Goal: Check status: Check status

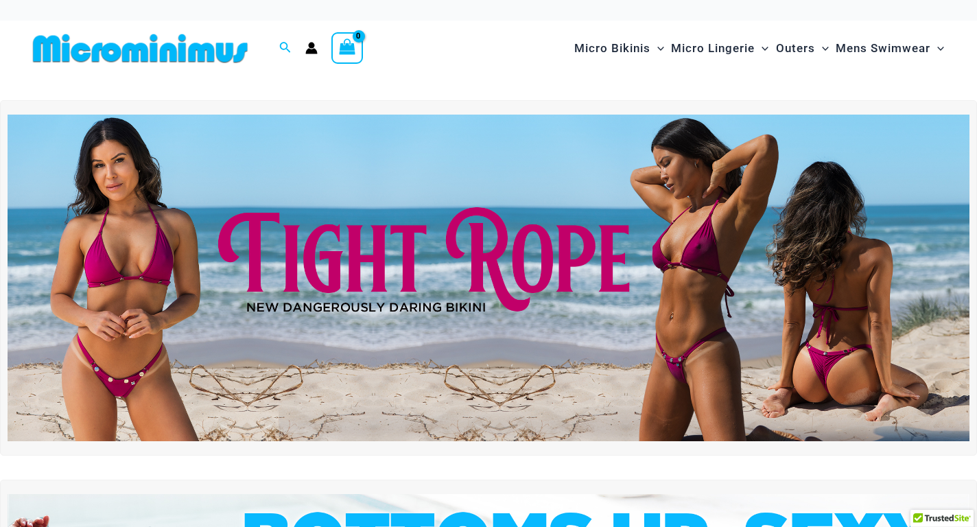
click at [311, 51] on icon "Account icon link" at bounding box center [312, 51] width 12 height 5
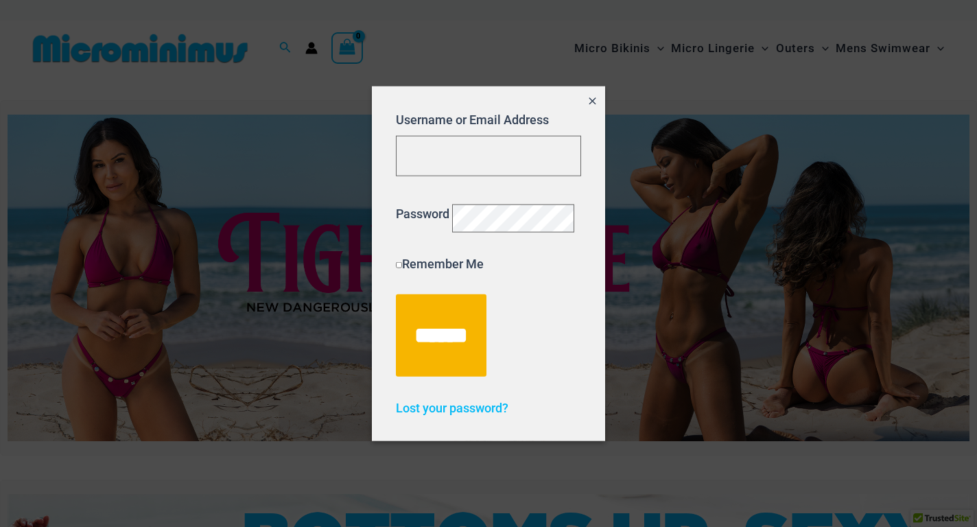
click at [455, 168] on form "Username or Email Address Password Remember Me ******" at bounding box center [488, 244] width 185 height 266
click at [445, 138] on input "Username or Email Address" at bounding box center [488, 156] width 185 height 40
type input "**********"
click at [396, 294] on input "******" at bounding box center [441, 335] width 91 height 82
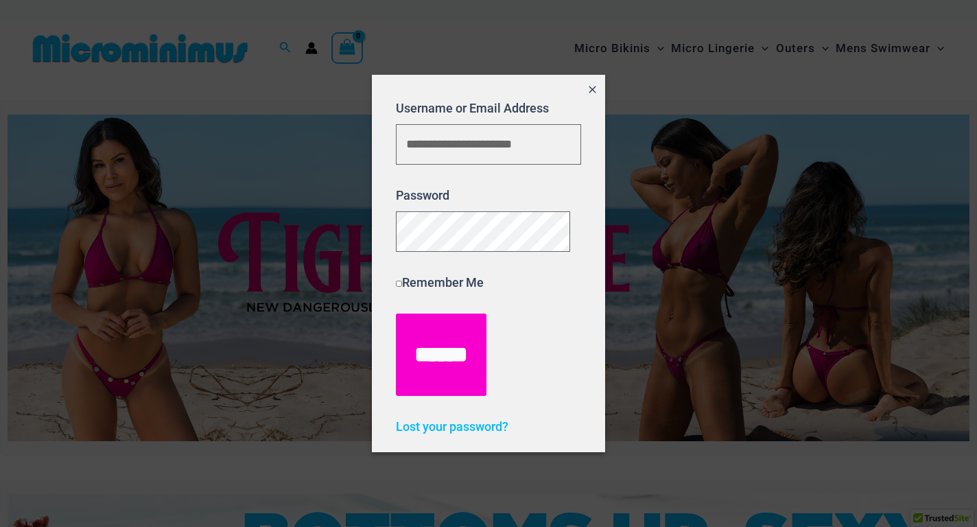
click at [468, 352] on input "******" at bounding box center [441, 355] width 91 height 82
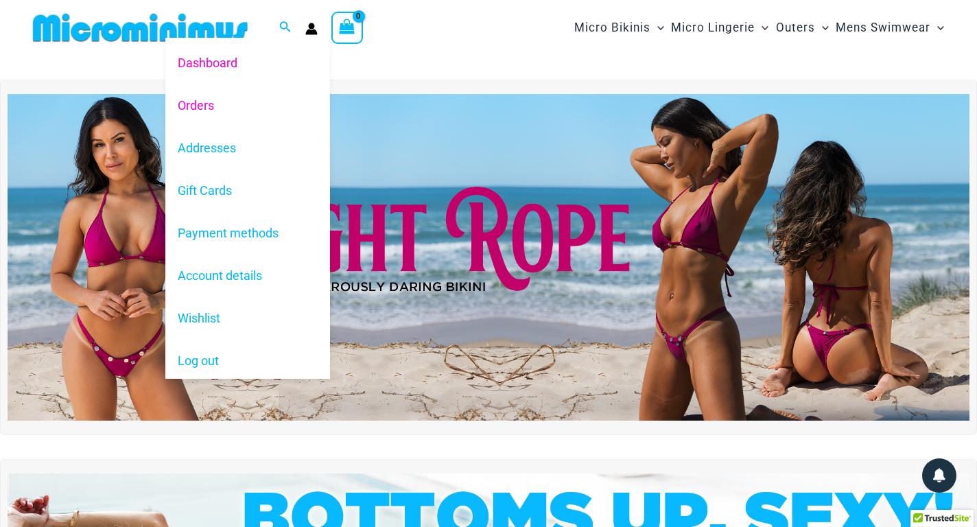
click at [211, 106] on link "Orders" at bounding box center [247, 105] width 165 height 43
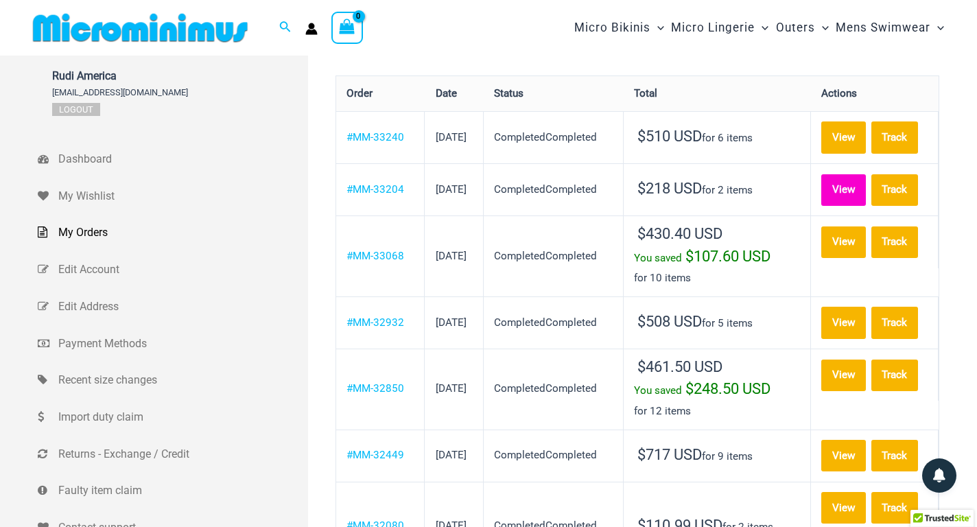
click at [853, 189] on link "View" at bounding box center [844, 190] width 45 height 32
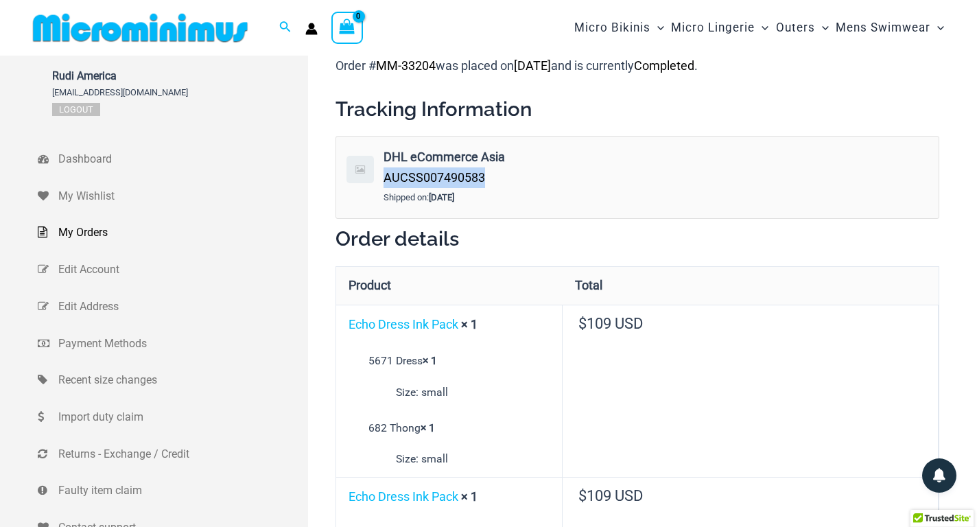
drag, startPoint x: 491, startPoint y: 178, endPoint x: 386, endPoint y: 183, distance: 105.1
click at [386, 183] on div "DHL eCommerce Asia AUCSS007490583" at bounding box center [550, 167] width 333 height 40
copy span "AUCSS007490583"
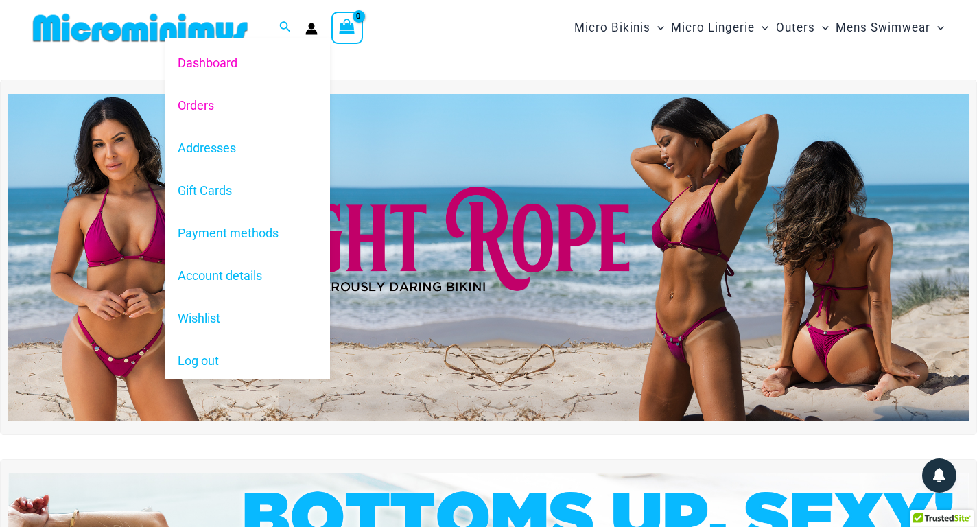
click at [255, 108] on link "Orders" at bounding box center [247, 105] width 165 height 43
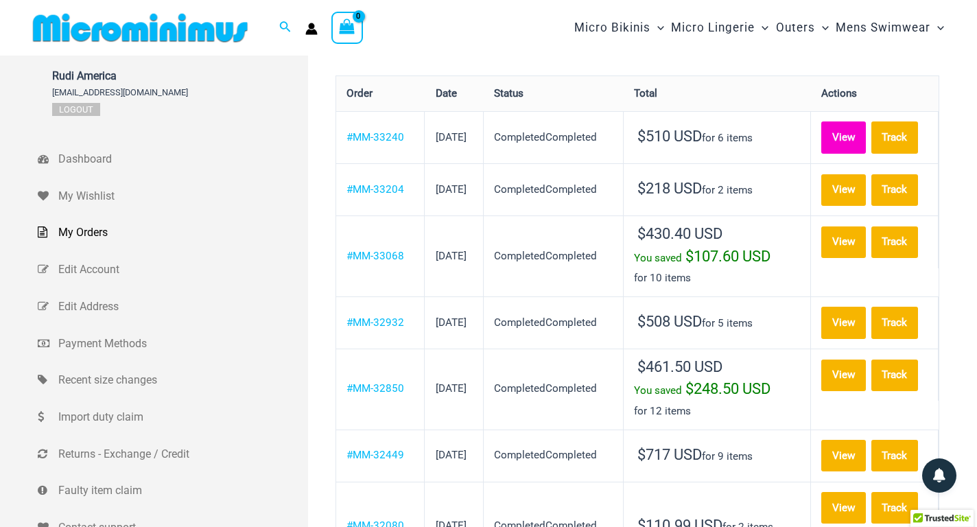
click at [848, 132] on link "View" at bounding box center [844, 137] width 45 height 32
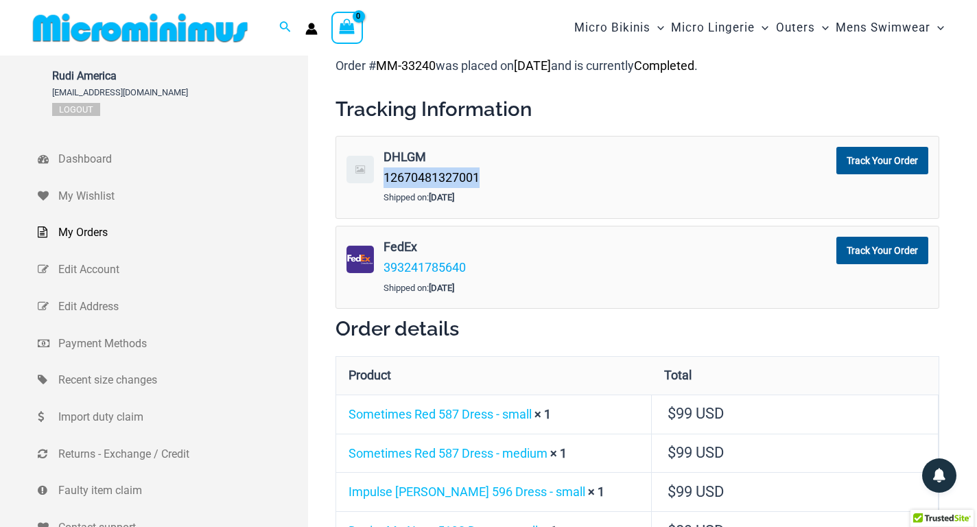
drag, startPoint x: 482, startPoint y: 173, endPoint x: 385, endPoint y: 185, distance: 97.5
click at [385, 185] on div "DHLGM 12670481327001" at bounding box center [550, 167] width 333 height 40
copy link "12670481327001"
drag, startPoint x: 474, startPoint y: 266, endPoint x: 383, endPoint y: 269, distance: 90.7
click at [384, 269] on div "FedEx 393241785640" at bounding box center [550, 257] width 333 height 40
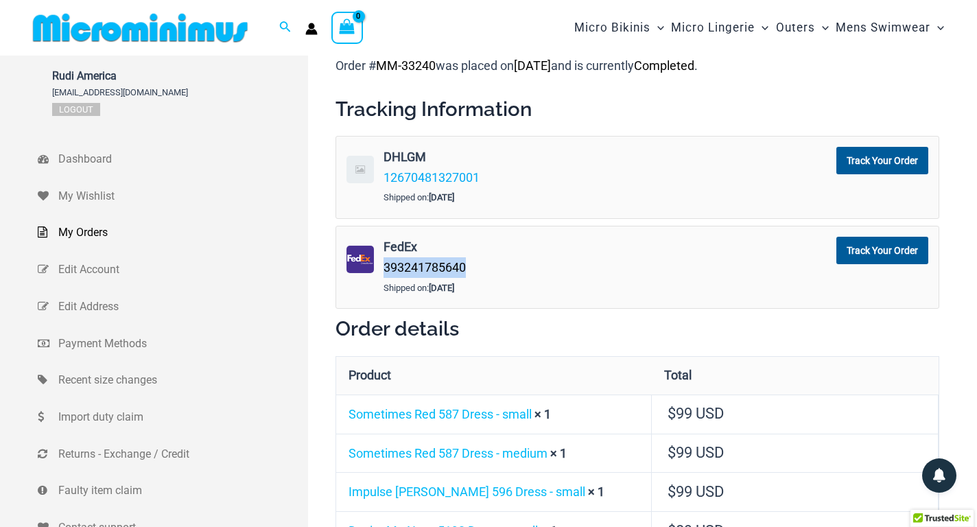
copy link "393241785640"
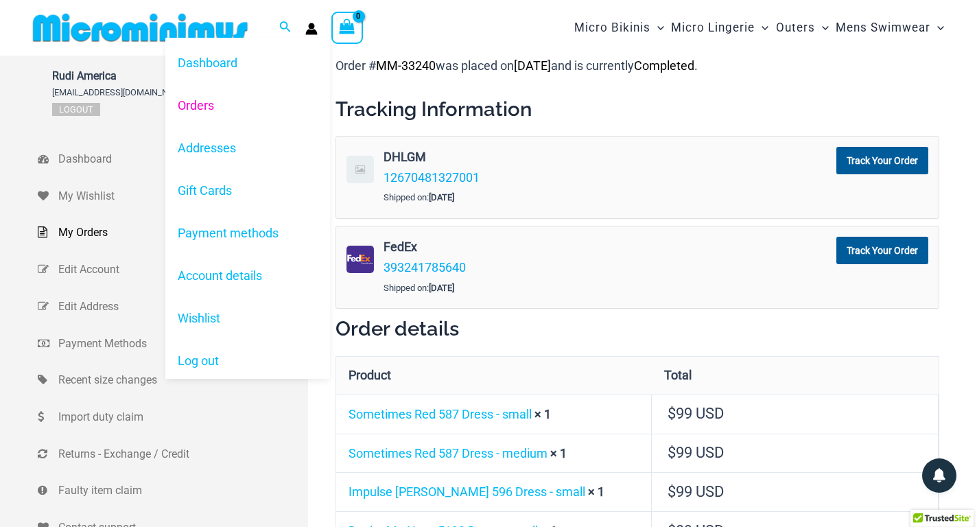
click at [185, 111] on link "Orders" at bounding box center [247, 105] width 165 height 43
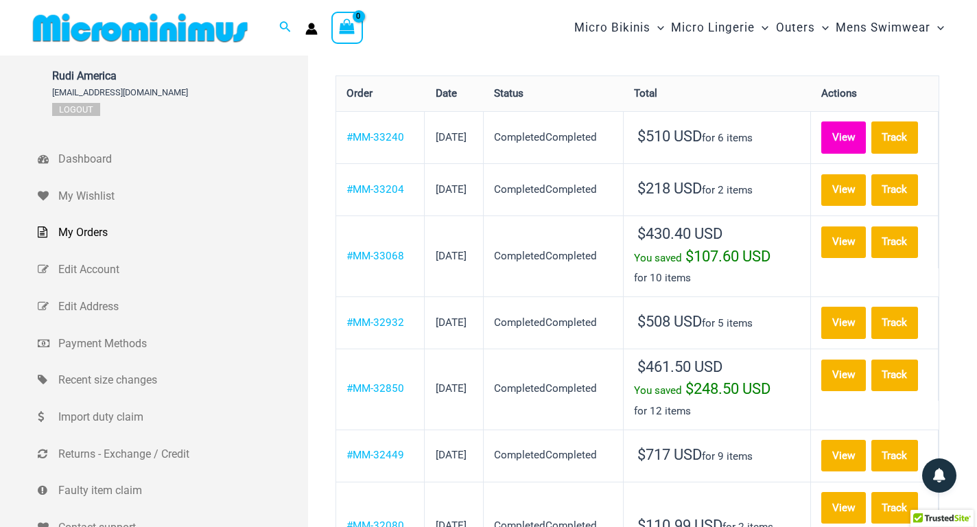
click at [866, 135] on link "View" at bounding box center [844, 137] width 45 height 32
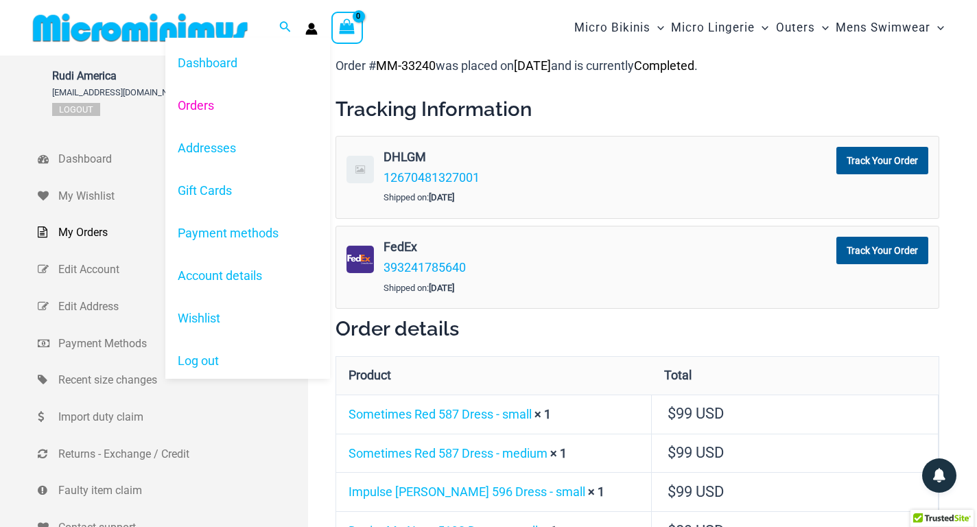
click at [215, 112] on link "Orders" at bounding box center [247, 105] width 165 height 43
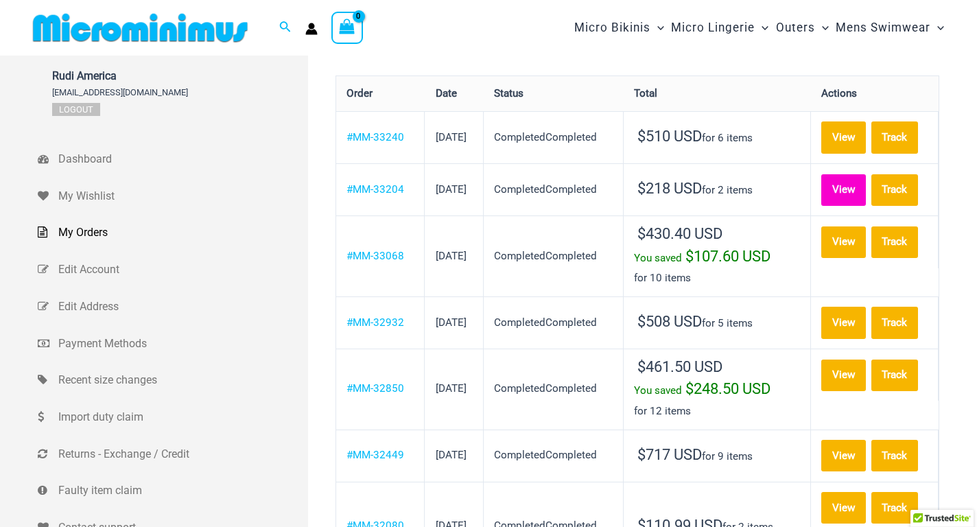
click at [855, 189] on link "View" at bounding box center [844, 190] width 45 height 32
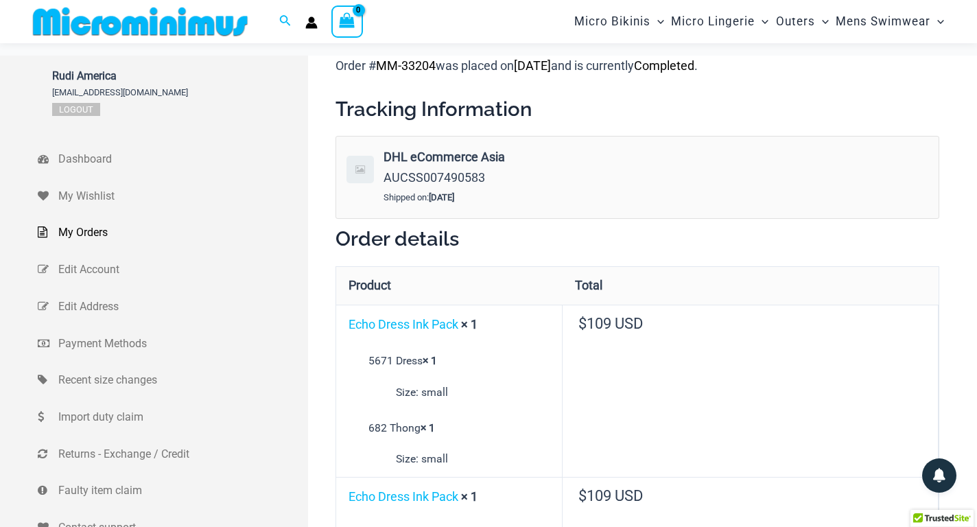
scroll to position [125, 0]
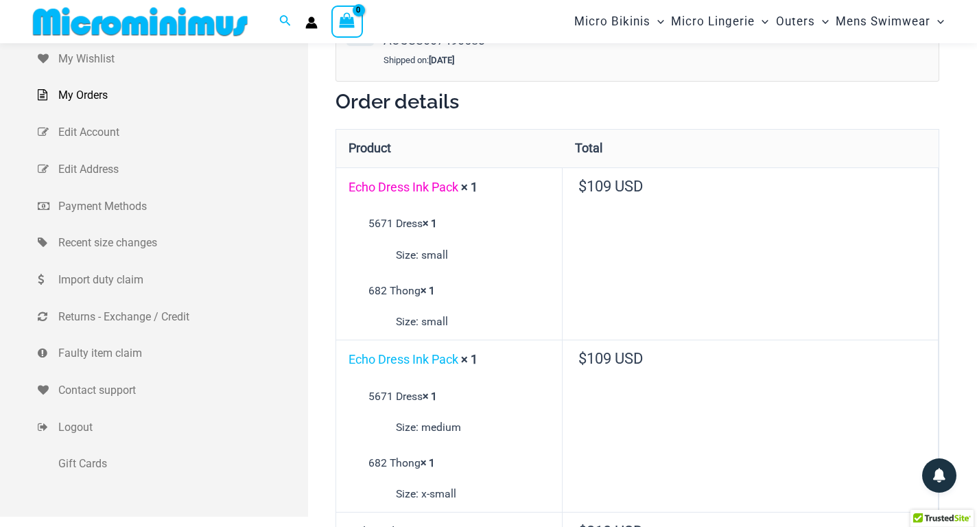
click at [413, 187] on link "Echo Dress Ink Pack" at bounding box center [404, 187] width 110 height 14
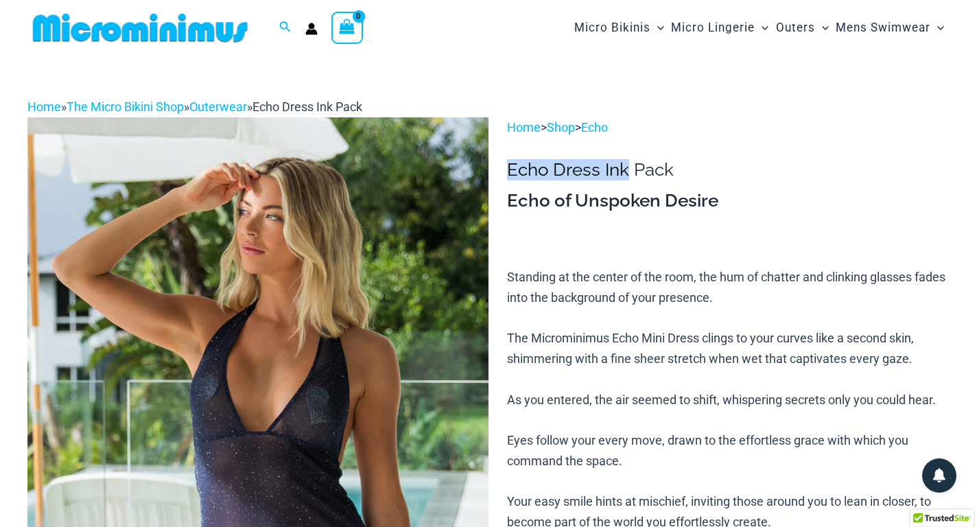
drag, startPoint x: 510, startPoint y: 165, endPoint x: 627, endPoint y: 174, distance: 117.1
click at [627, 174] on h1 "Echo Dress Ink Pack" at bounding box center [728, 169] width 443 height 21
copy h1 "Echo Dress Ink"
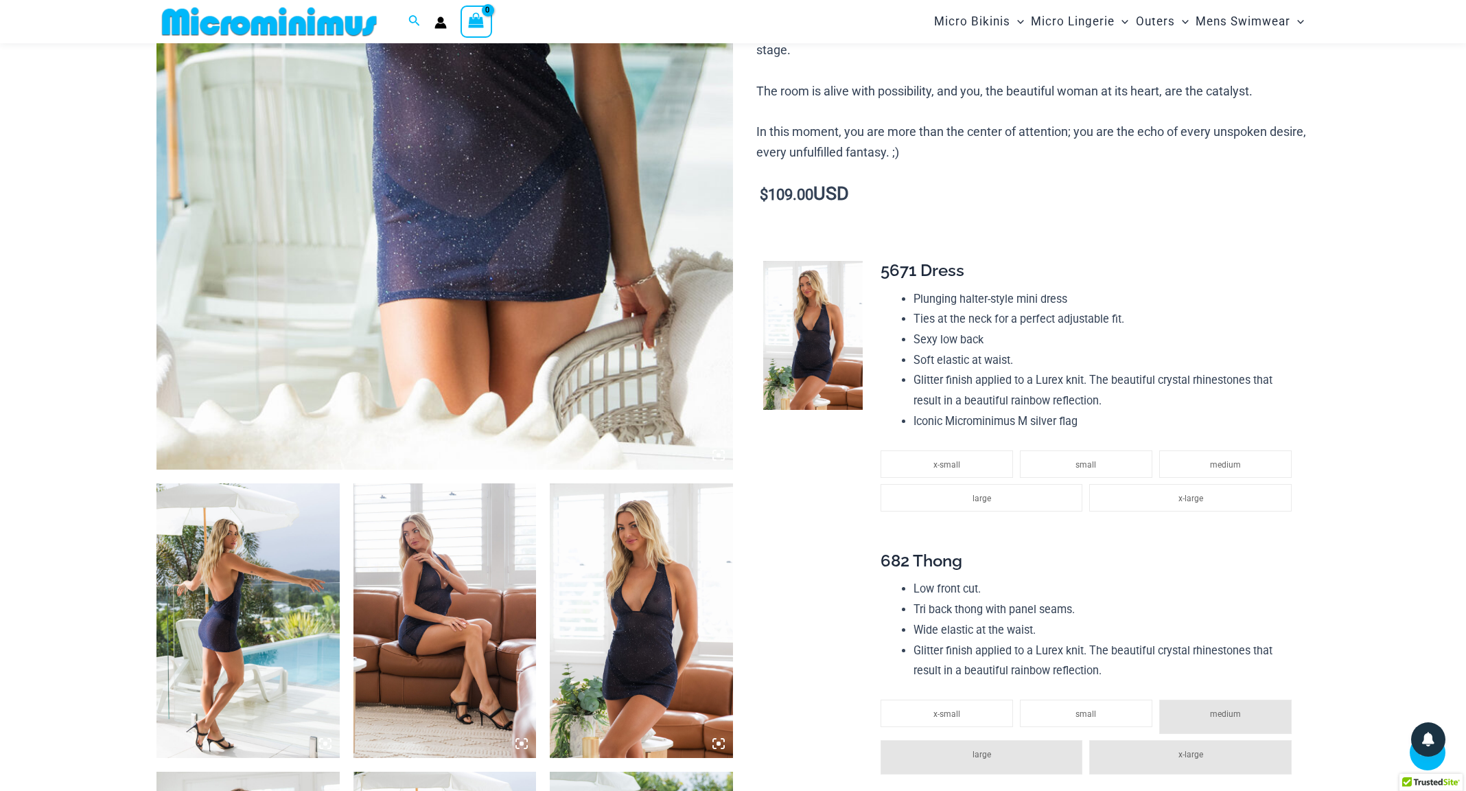
scroll to position [603, 0]
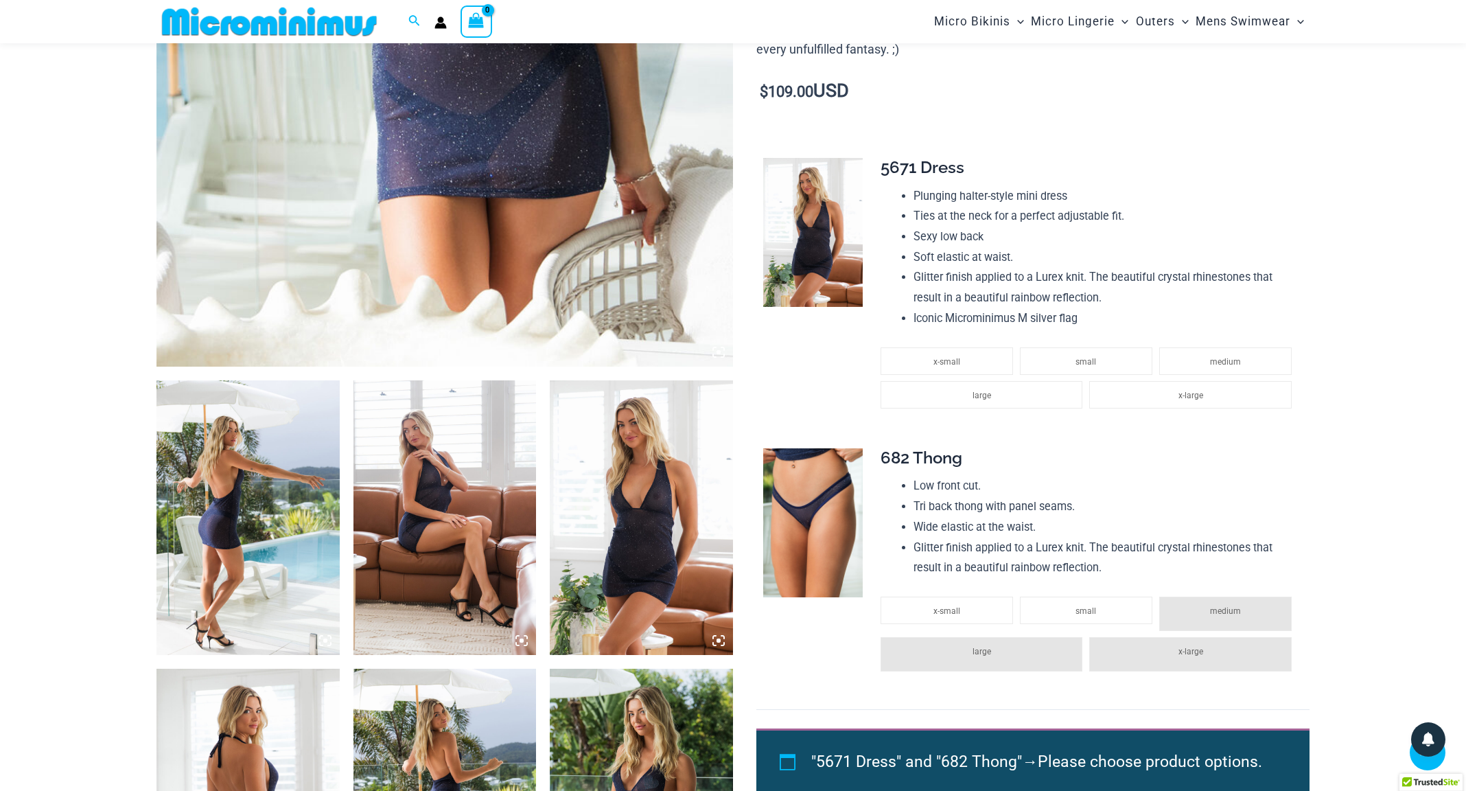
click at [240, 507] on img at bounding box center [247, 517] width 183 height 275
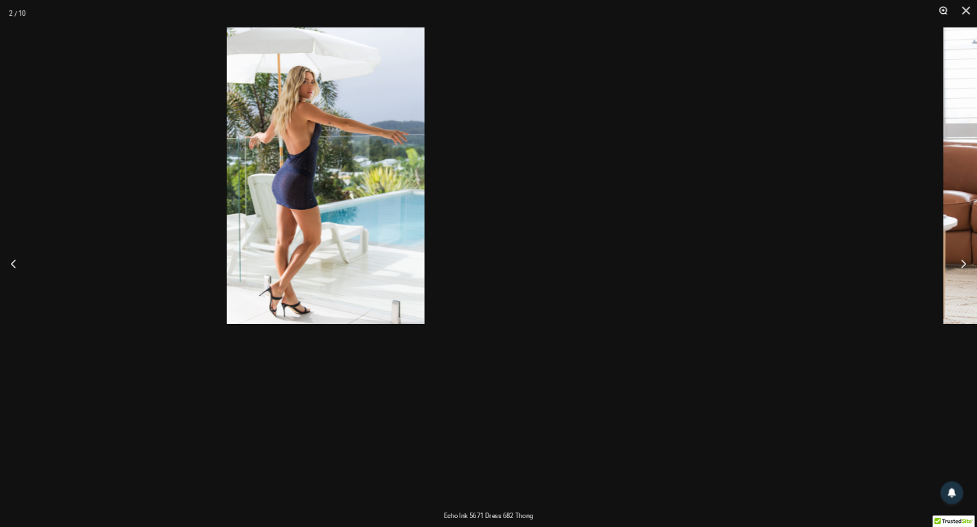
scroll to position [602, 0]
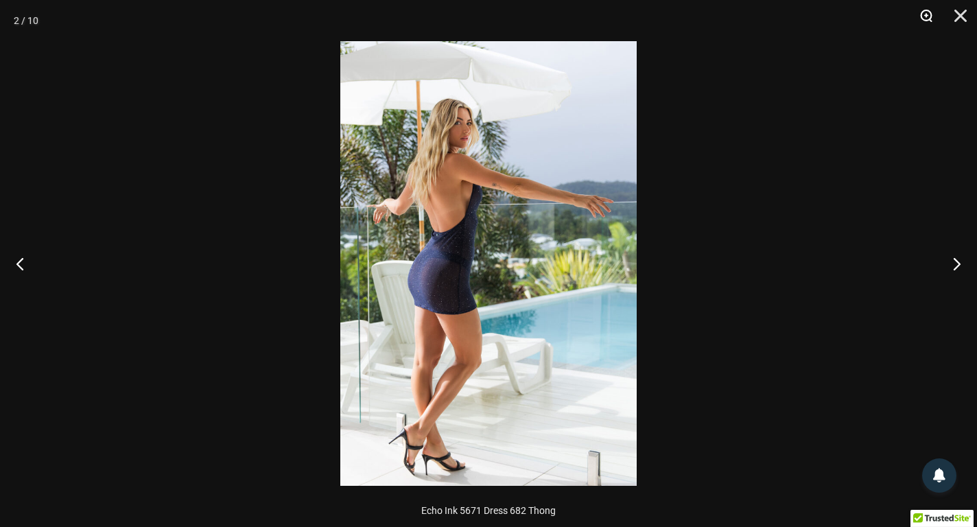
click at [817, 334] on div at bounding box center [488, 263] width 977 height 527
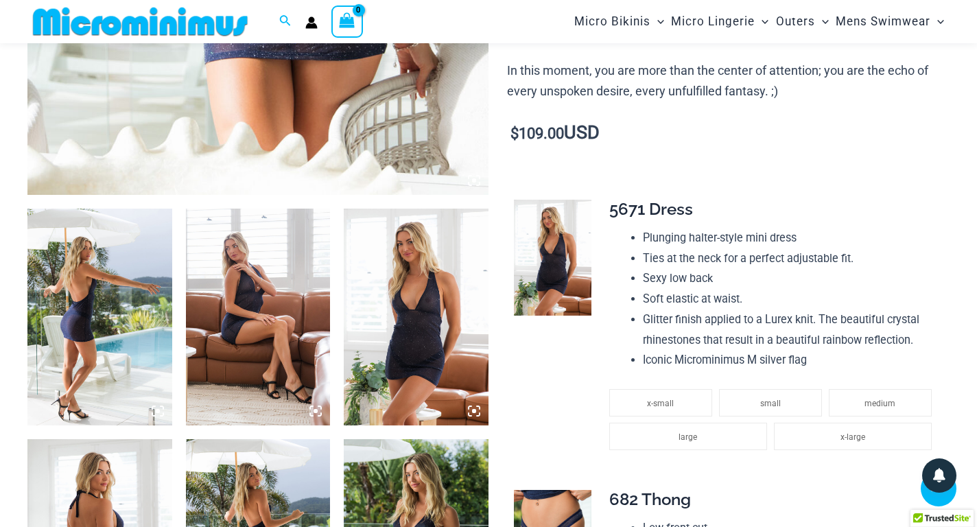
click at [108, 360] on img at bounding box center [99, 317] width 145 height 217
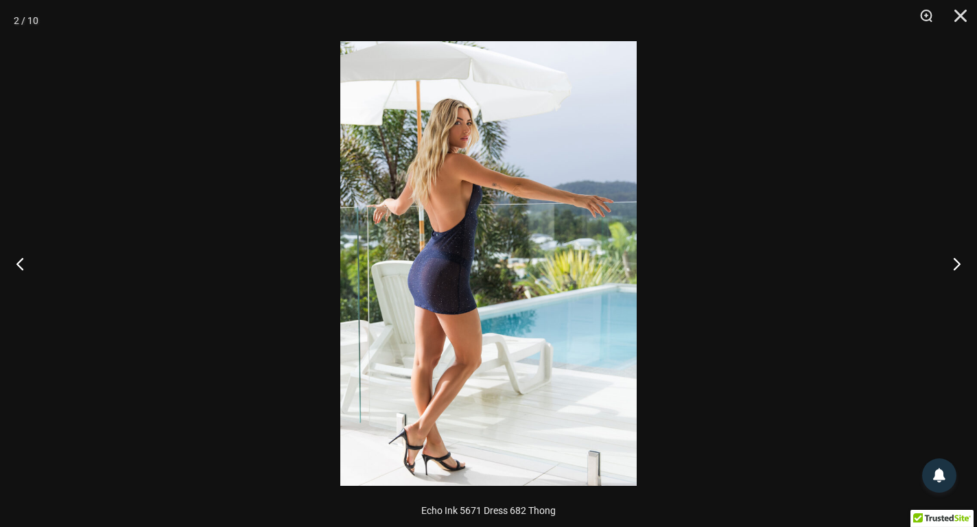
click at [472, 194] on img at bounding box center [488, 263] width 297 height 445
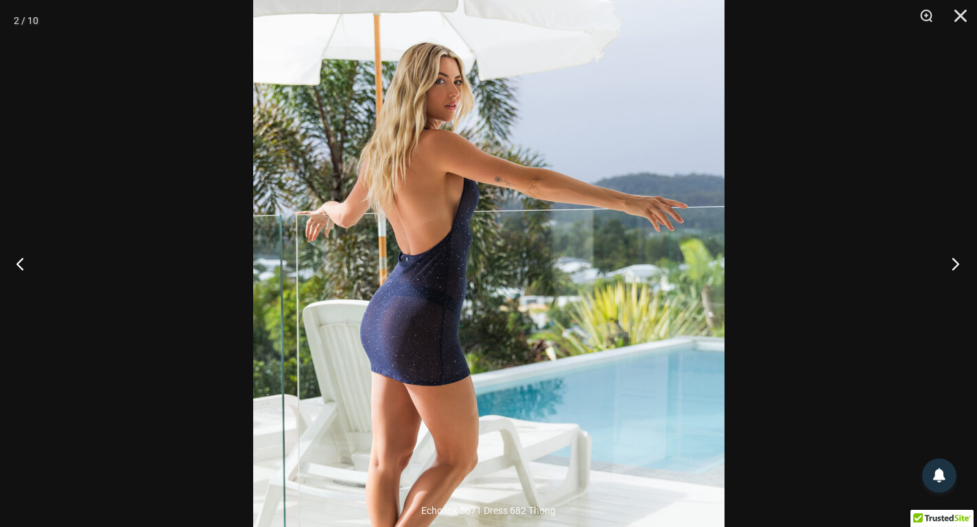
click at [956, 266] on button "Next" at bounding box center [951, 263] width 51 height 69
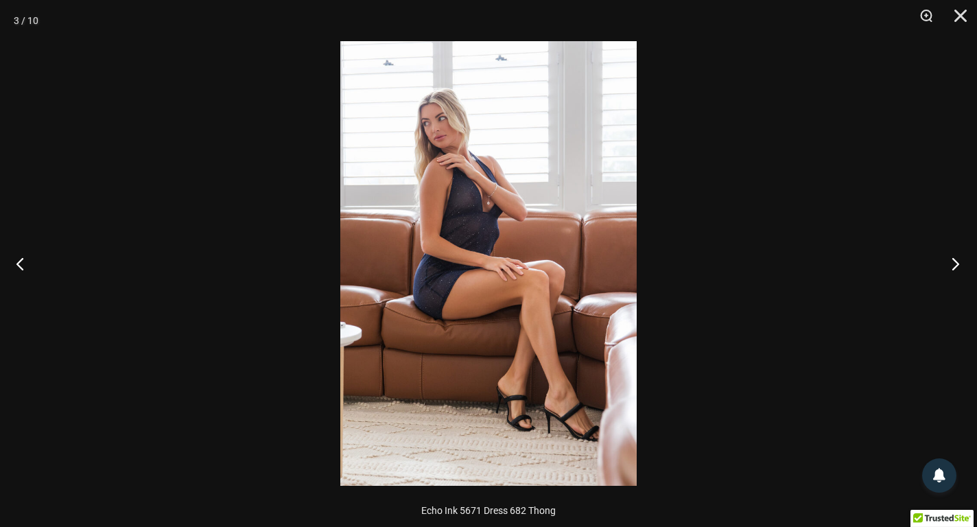
click at [956, 266] on button "Next" at bounding box center [951, 263] width 51 height 69
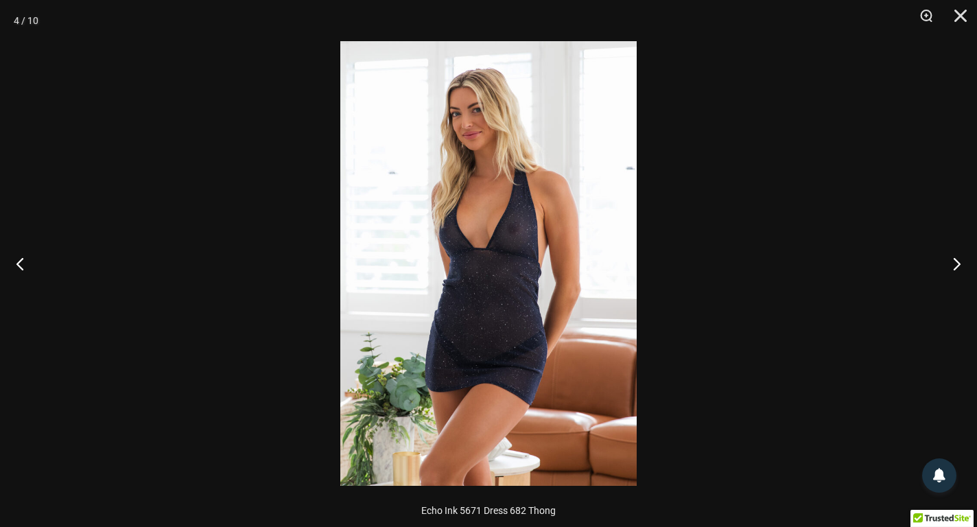
click at [596, 205] on img at bounding box center [488, 263] width 297 height 445
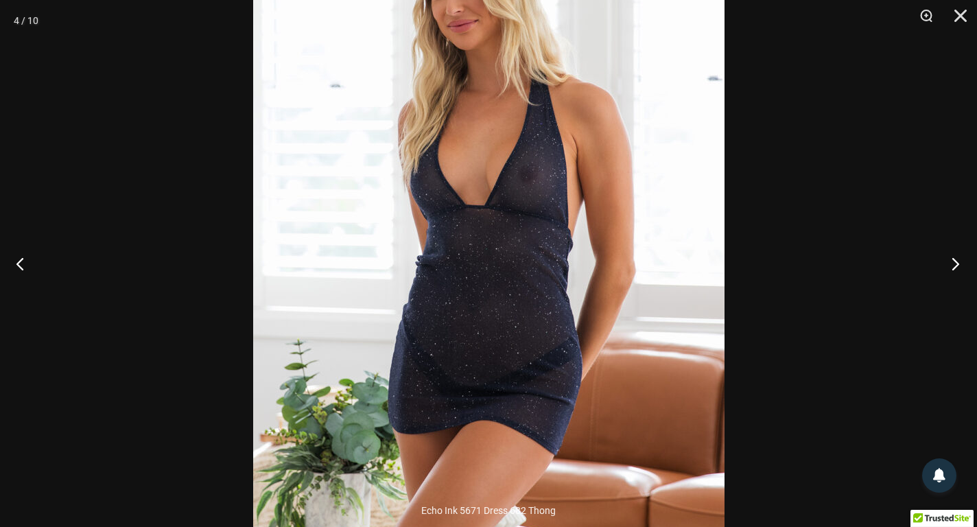
click at [953, 262] on button "Next" at bounding box center [951, 263] width 51 height 69
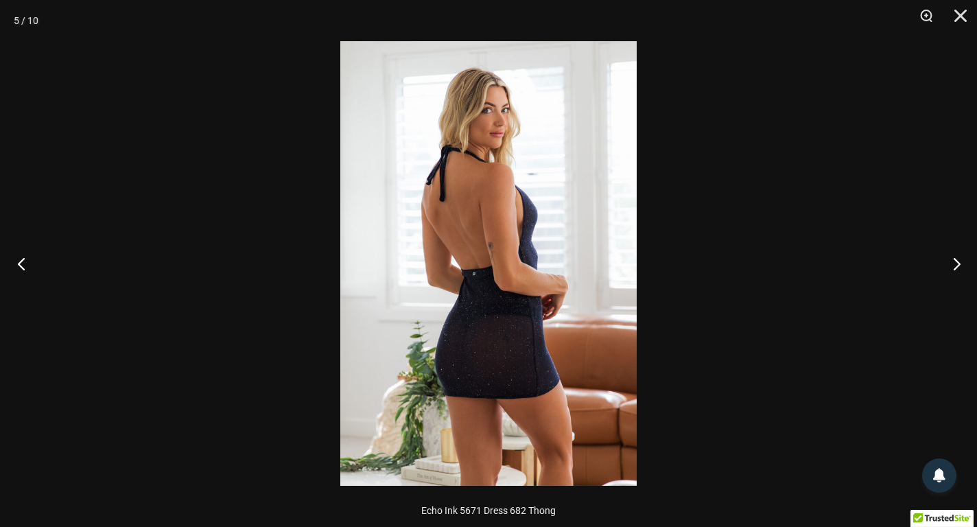
click at [10, 264] on button "Previous" at bounding box center [25, 263] width 51 height 69
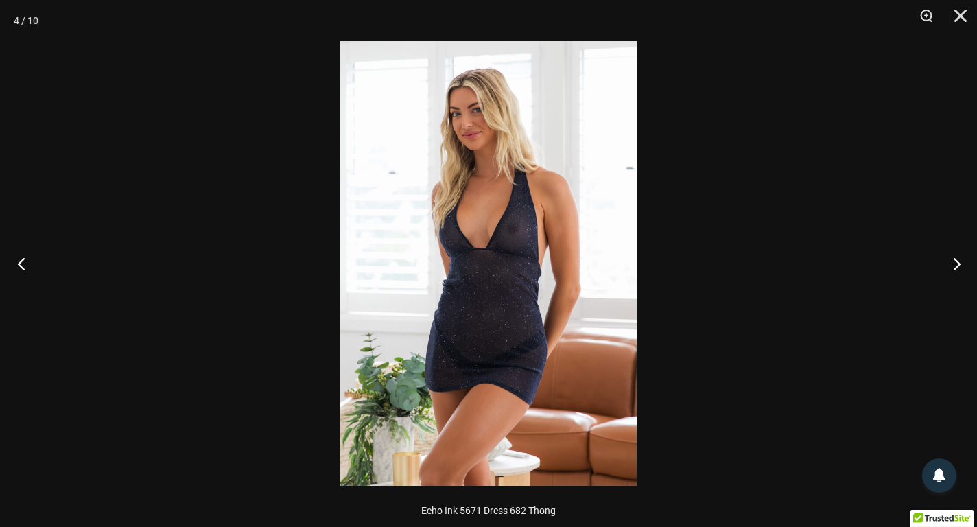
click at [10, 264] on button "Previous" at bounding box center [25, 263] width 51 height 69
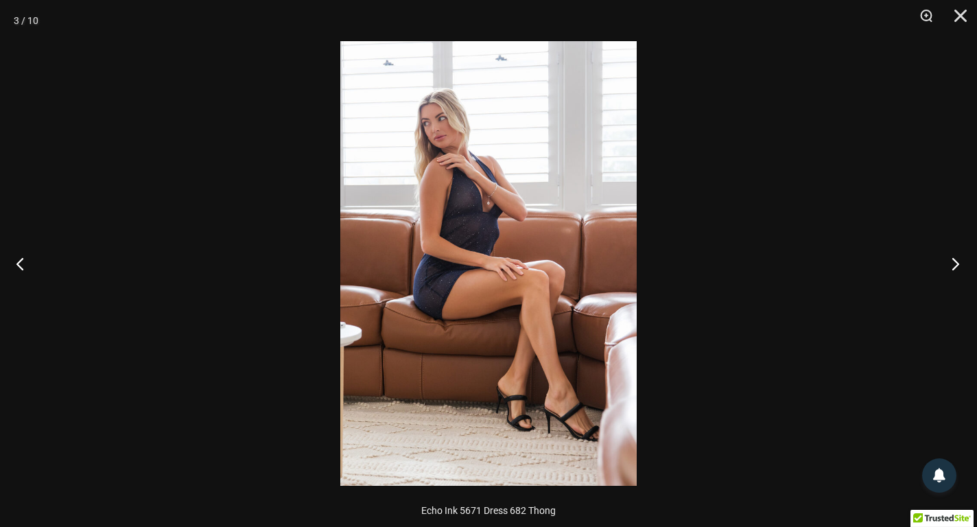
click at [957, 264] on button "Next" at bounding box center [951, 263] width 51 height 69
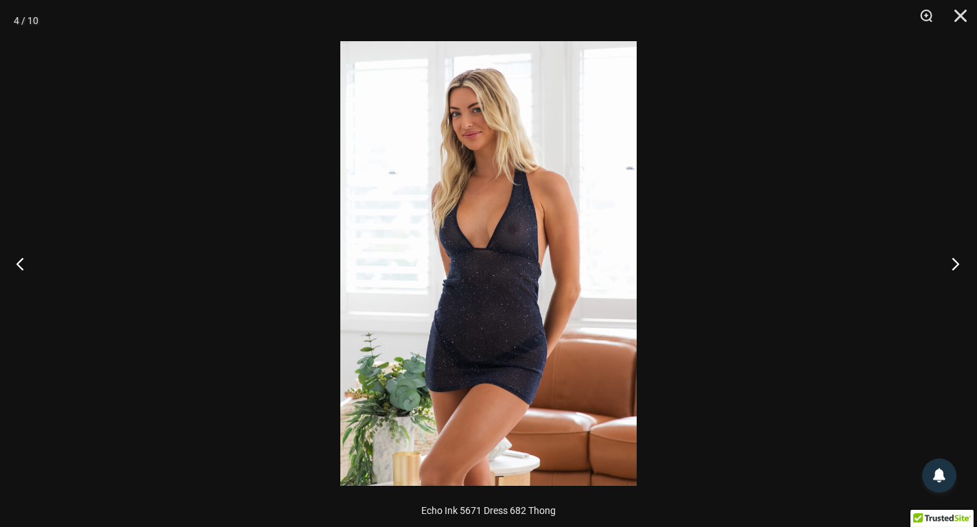
click at [957, 264] on button "Next" at bounding box center [951, 263] width 51 height 69
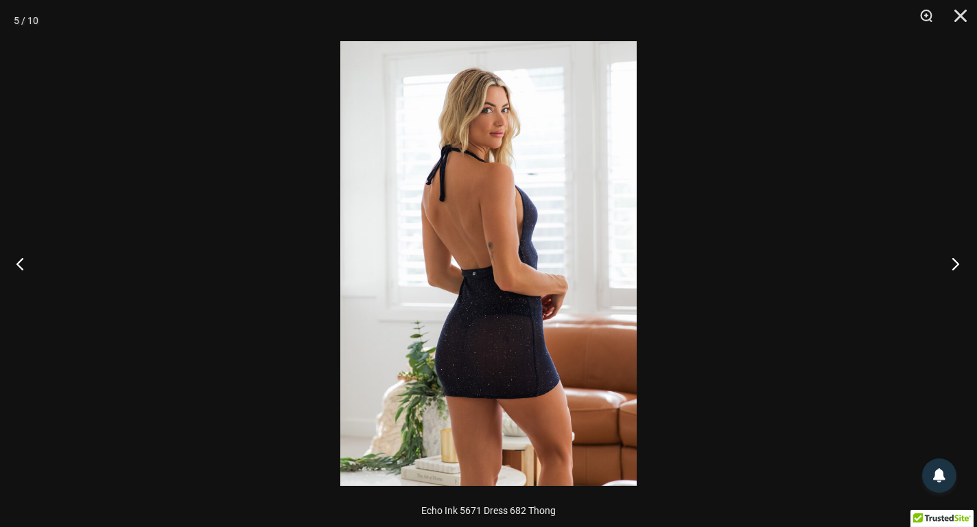
click at [957, 264] on button "Next" at bounding box center [951, 263] width 51 height 69
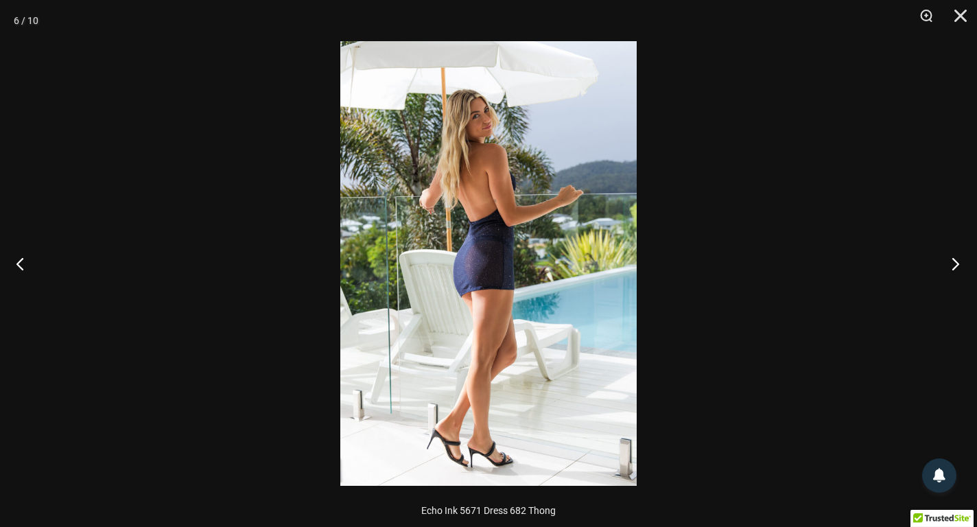
click at [957, 264] on button "Next" at bounding box center [951, 263] width 51 height 69
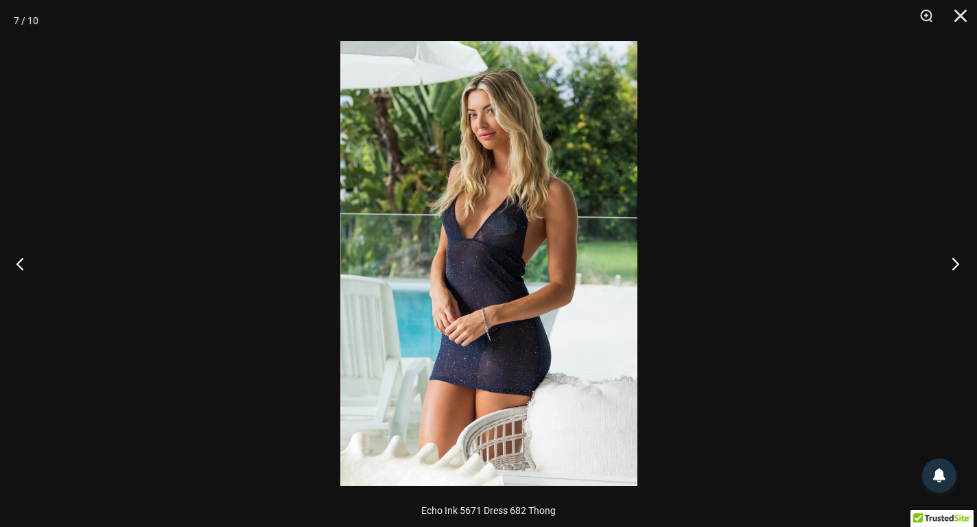
click at [957, 264] on button "Next" at bounding box center [951, 263] width 51 height 69
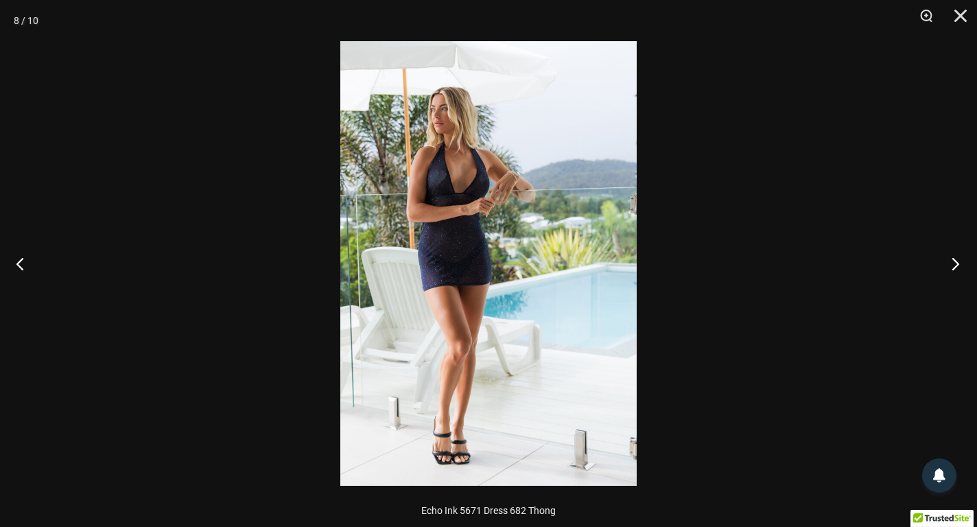
click at [957, 264] on button "Next" at bounding box center [951, 263] width 51 height 69
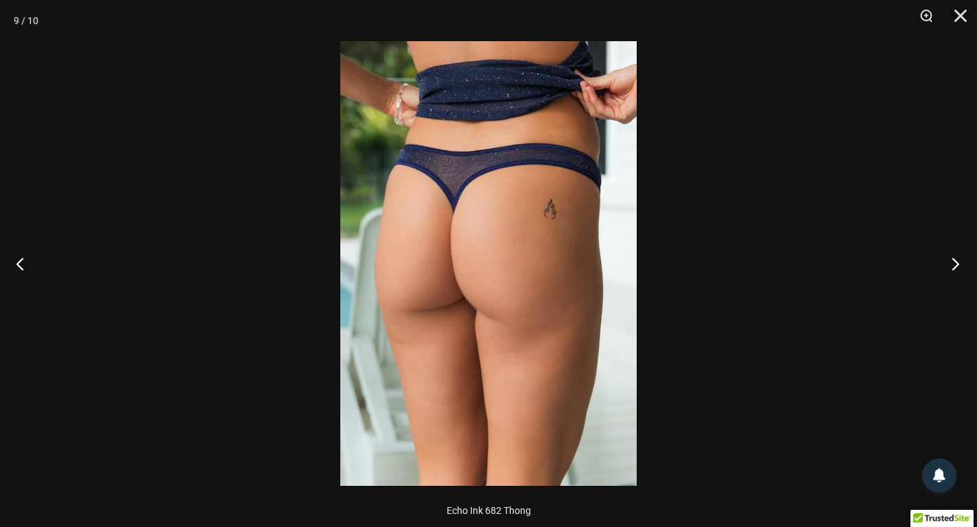
click at [953, 261] on button "Next" at bounding box center [951, 263] width 51 height 69
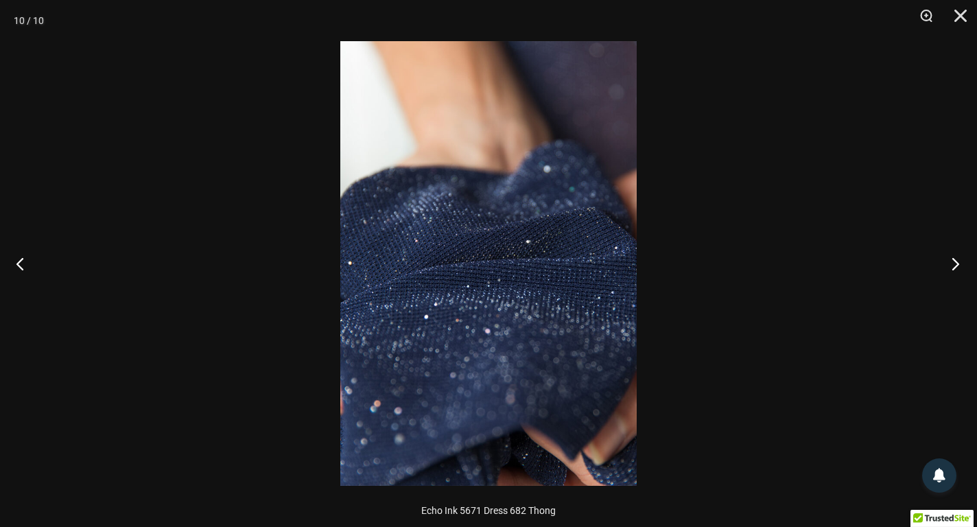
click at [953, 261] on button "Next" at bounding box center [951, 263] width 51 height 69
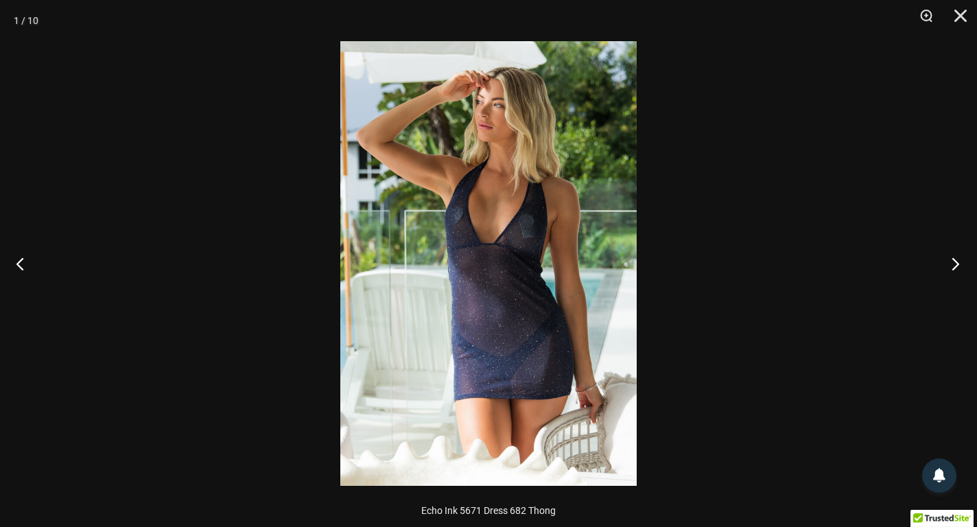
click at [953, 261] on button "Next" at bounding box center [951, 263] width 51 height 69
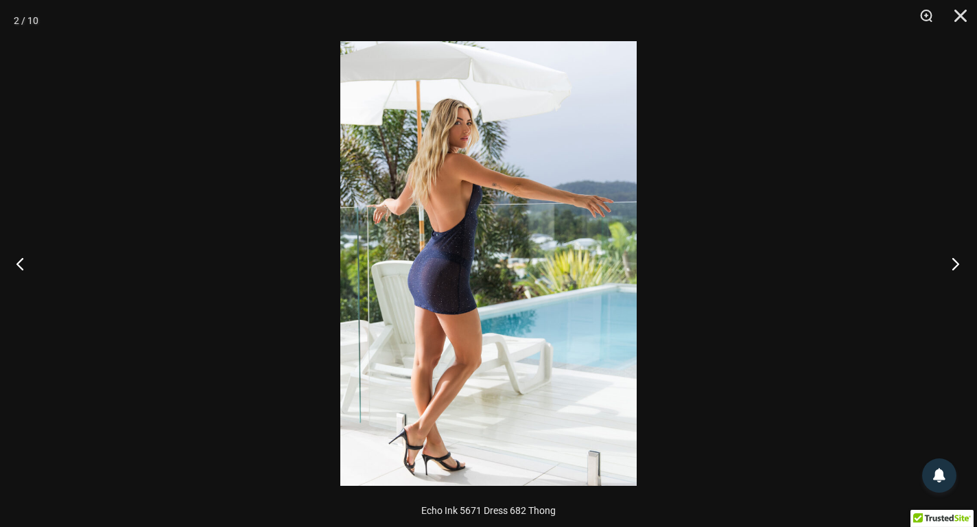
click at [953, 261] on button "Next" at bounding box center [951, 263] width 51 height 69
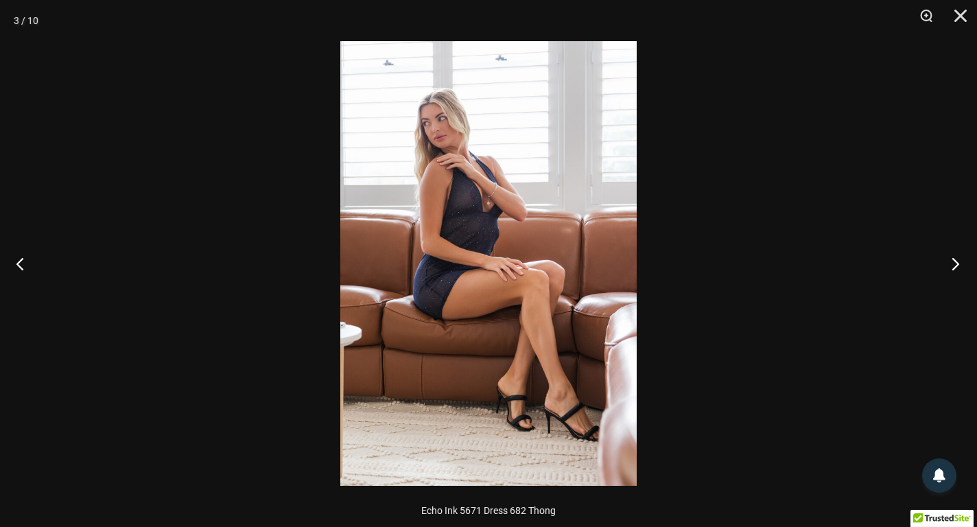
click at [953, 261] on button "Next" at bounding box center [951, 263] width 51 height 69
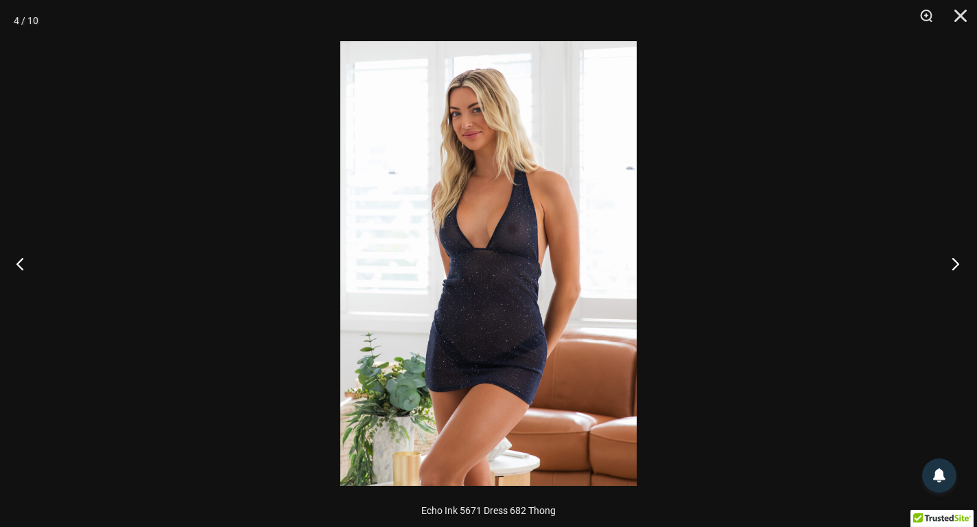
click at [953, 261] on button "Next" at bounding box center [951, 263] width 51 height 69
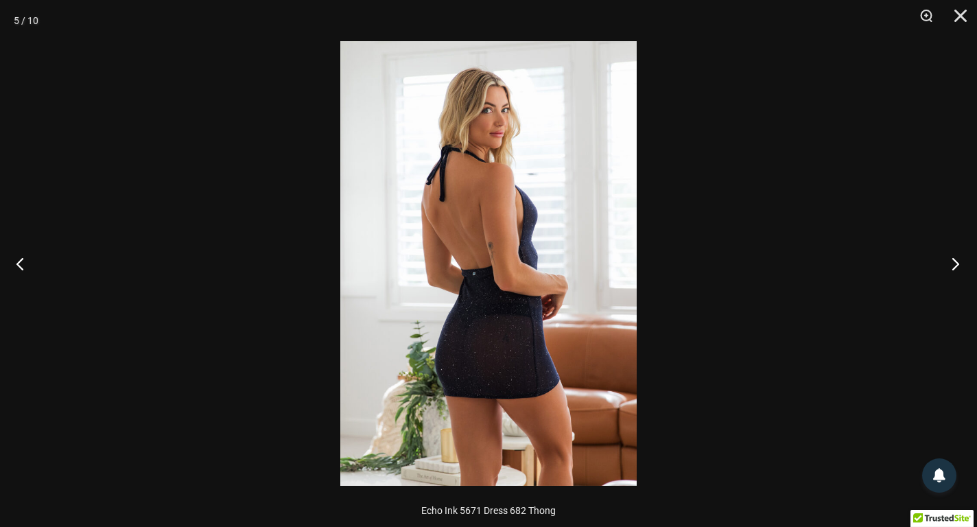
click at [953, 261] on button "Next" at bounding box center [951, 263] width 51 height 69
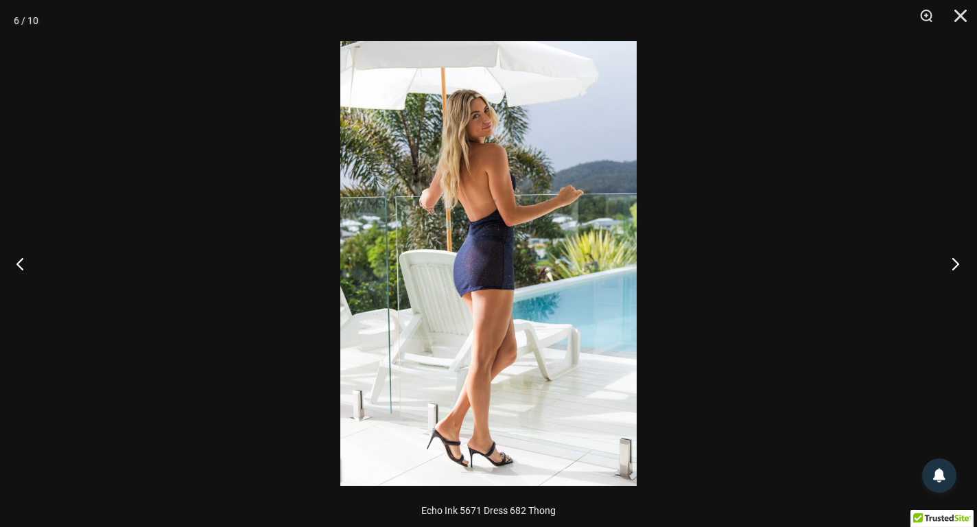
click at [953, 261] on button "Next" at bounding box center [951, 263] width 51 height 69
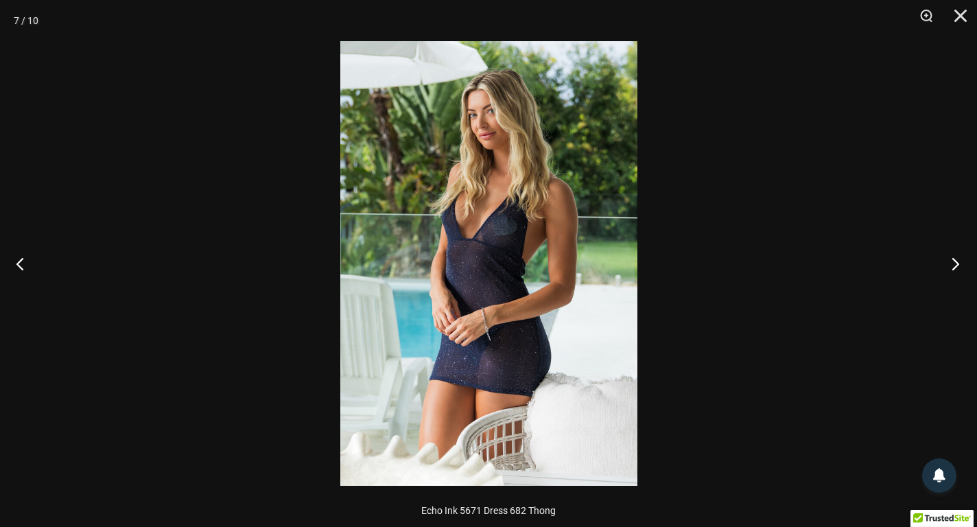
click at [953, 261] on button "Next" at bounding box center [951, 263] width 51 height 69
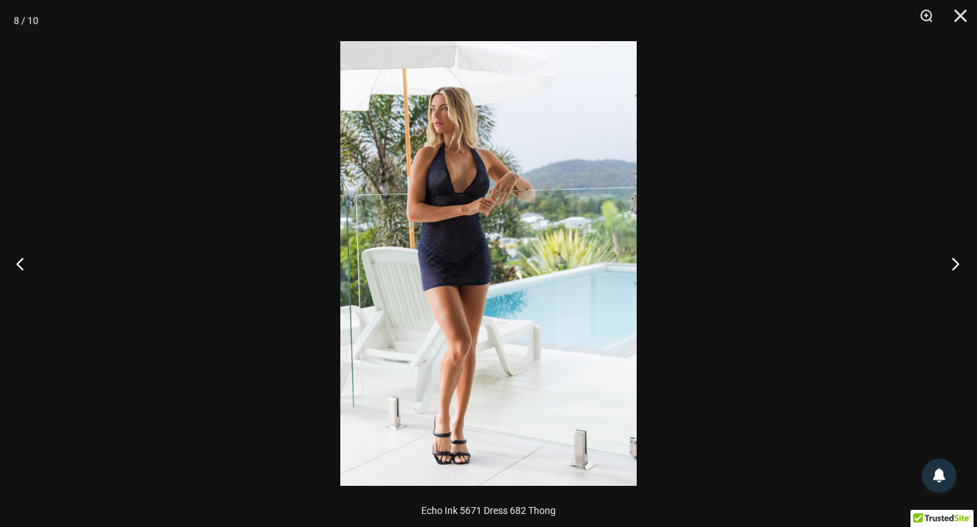
click at [953, 261] on button "Next" at bounding box center [951, 263] width 51 height 69
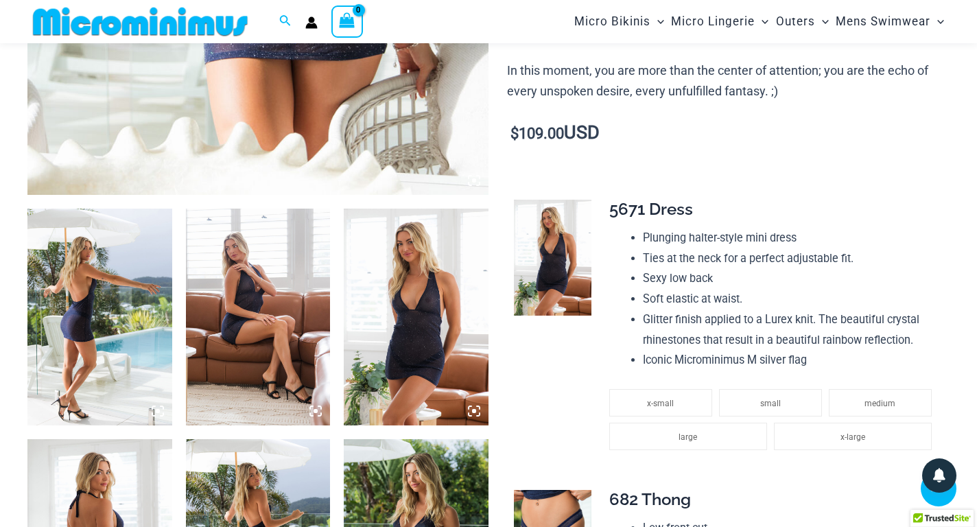
scroll to position [739, 0]
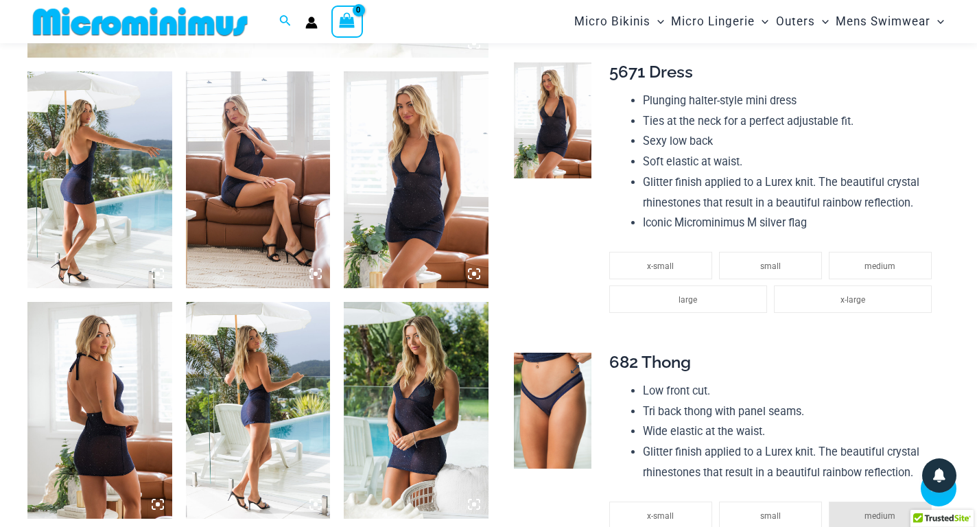
click at [564, 371] on img at bounding box center [553, 411] width 78 height 116
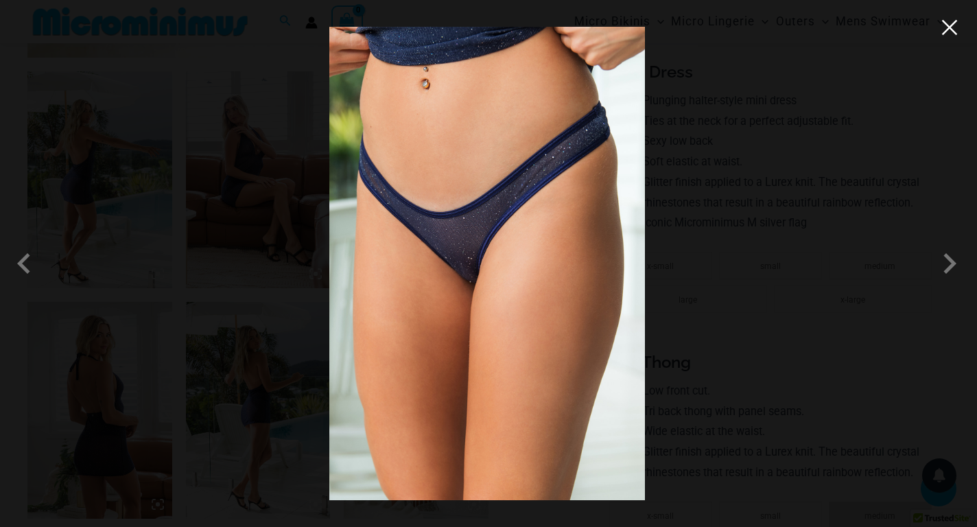
click at [959, 34] on button "Close" at bounding box center [950, 27] width 21 height 21
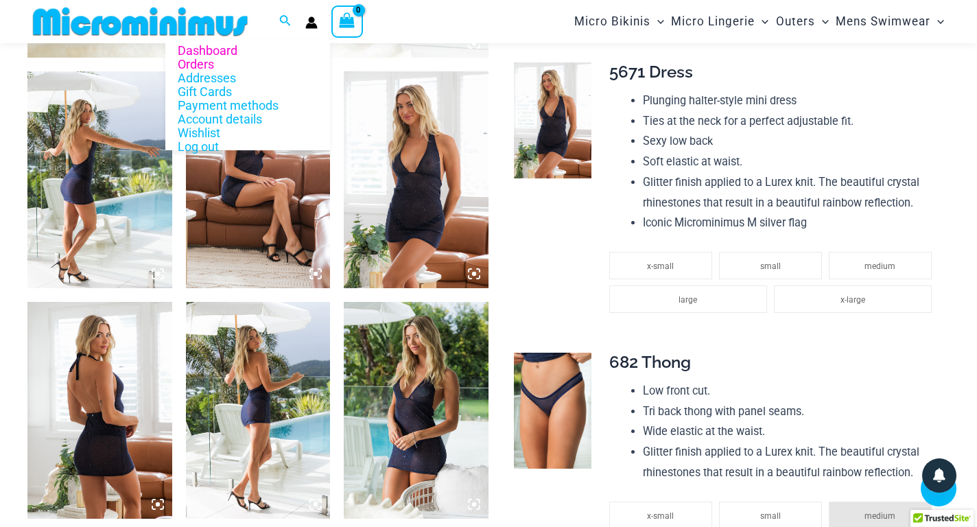
click at [209, 65] on link "Orders" at bounding box center [247, 65] width 165 height 14
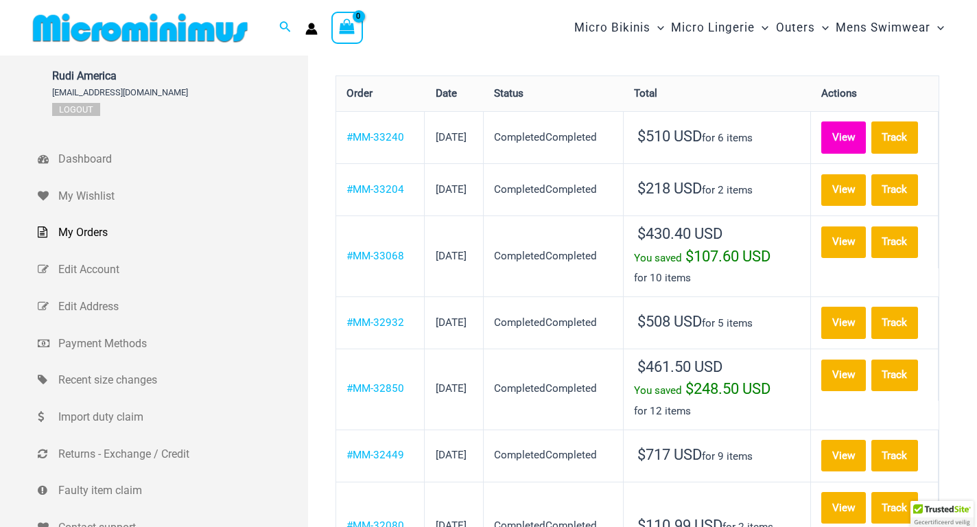
click at [862, 135] on link "View" at bounding box center [844, 137] width 45 height 32
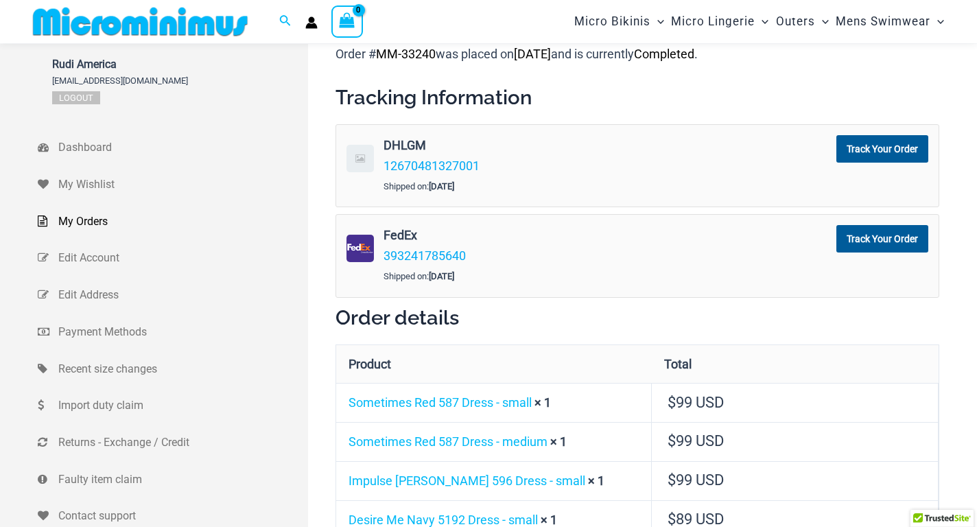
scroll to position [194, 0]
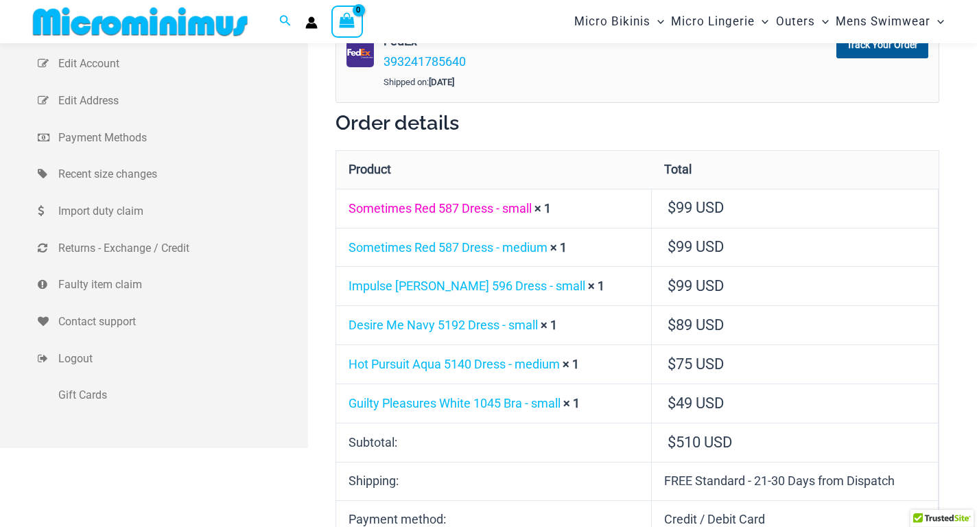
click at [456, 209] on link "Sometimes Red 587 Dress - small" at bounding box center [440, 208] width 183 height 14
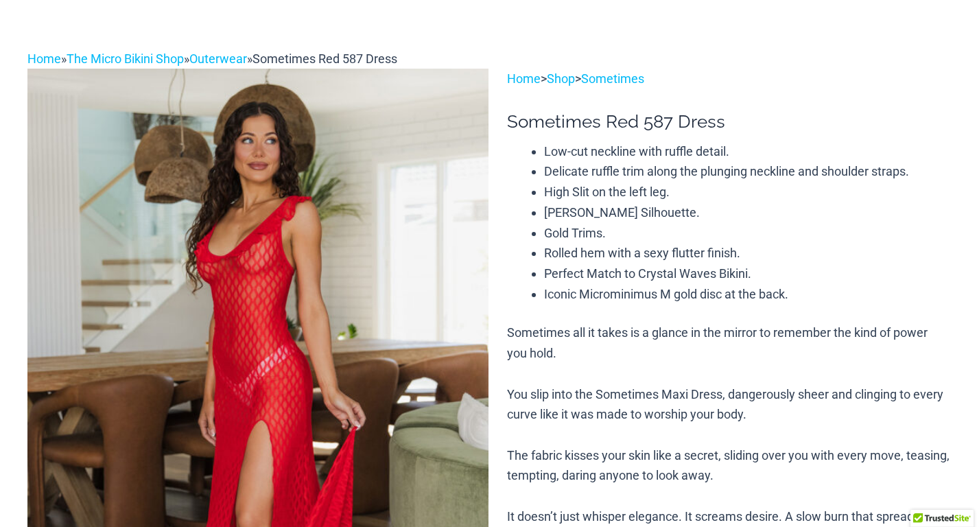
scroll to position [125, 0]
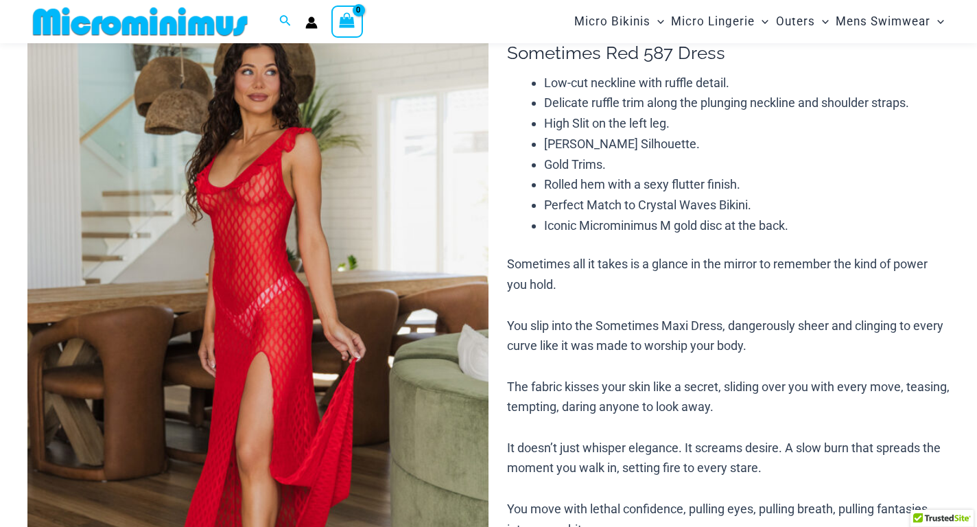
select select
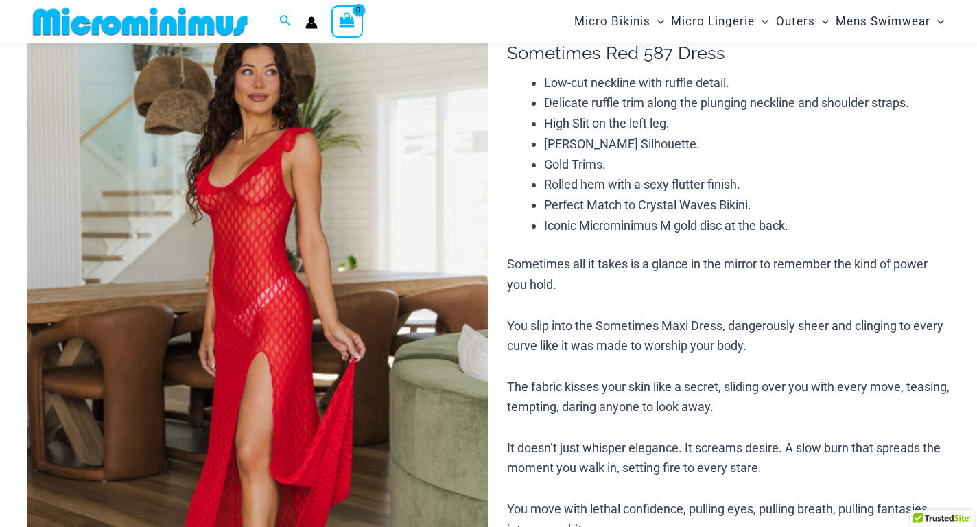
select select
click at [275, 208] on img at bounding box center [257, 346] width 461 height 692
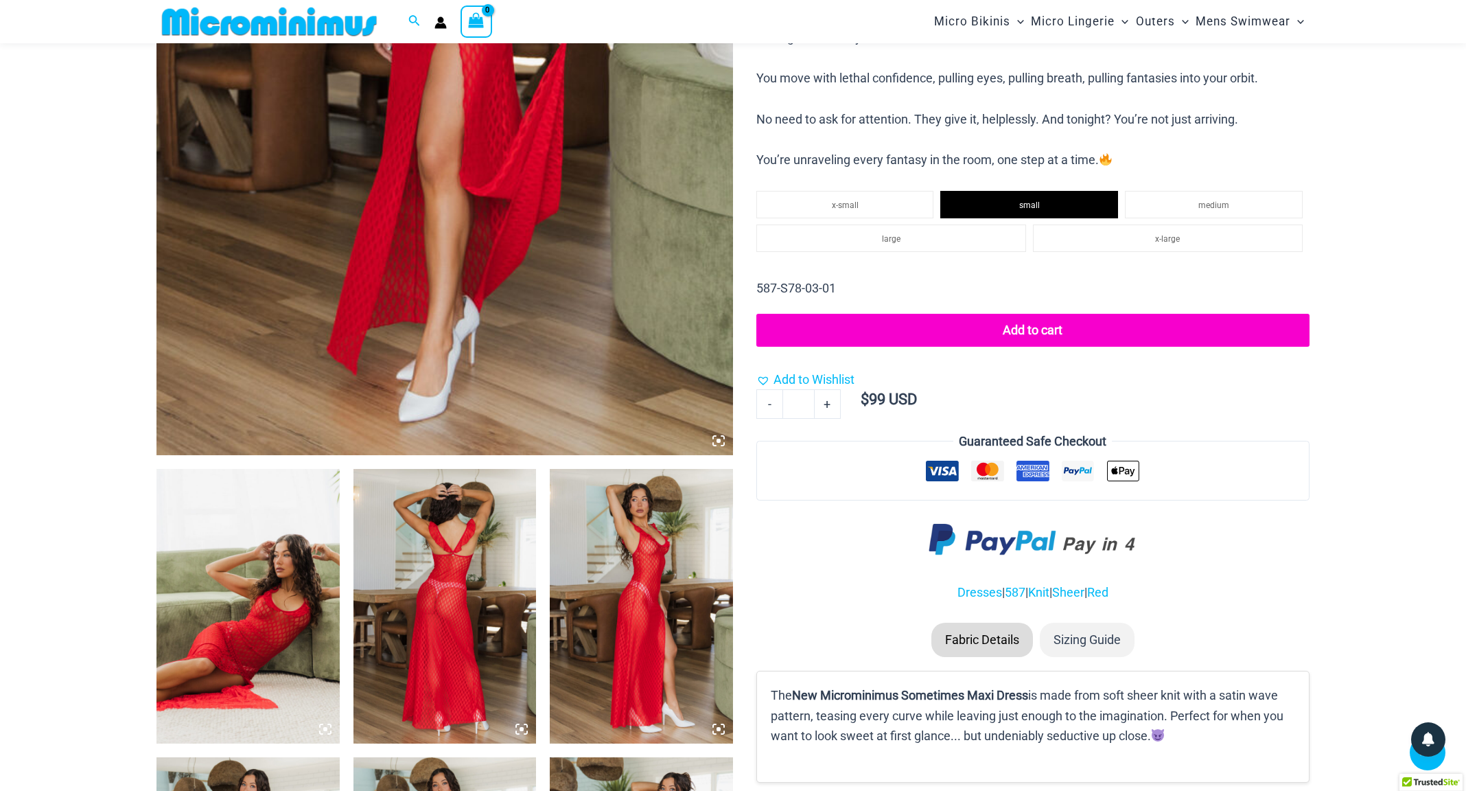
scroll to position [824, 0]
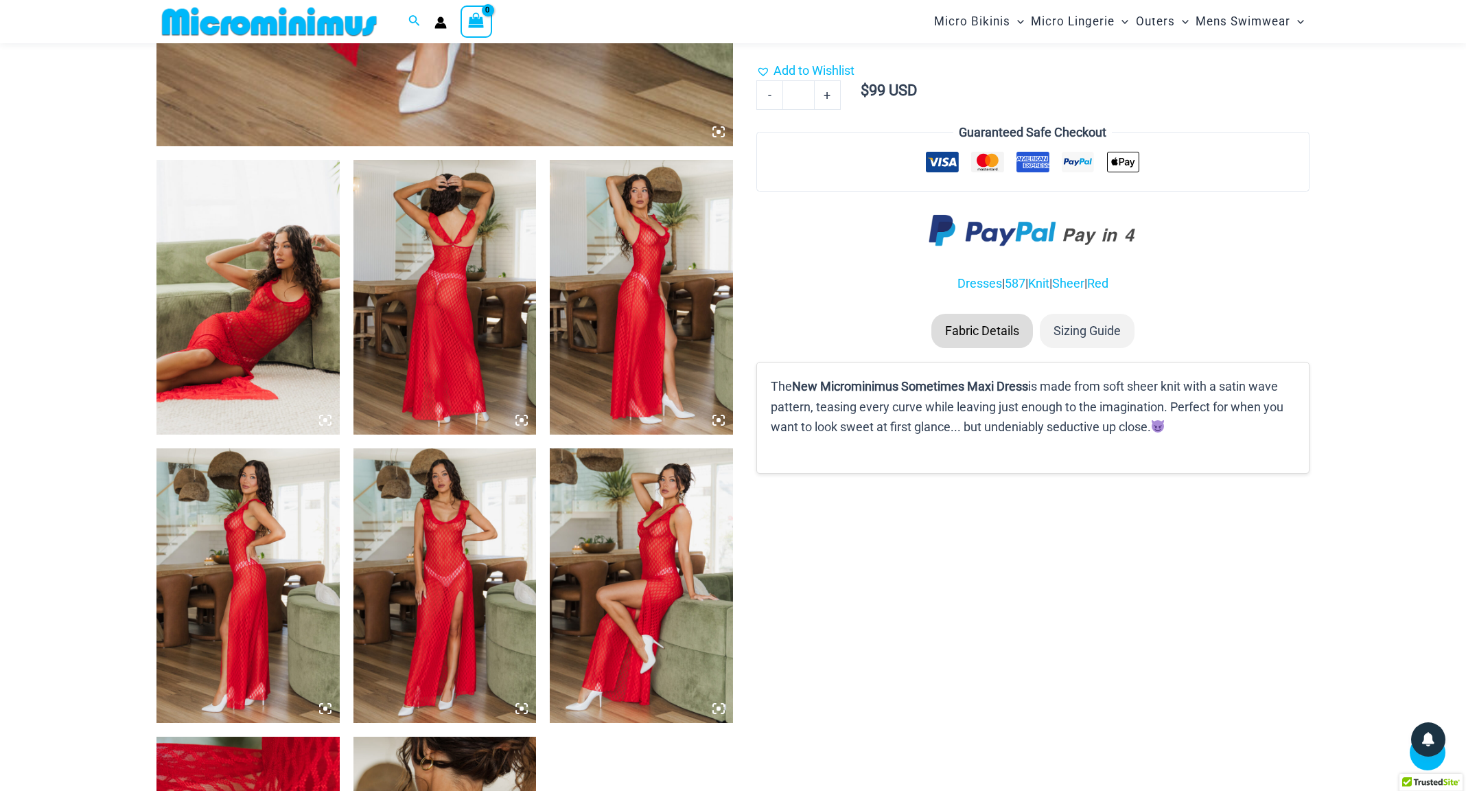
click at [452, 308] on img at bounding box center [444, 297] width 183 height 275
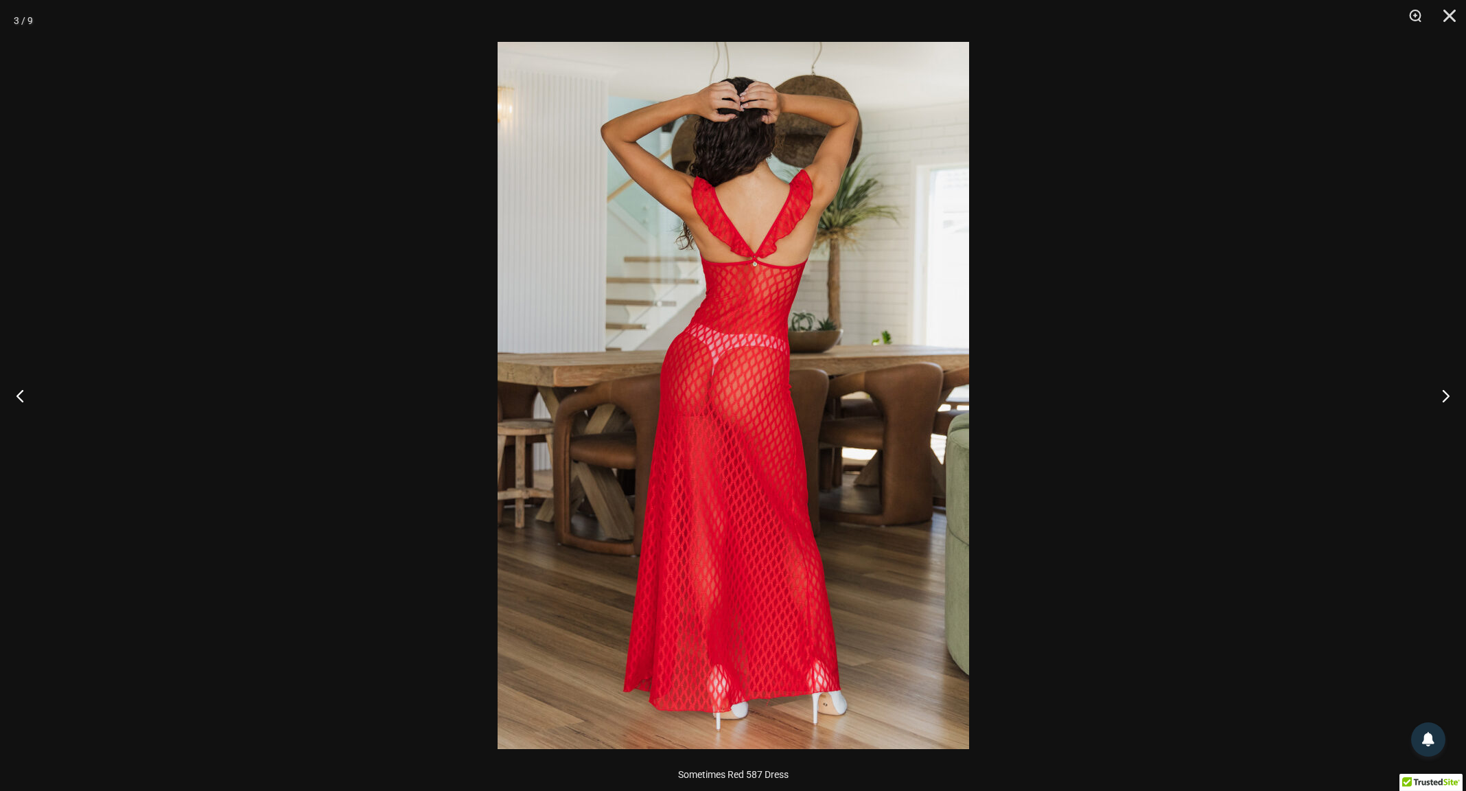
click at [869, 259] on img at bounding box center [734, 395] width 472 height 707
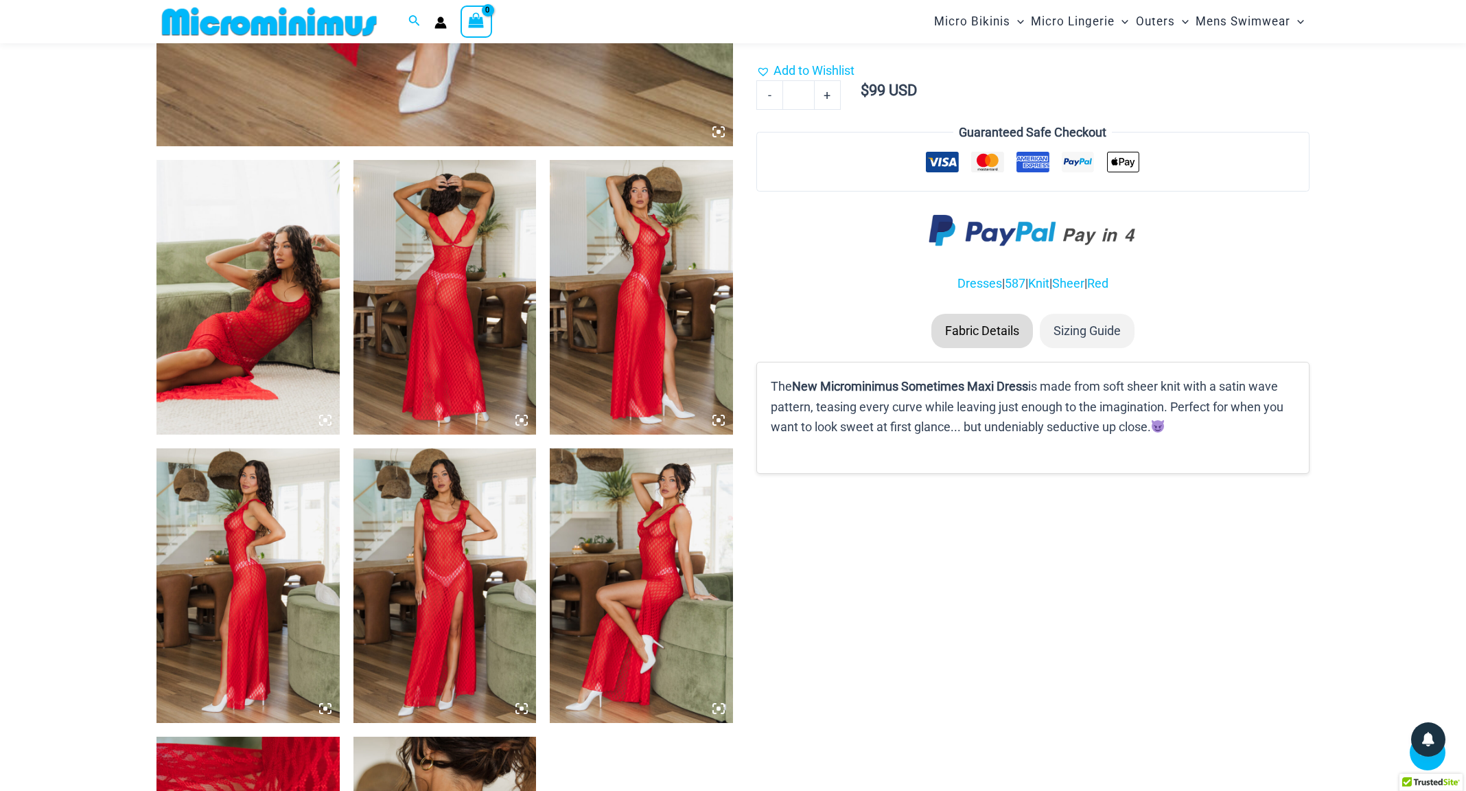
click at [524, 332] on img at bounding box center [444, 297] width 183 height 275
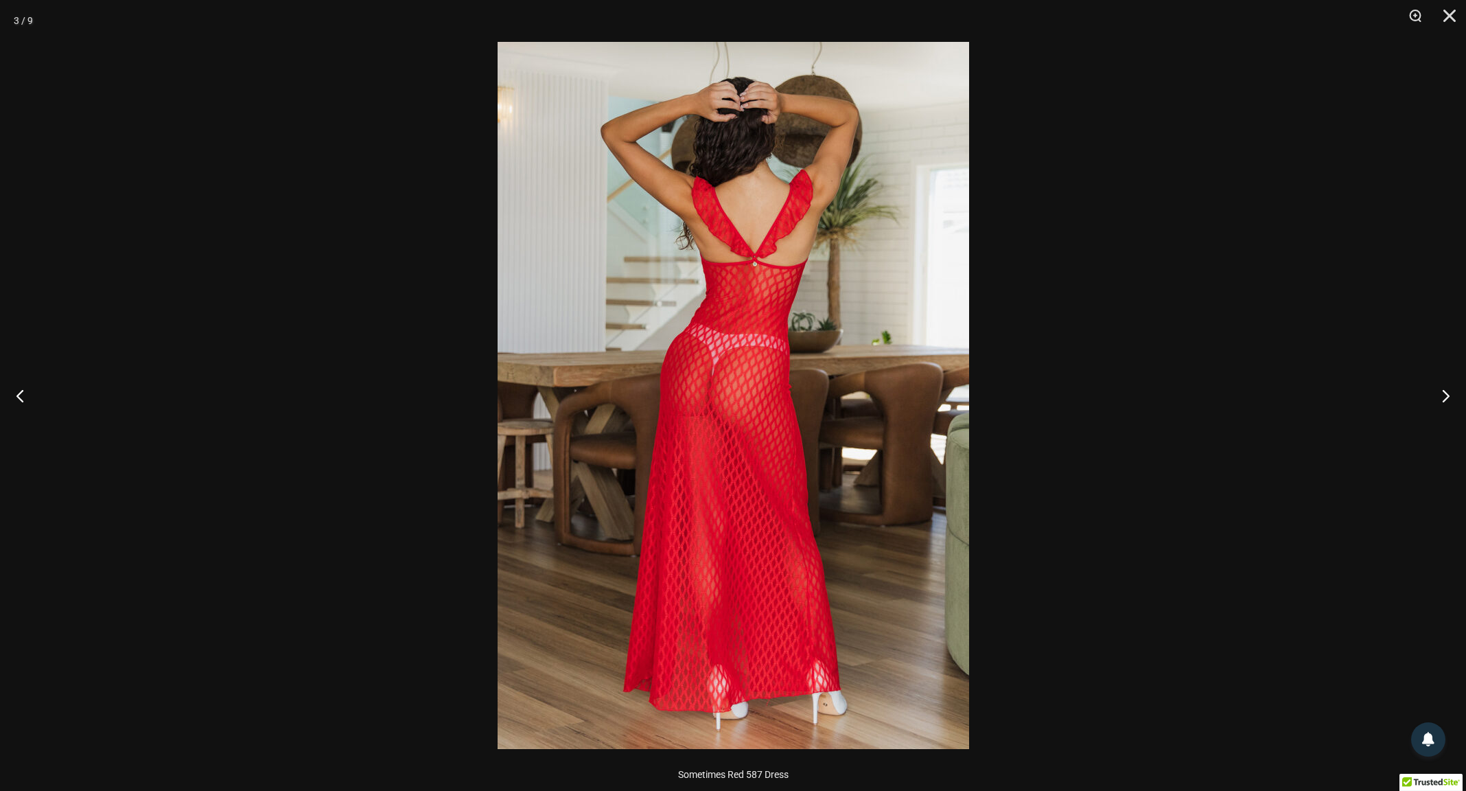
click at [872, 147] on img at bounding box center [734, 395] width 472 height 707
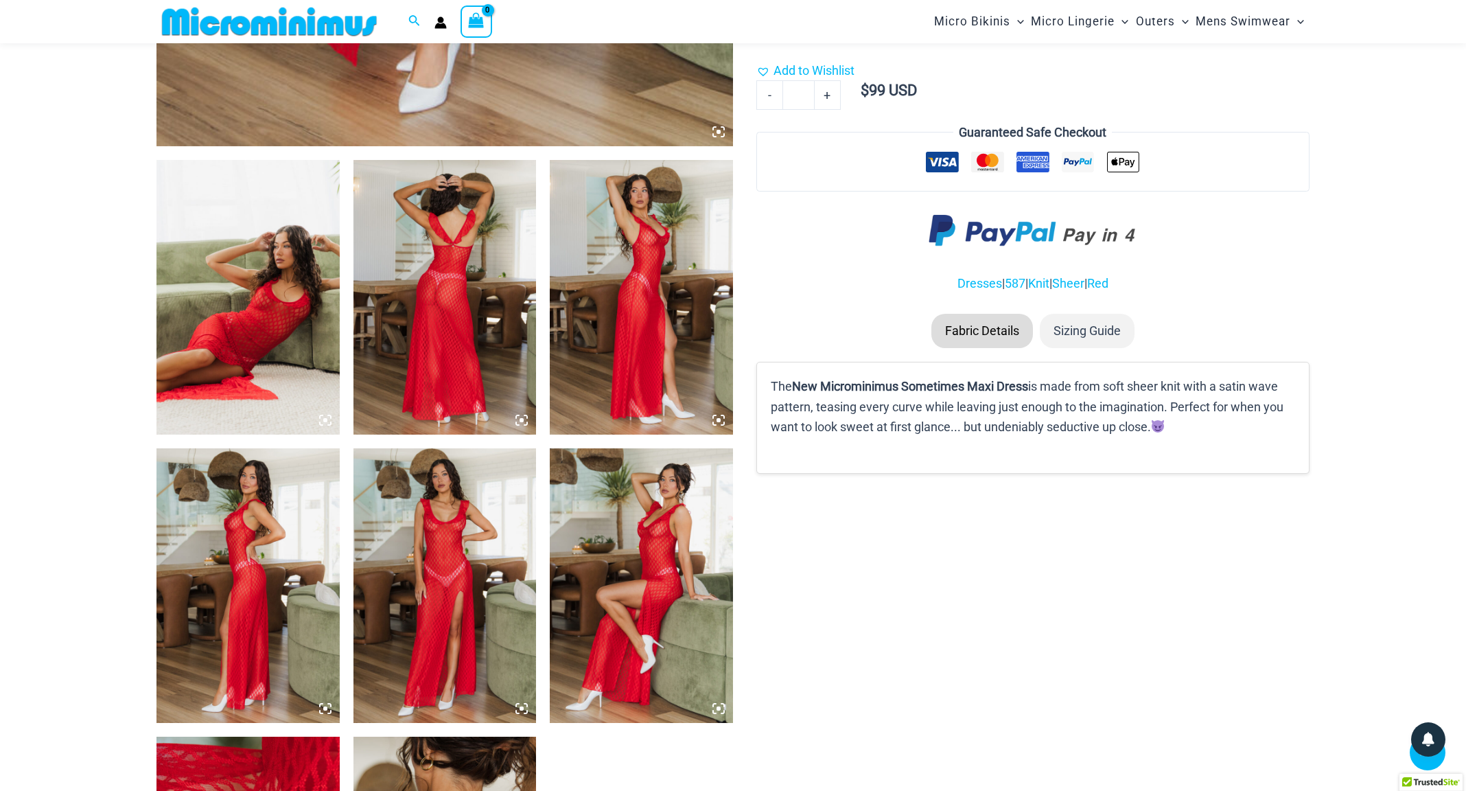
click at [489, 279] on img at bounding box center [444, 297] width 183 height 275
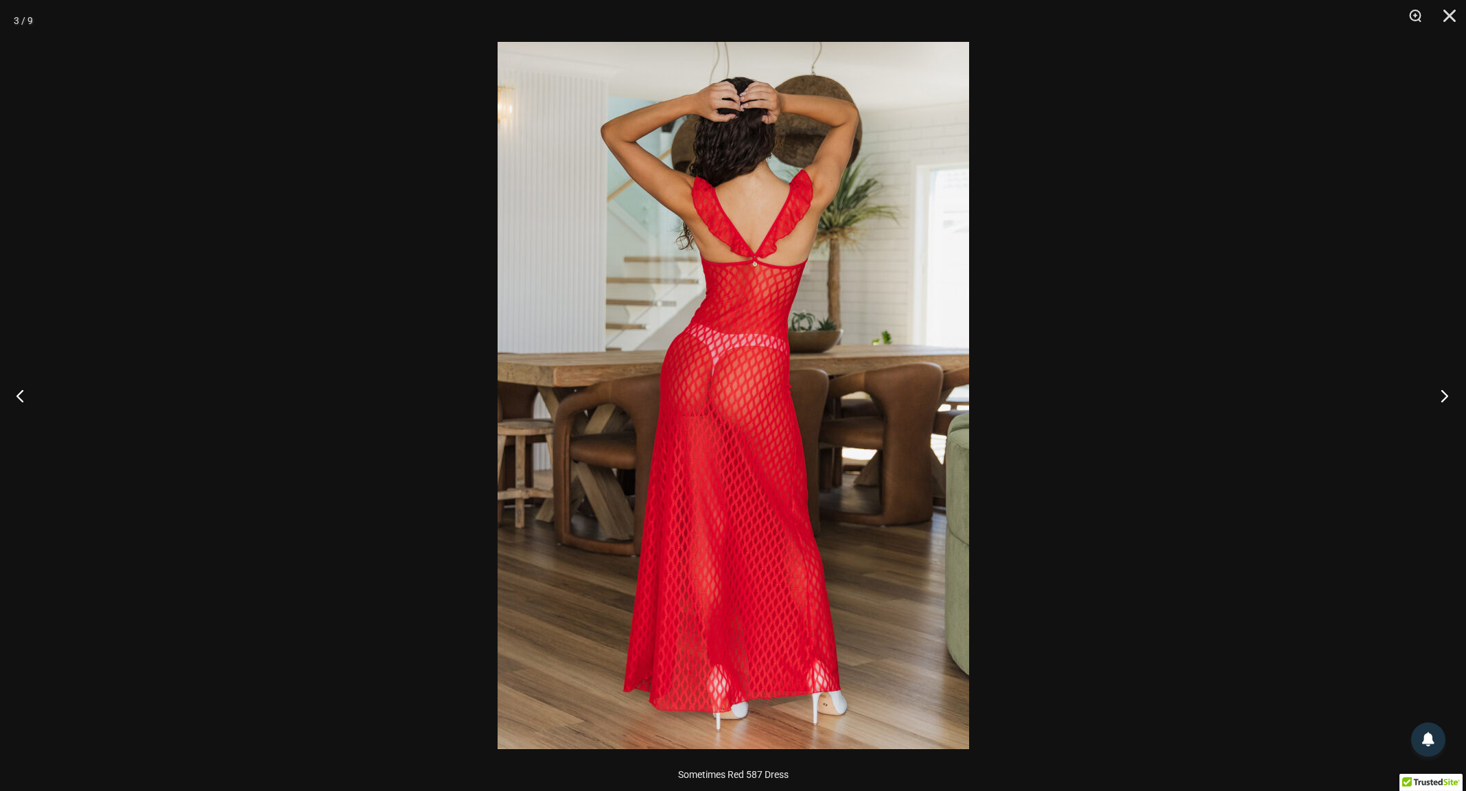
click at [977, 389] on button "Next" at bounding box center [1440, 395] width 51 height 69
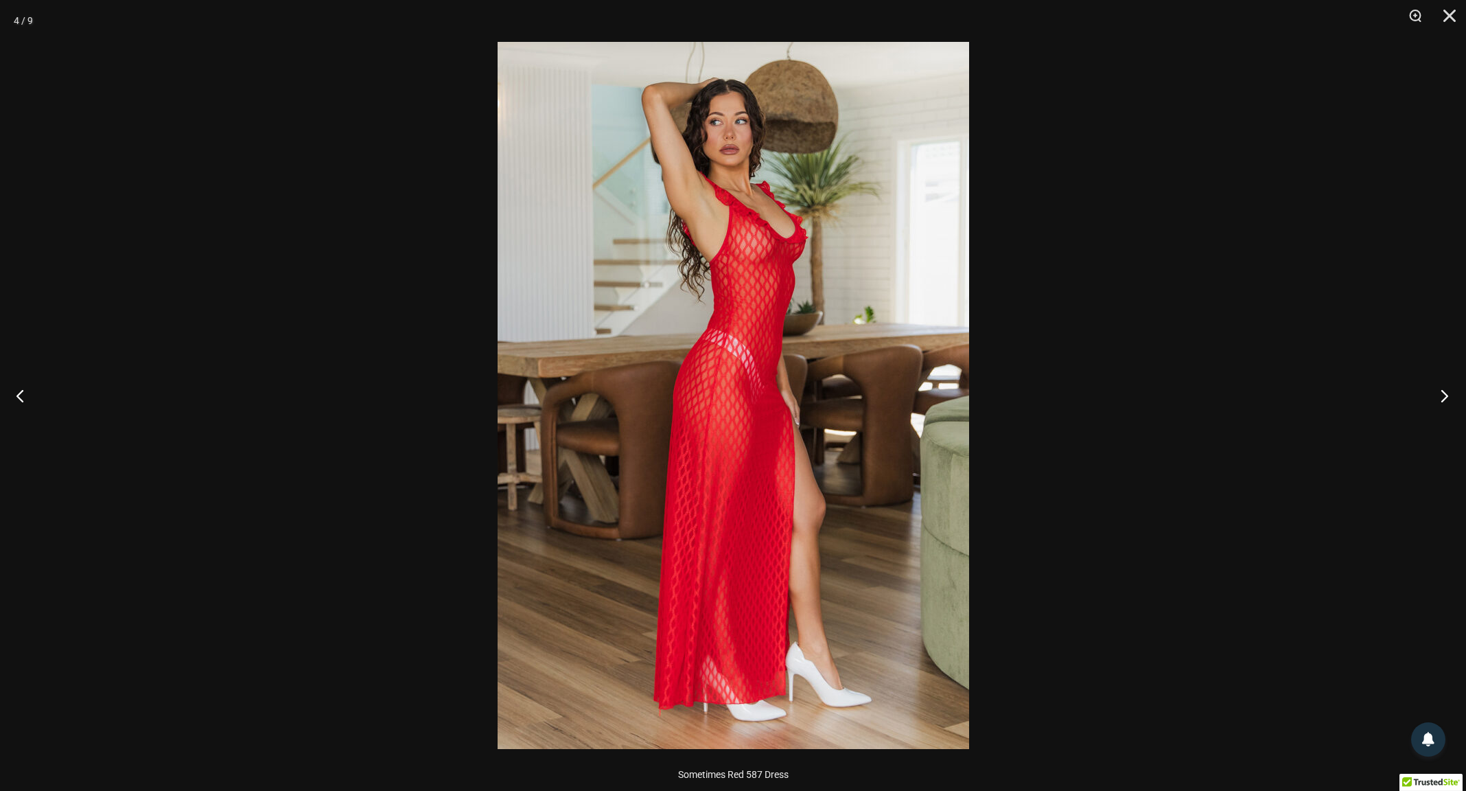
click at [977, 389] on button "Next" at bounding box center [1440, 395] width 51 height 69
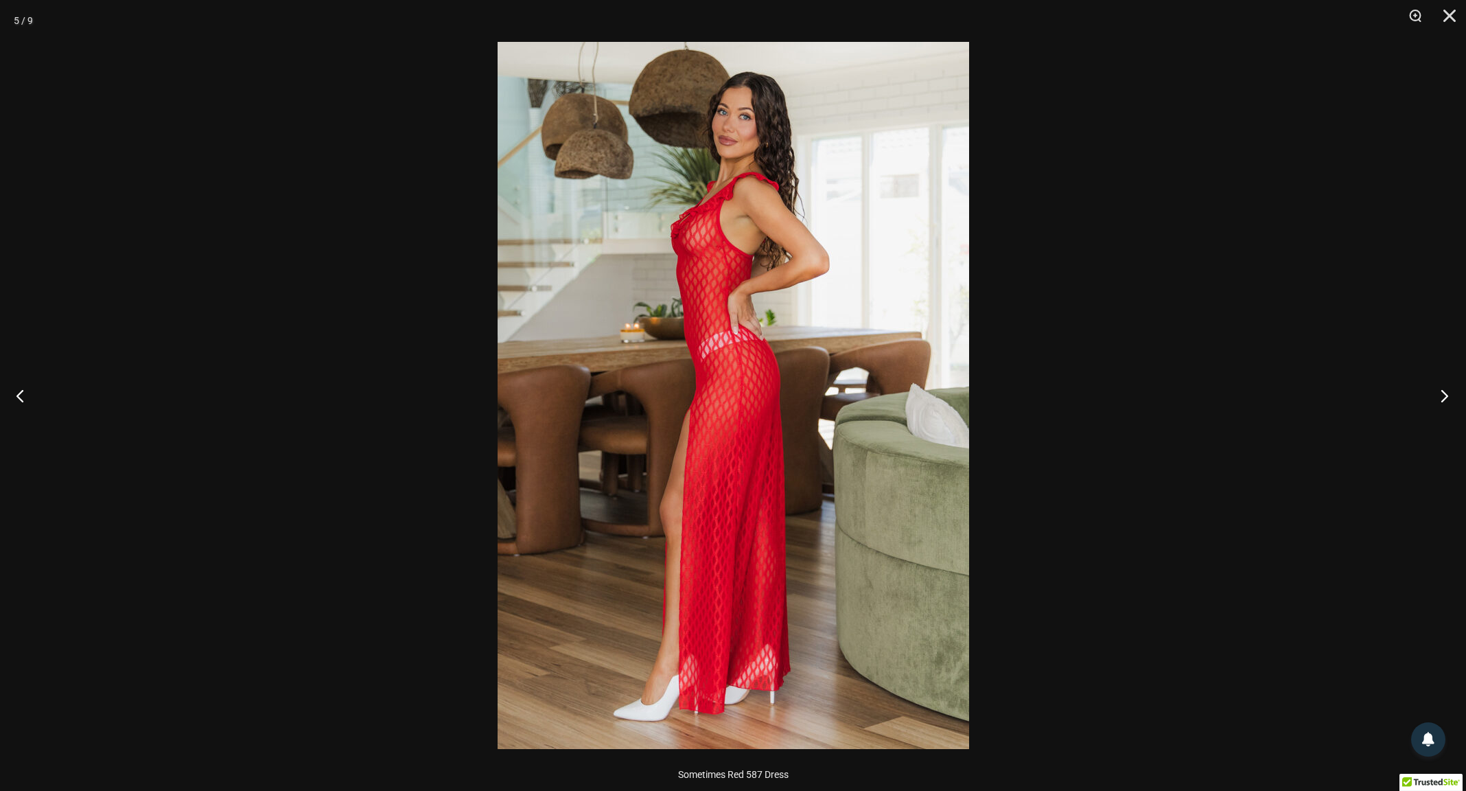
click at [977, 389] on button "Next" at bounding box center [1440, 395] width 51 height 69
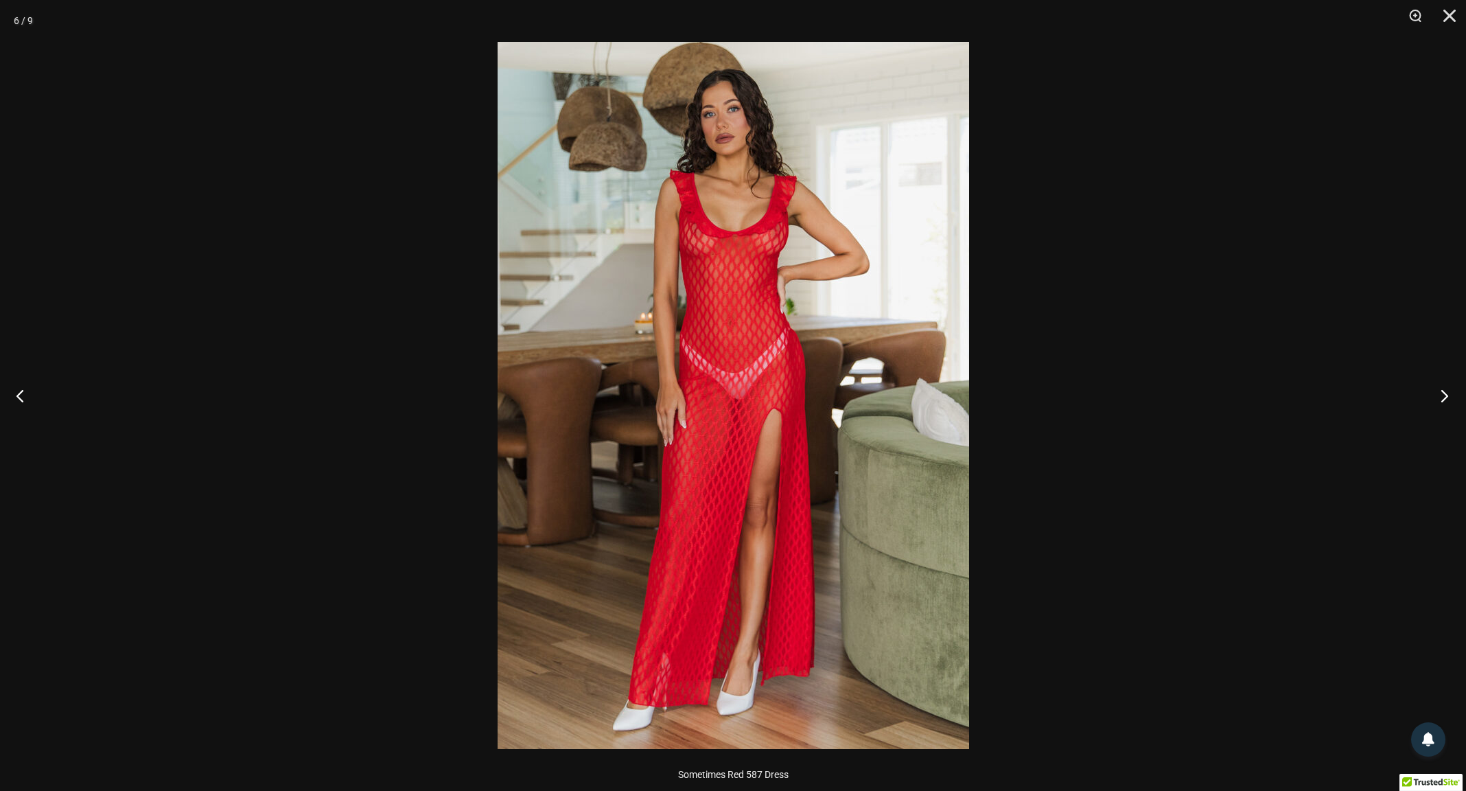
click at [977, 389] on button "Next" at bounding box center [1440, 395] width 51 height 69
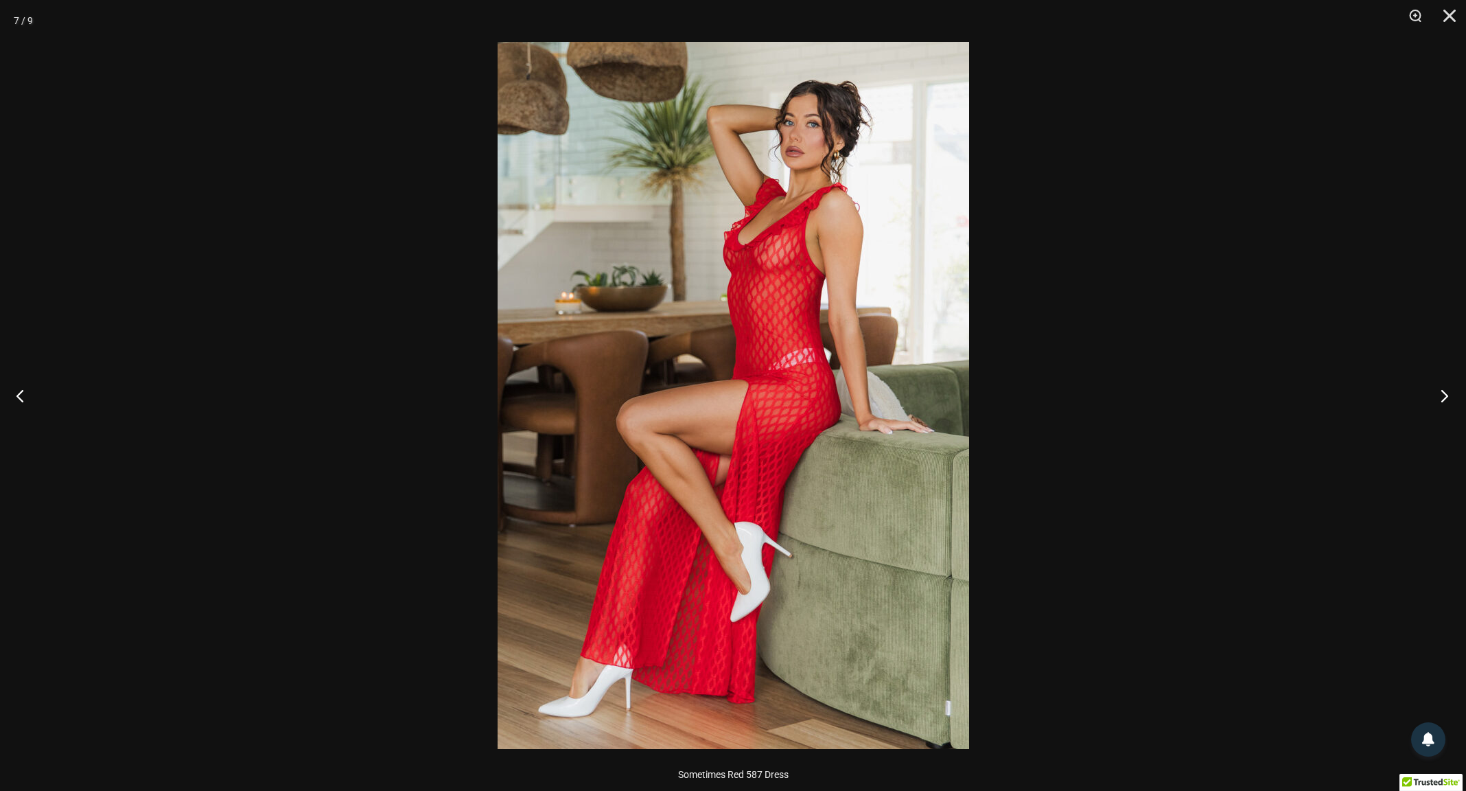
click at [977, 389] on button "Next" at bounding box center [1440, 395] width 51 height 69
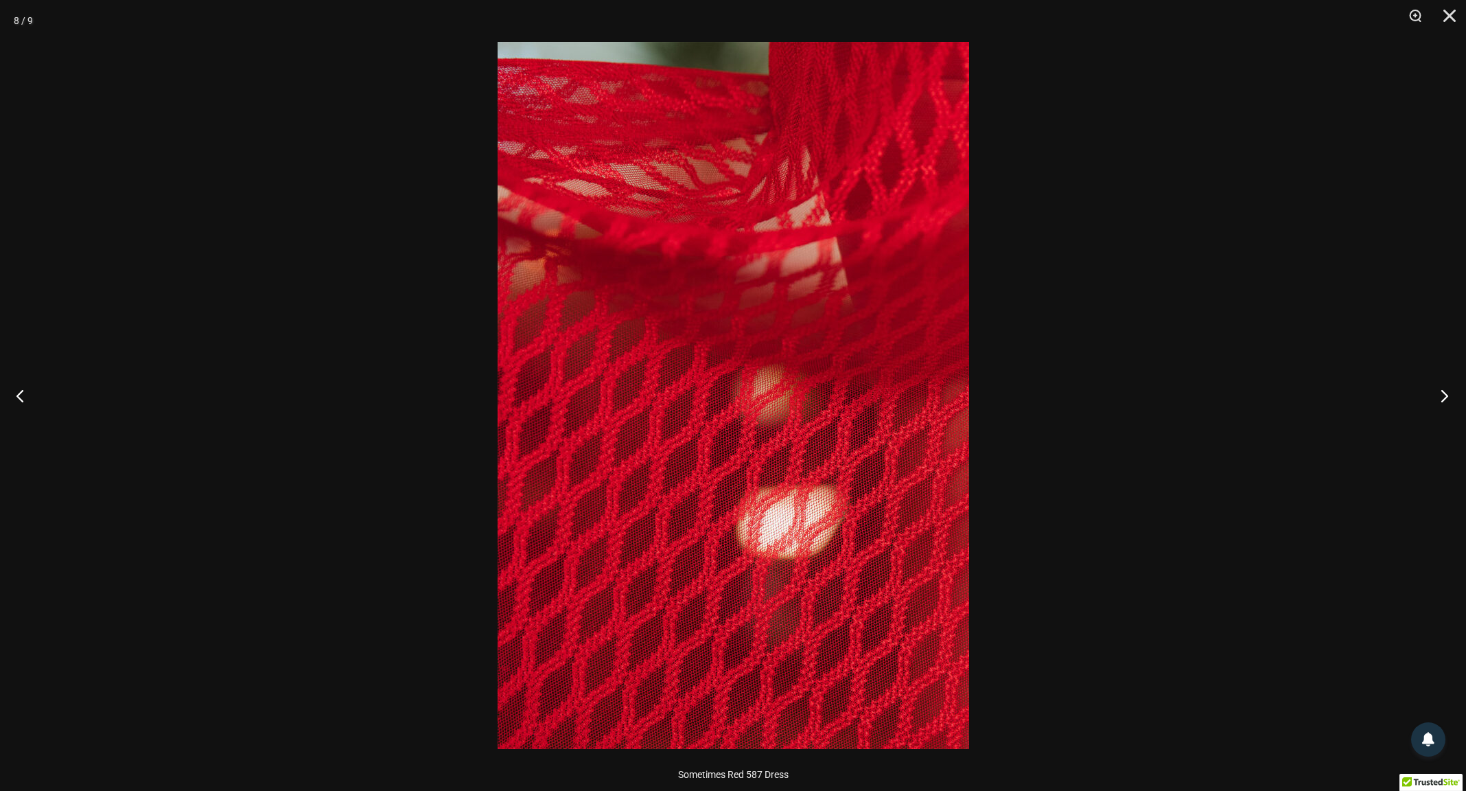
click at [977, 389] on button "Next" at bounding box center [1440, 395] width 51 height 69
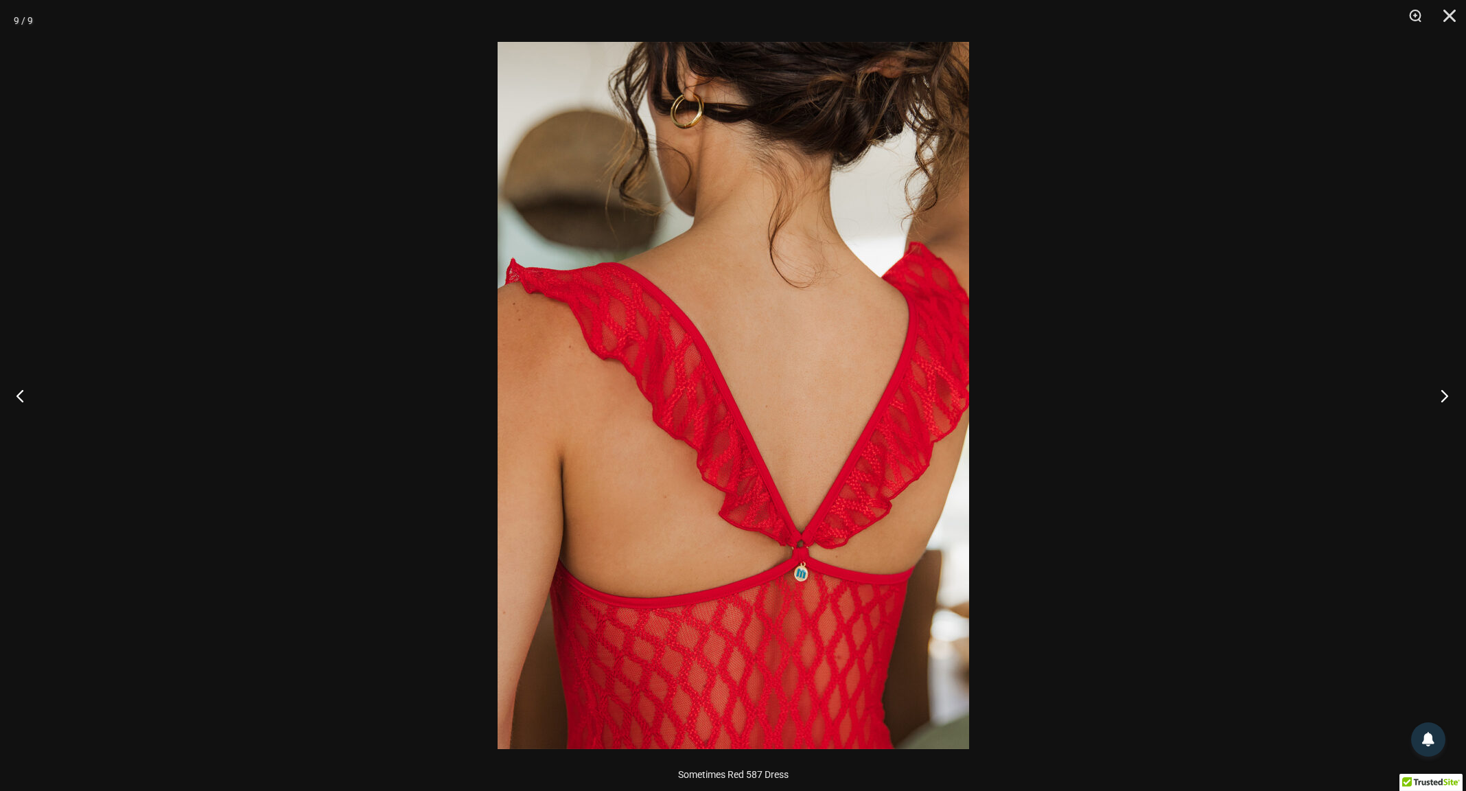
click at [977, 389] on button "Next" at bounding box center [1440, 395] width 51 height 69
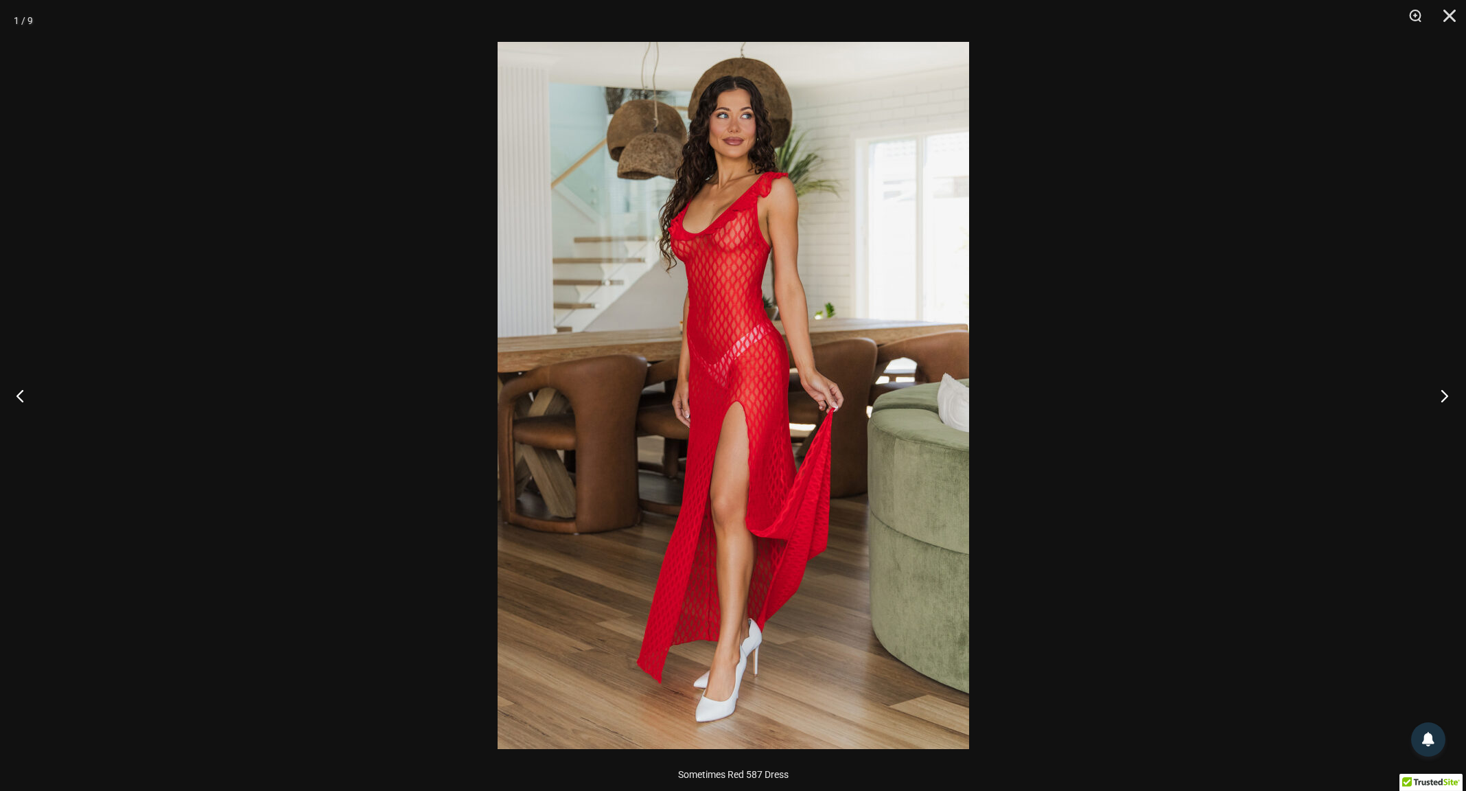
click at [977, 389] on button "Next" at bounding box center [1440, 395] width 51 height 69
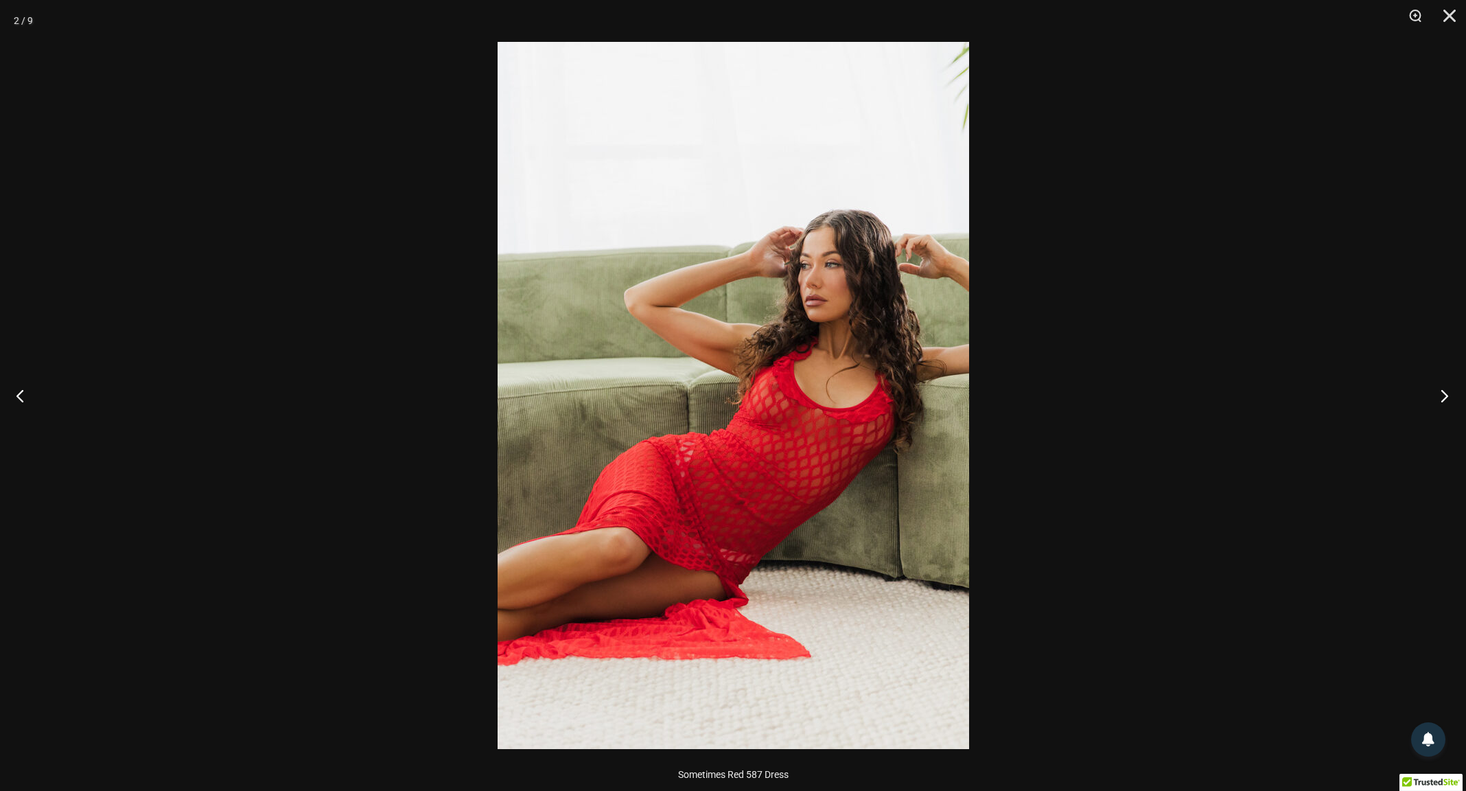
click at [977, 389] on button "Next" at bounding box center [1440, 395] width 51 height 69
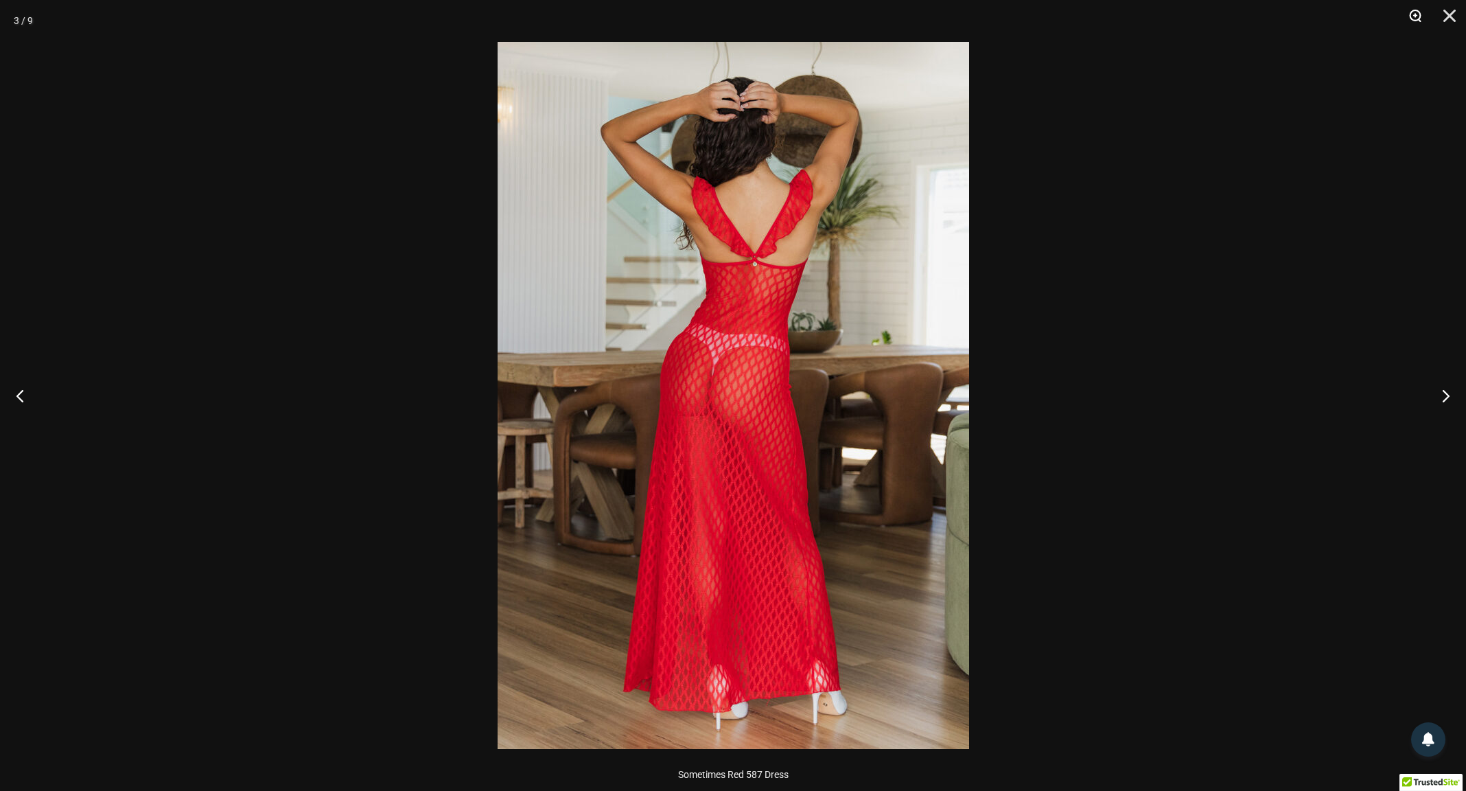
click at [977, 15] on button "Zoom" at bounding box center [1410, 20] width 34 height 41
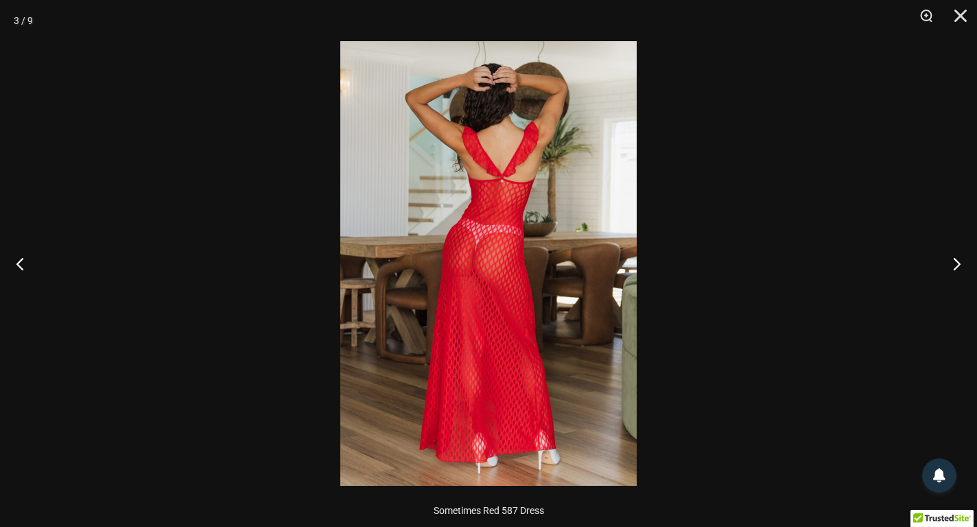
click at [677, 159] on div at bounding box center [488, 263] width 977 height 527
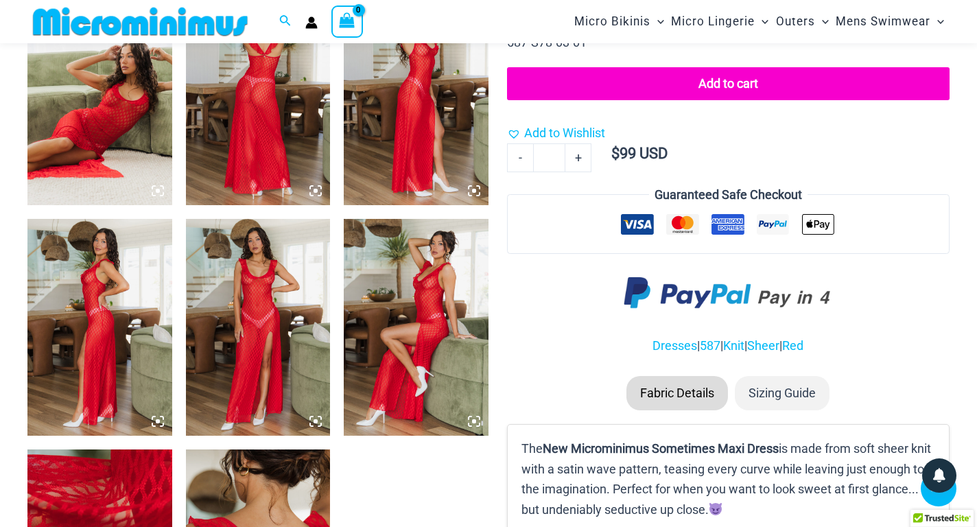
scroll to position [685, 0]
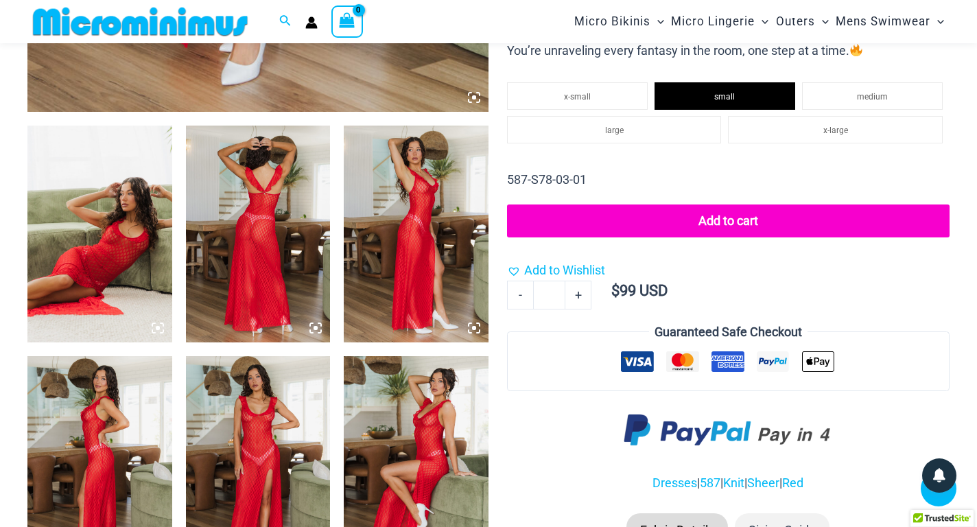
click at [265, 244] on img at bounding box center [258, 234] width 145 height 217
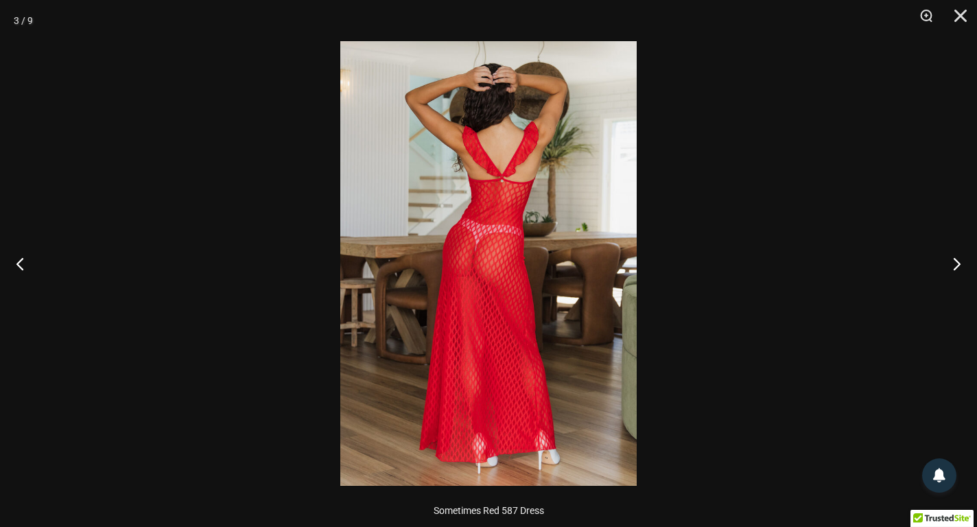
click at [522, 190] on img at bounding box center [488, 263] width 297 height 445
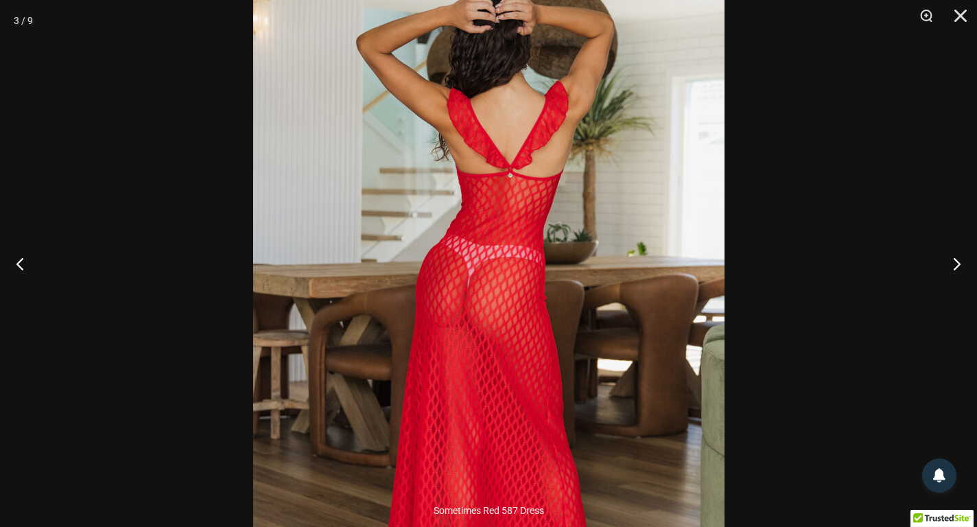
click at [877, 155] on div at bounding box center [488, 263] width 977 height 527
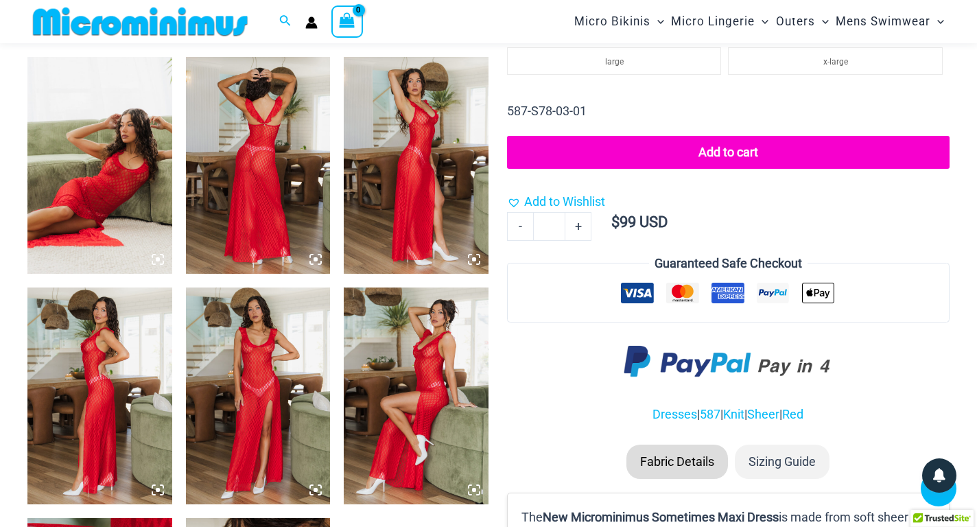
scroll to position [822, 0]
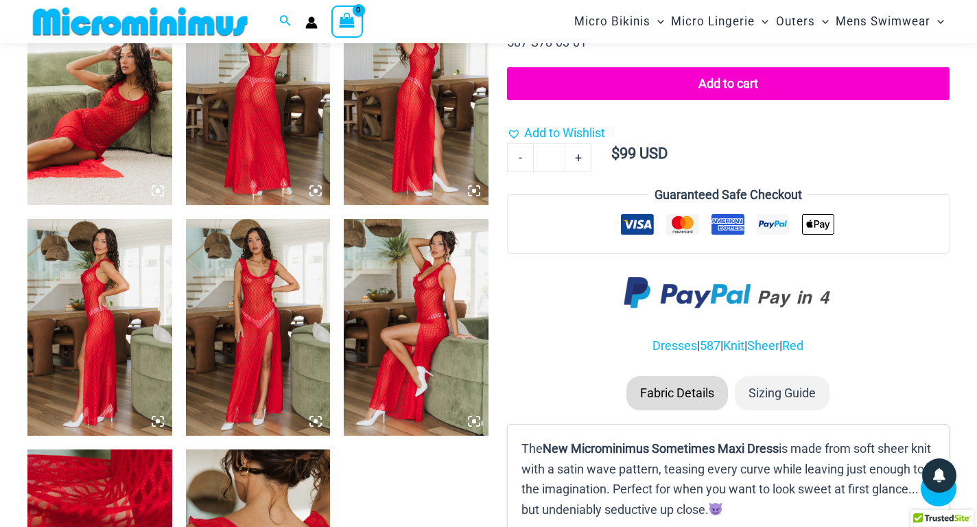
click at [251, 310] on img at bounding box center [258, 327] width 145 height 217
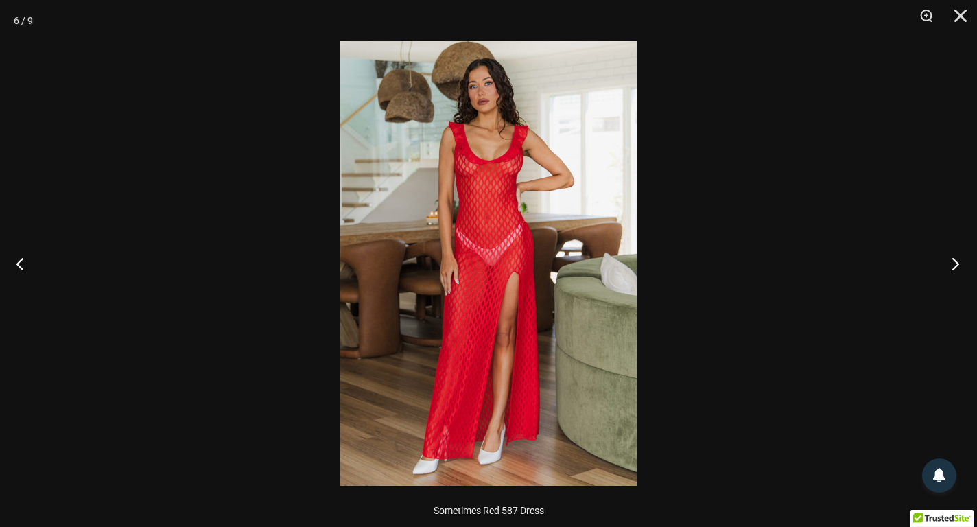
click at [951, 262] on button "Next" at bounding box center [951, 263] width 51 height 69
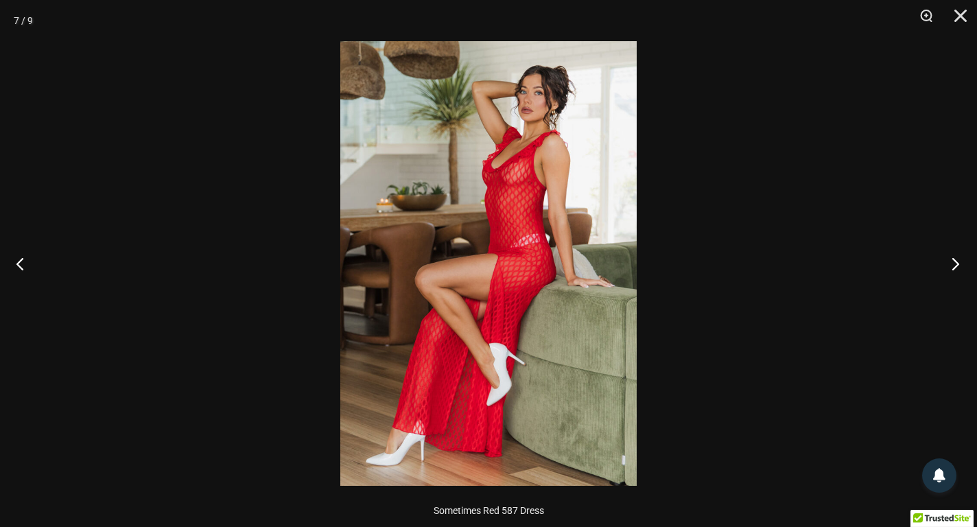
click at [951, 262] on button "Next" at bounding box center [951, 263] width 51 height 69
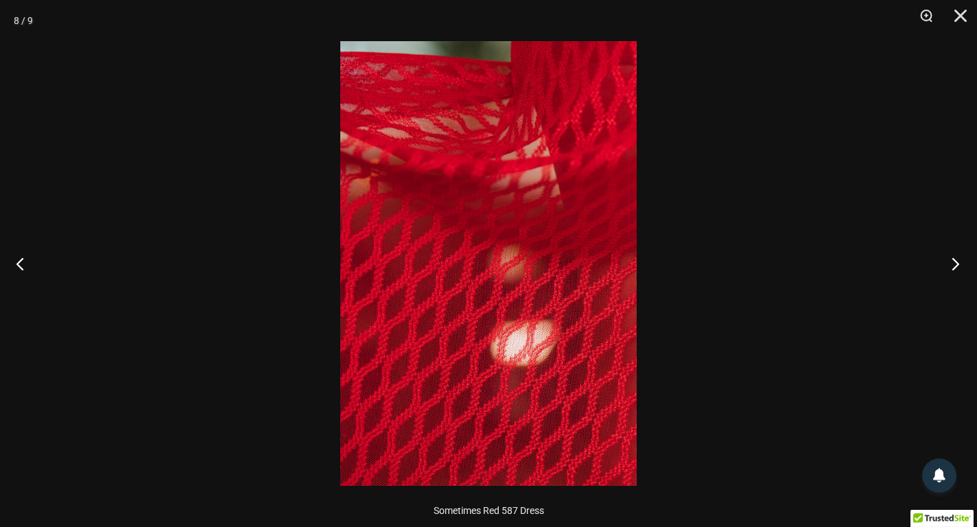
click at [951, 262] on button "Next" at bounding box center [951, 263] width 51 height 69
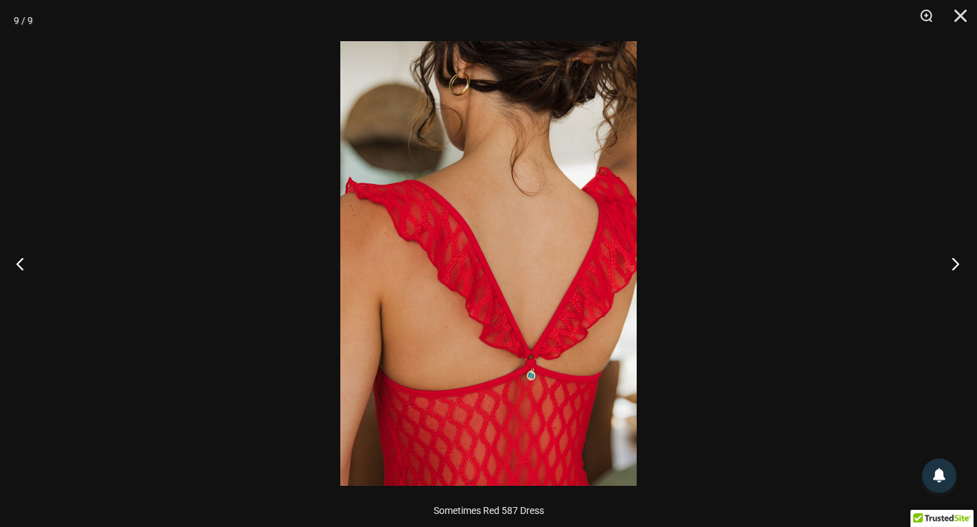
click at [951, 262] on button "Next" at bounding box center [951, 263] width 51 height 69
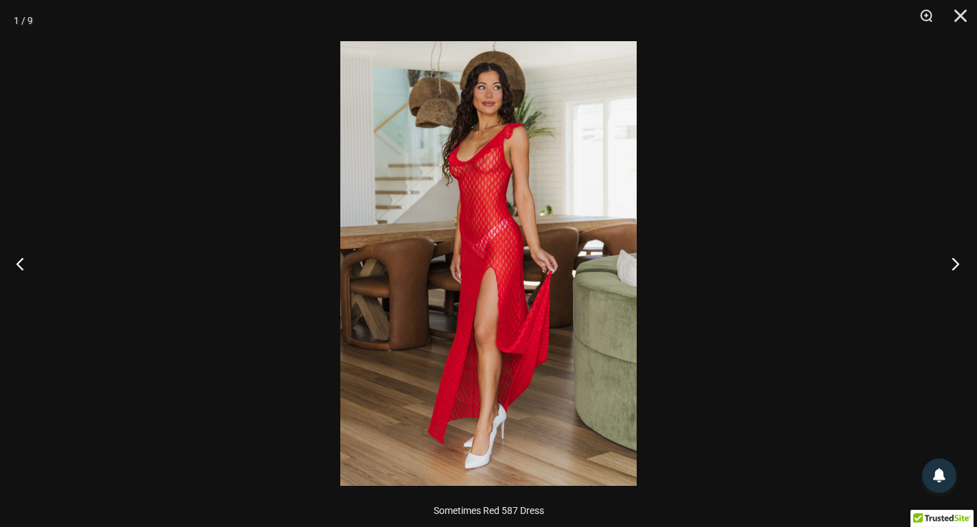
click at [951, 262] on button "Next" at bounding box center [951, 263] width 51 height 69
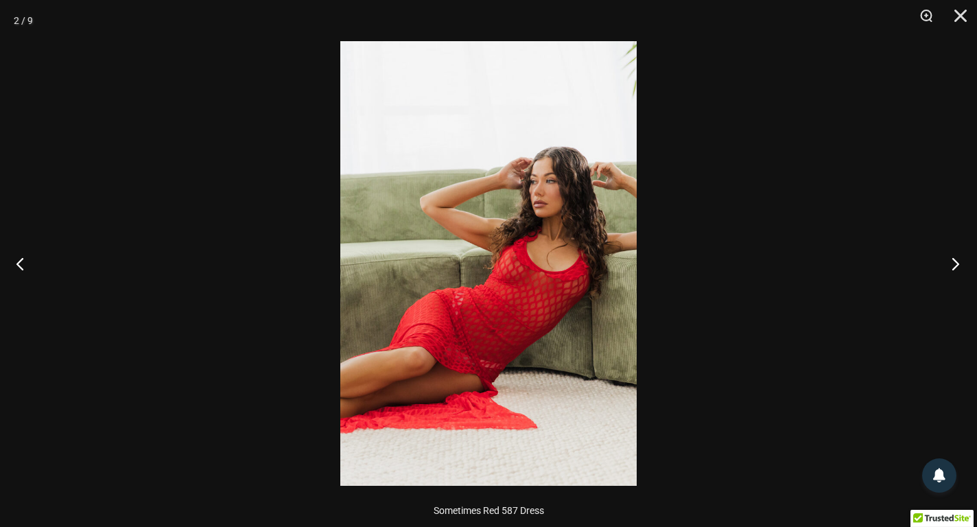
click at [951, 262] on button "Next" at bounding box center [951, 263] width 51 height 69
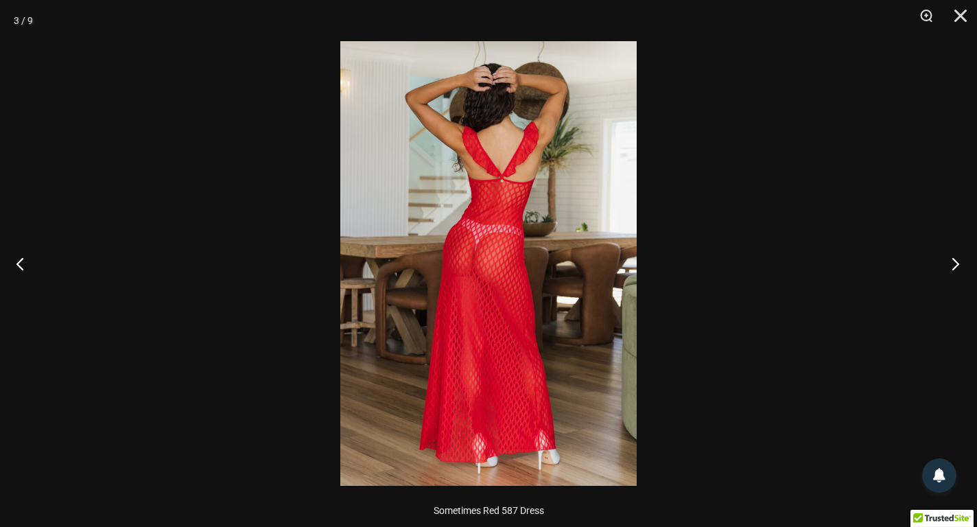
click at [951, 262] on button "Next" at bounding box center [951, 263] width 51 height 69
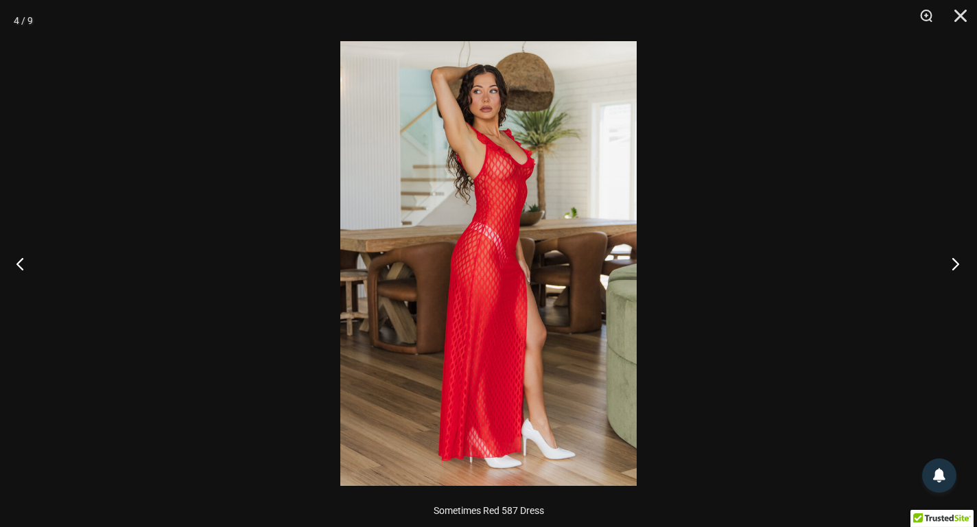
click at [951, 262] on button "Next" at bounding box center [951, 263] width 51 height 69
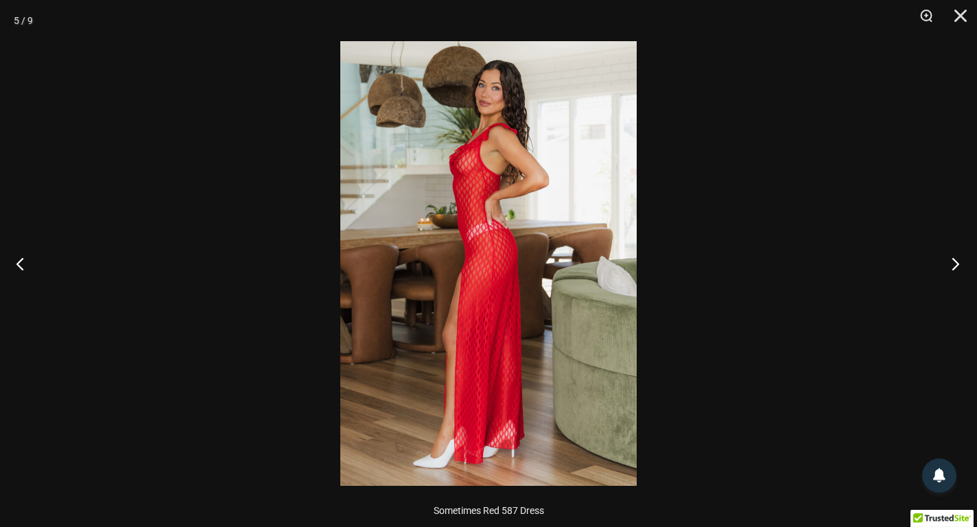
click at [951, 262] on button "Next" at bounding box center [951, 263] width 51 height 69
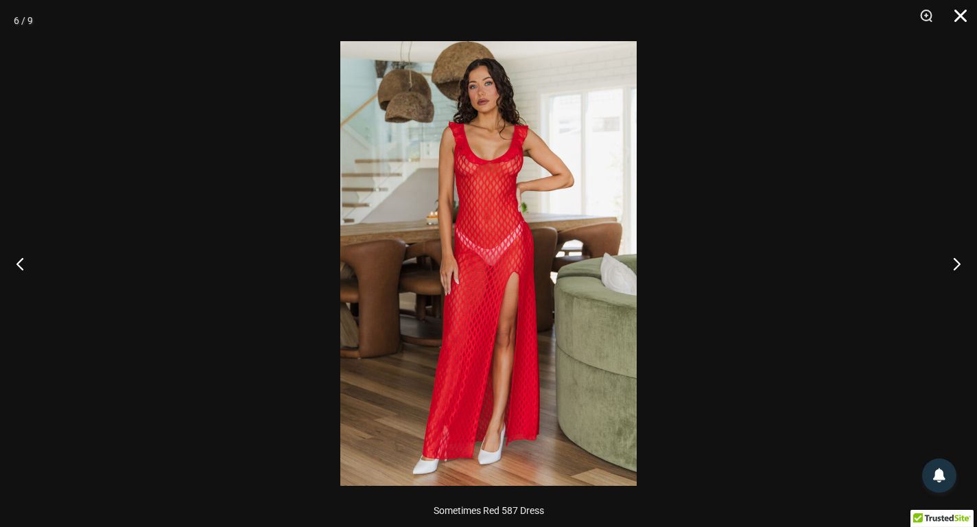
click at [963, 24] on button "Close" at bounding box center [956, 20] width 34 height 41
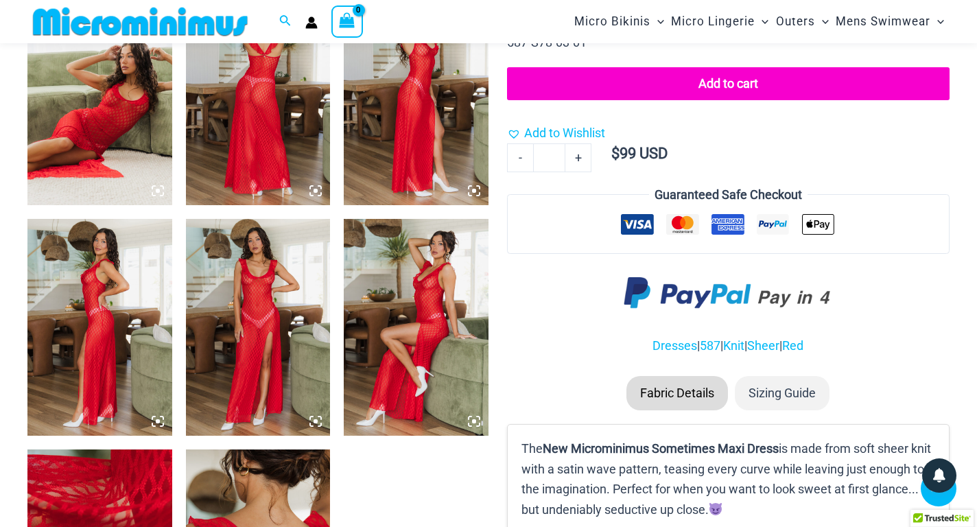
scroll to position [685, 0]
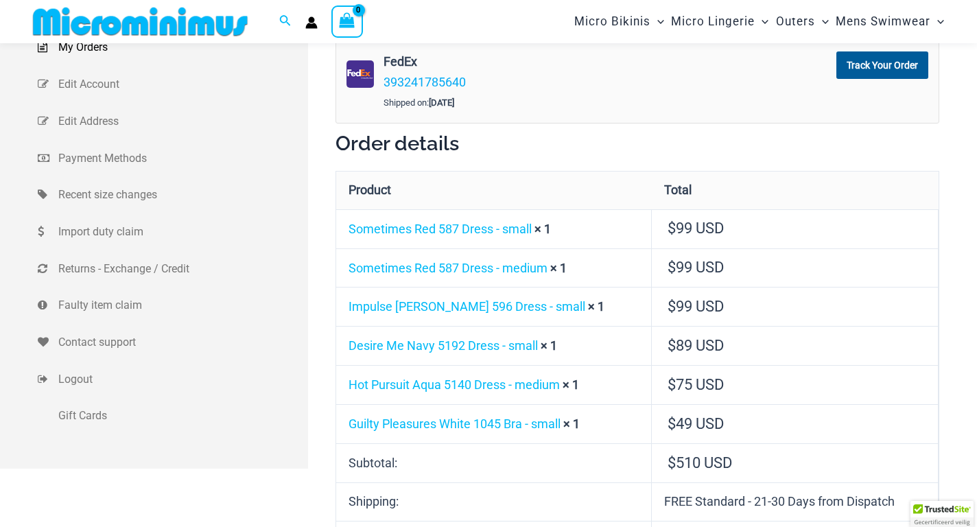
scroll to position [194, 0]
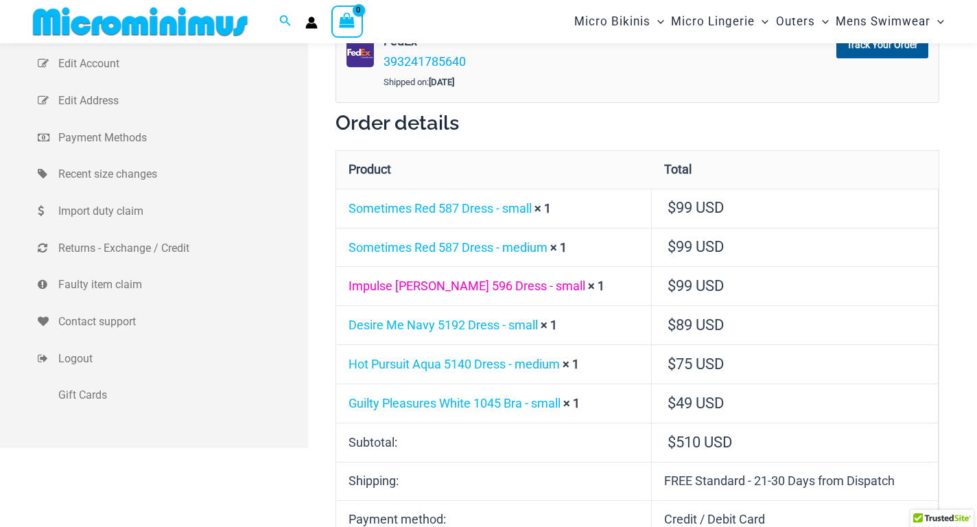
click at [416, 289] on link "Impulse [PERSON_NAME] 596 Dress - small" at bounding box center [467, 286] width 237 height 14
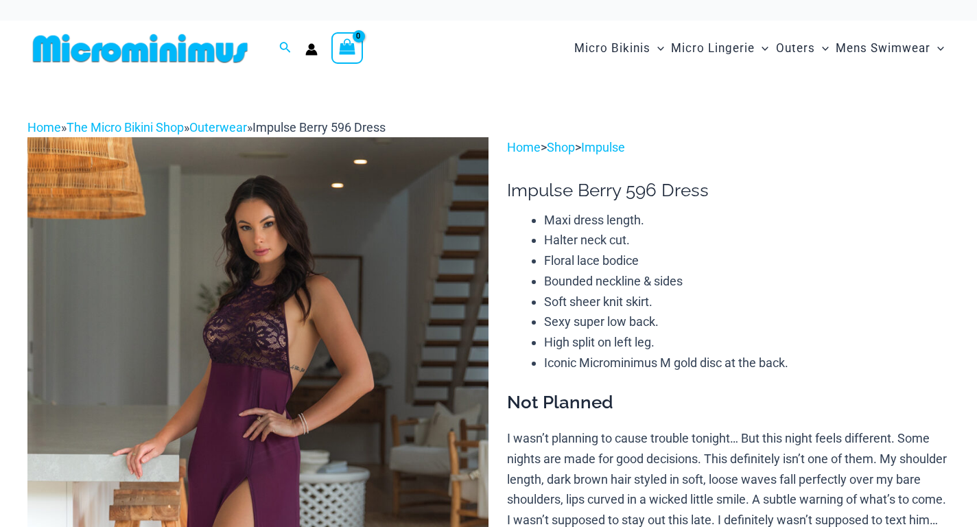
scroll to position [137, 0]
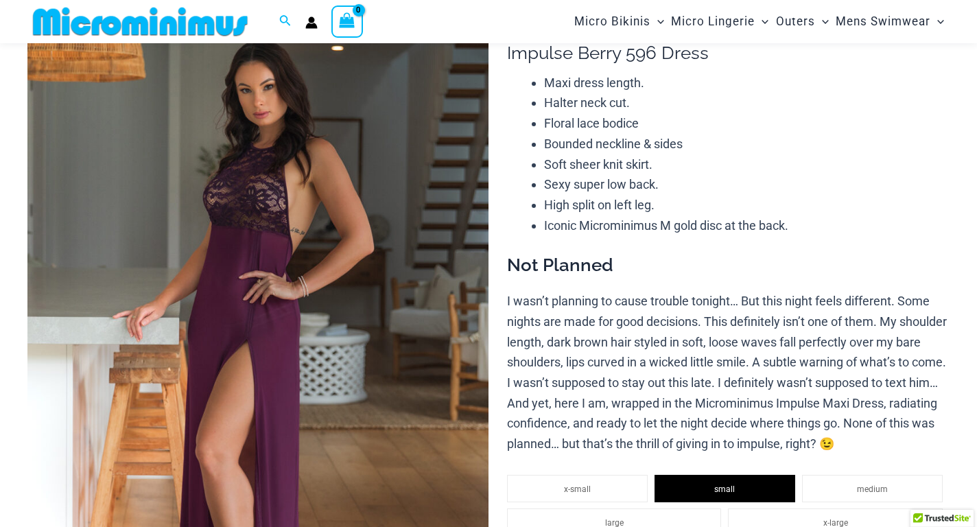
select select
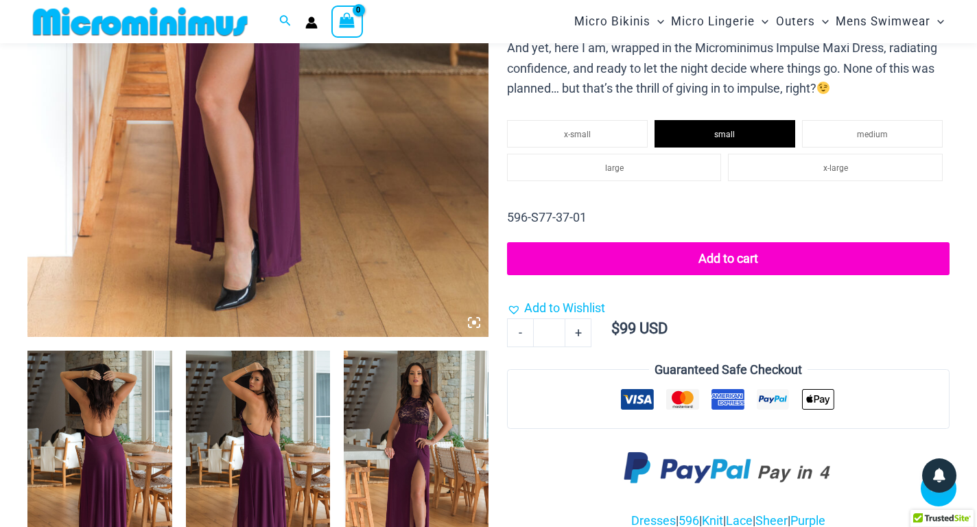
scroll to position [734, 0]
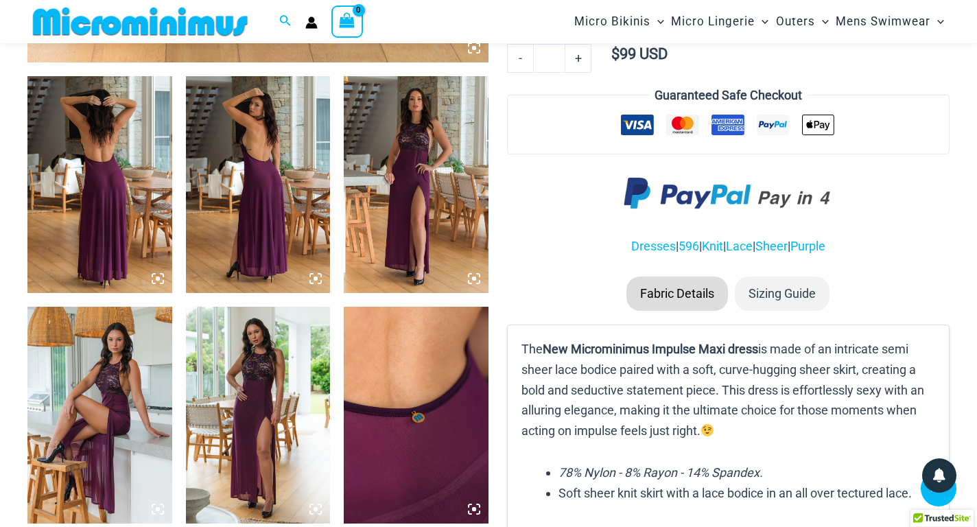
click at [416, 156] on img at bounding box center [416, 184] width 145 height 217
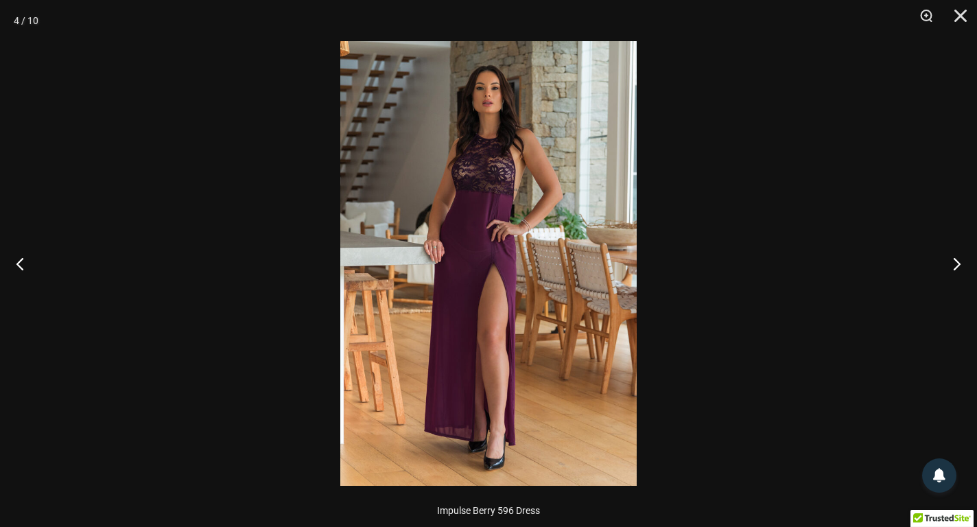
click at [590, 143] on img at bounding box center [488, 263] width 297 height 445
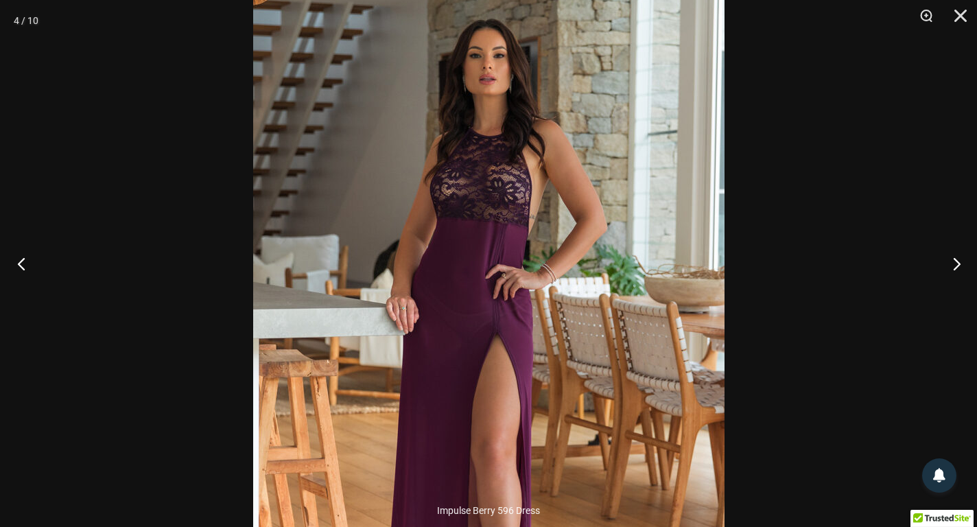
click at [19, 272] on button "Previous" at bounding box center [25, 263] width 51 height 69
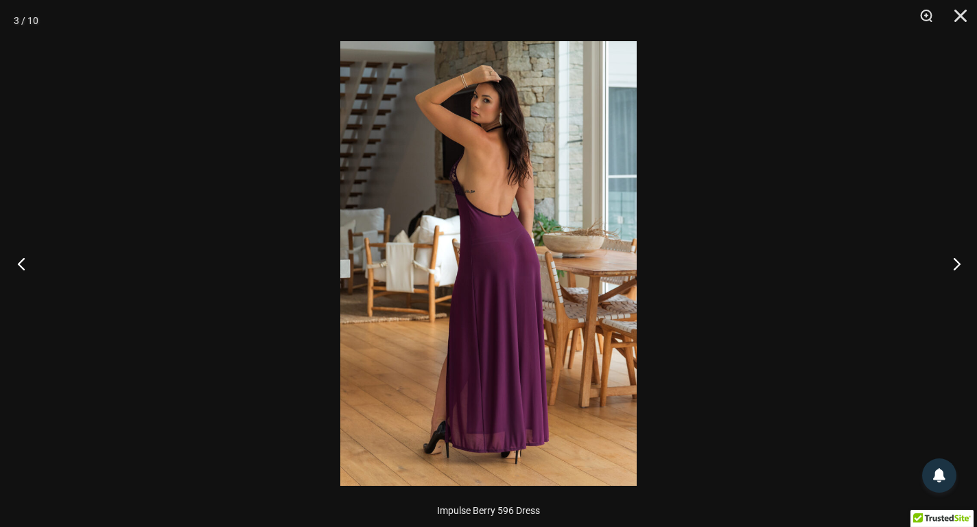
click at [19, 272] on button "Previous" at bounding box center [25, 263] width 51 height 69
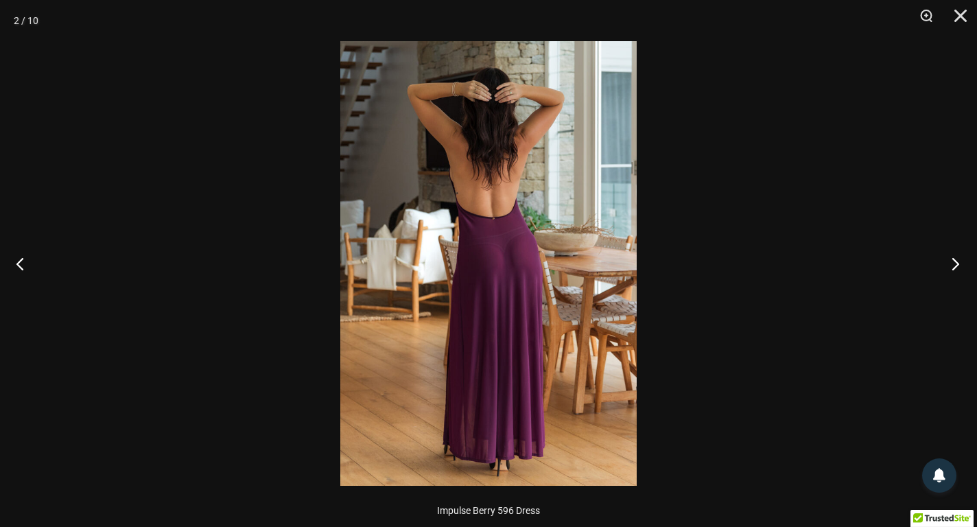
click at [965, 263] on button "Next" at bounding box center [951, 263] width 51 height 69
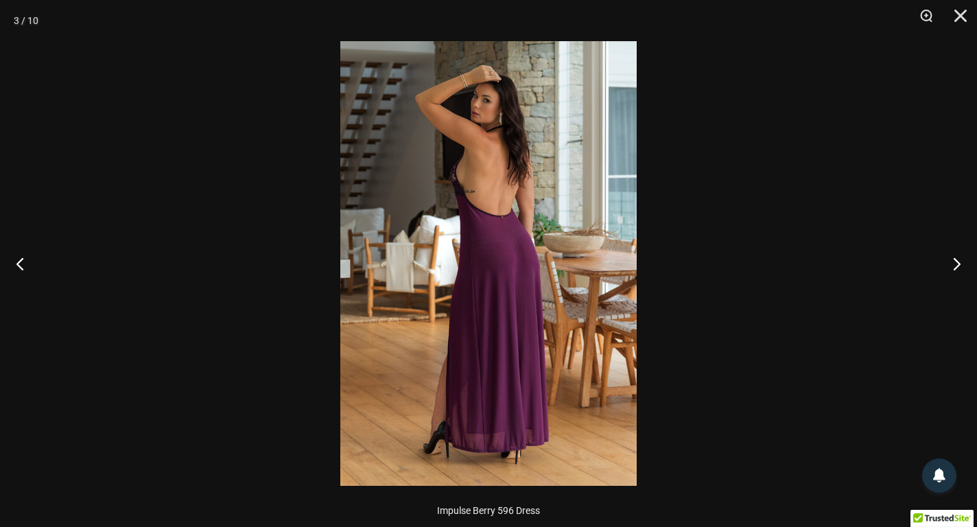
click at [565, 192] on img at bounding box center [488, 263] width 297 height 445
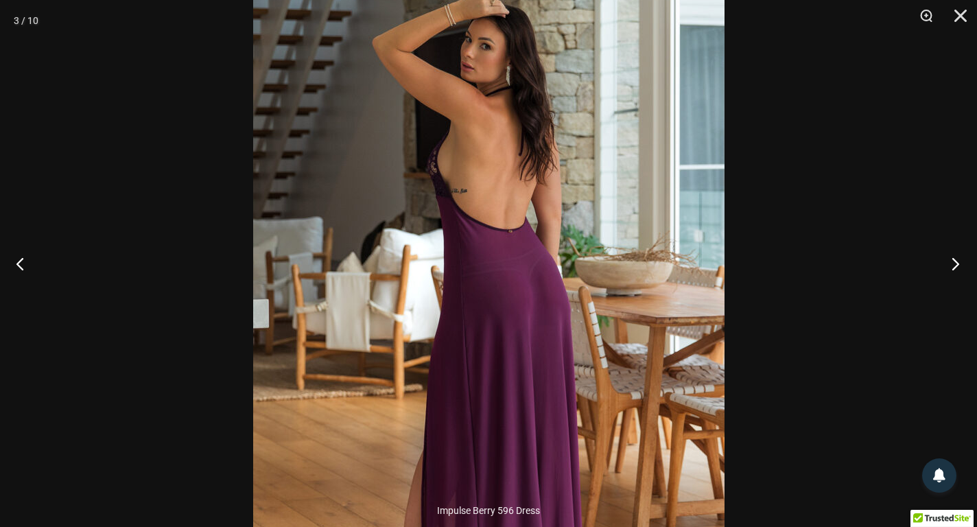
click at [955, 263] on button "Next" at bounding box center [951, 263] width 51 height 69
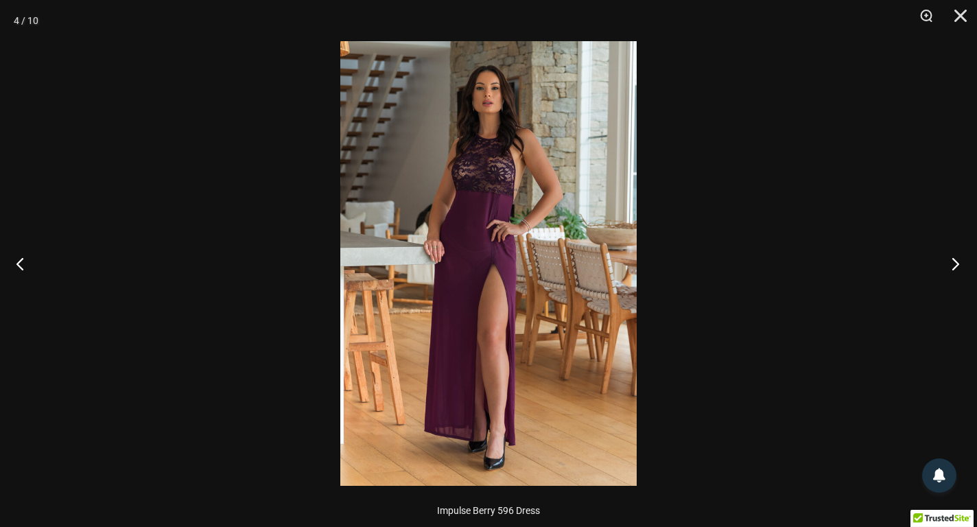
click at [955, 263] on button "Next" at bounding box center [951, 263] width 51 height 69
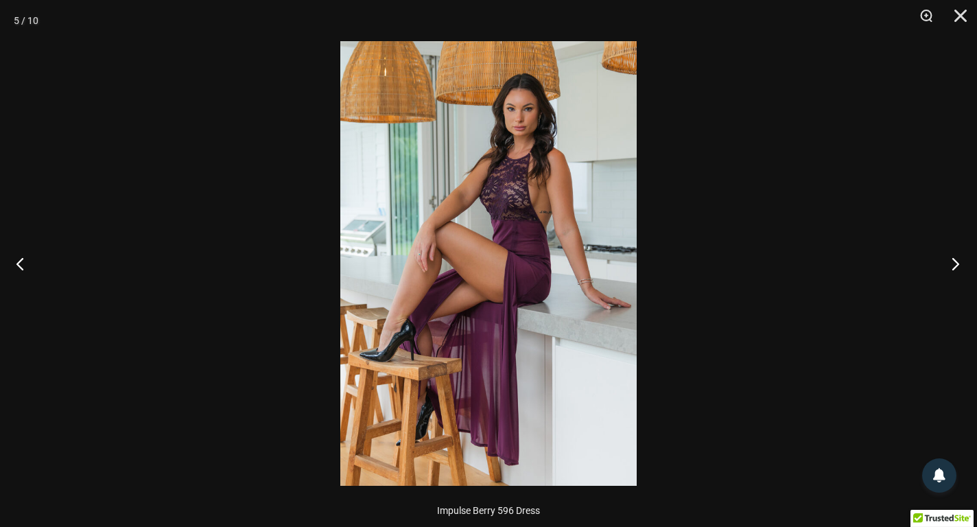
click at [955, 263] on button "Next" at bounding box center [951, 263] width 51 height 69
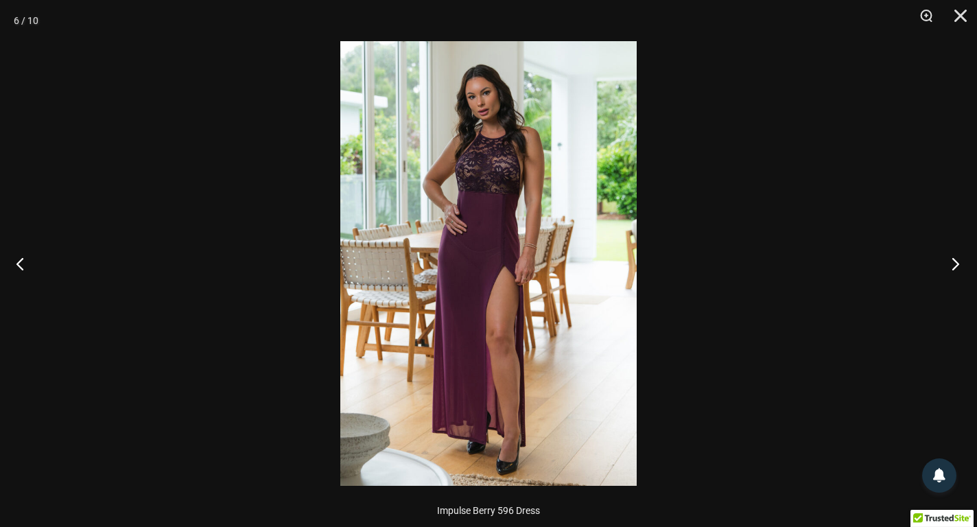
click at [955, 263] on button "Next" at bounding box center [951, 263] width 51 height 69
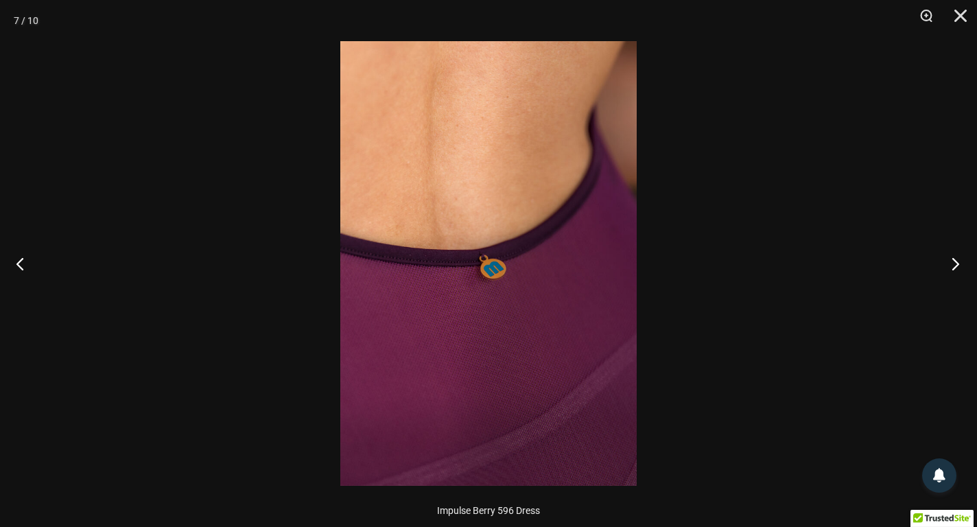
click at [955, 263] on button "Next" at bounding box center [951, 263] width 51 height 69
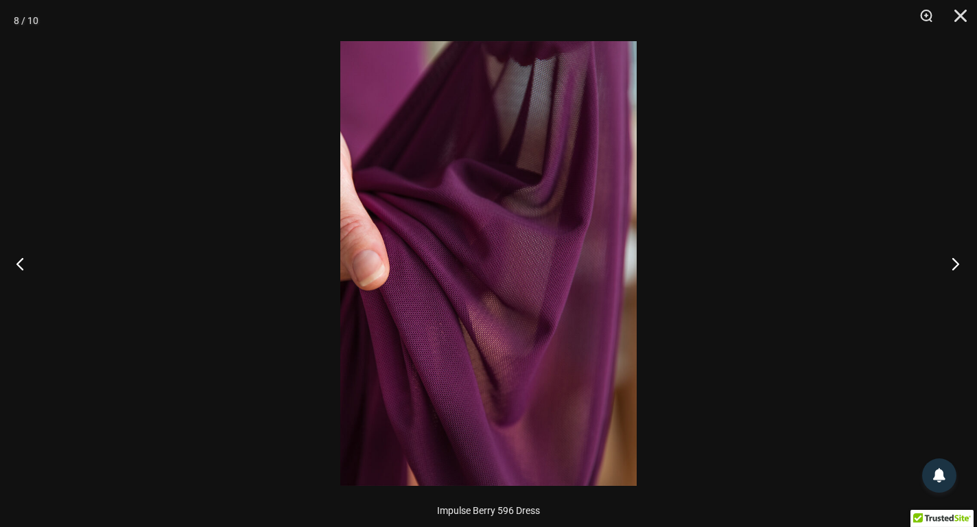
click at [955, 263] on button "Next" at bounding box center [951, 263] width 51 height 69
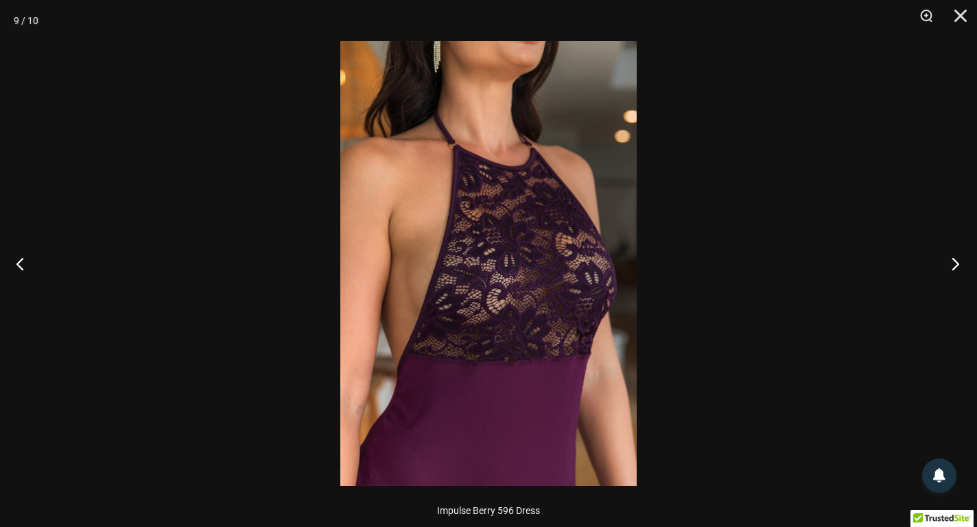
click at [955, 263] on button "Next" at bounding box center [951, 263] width 51 height 69
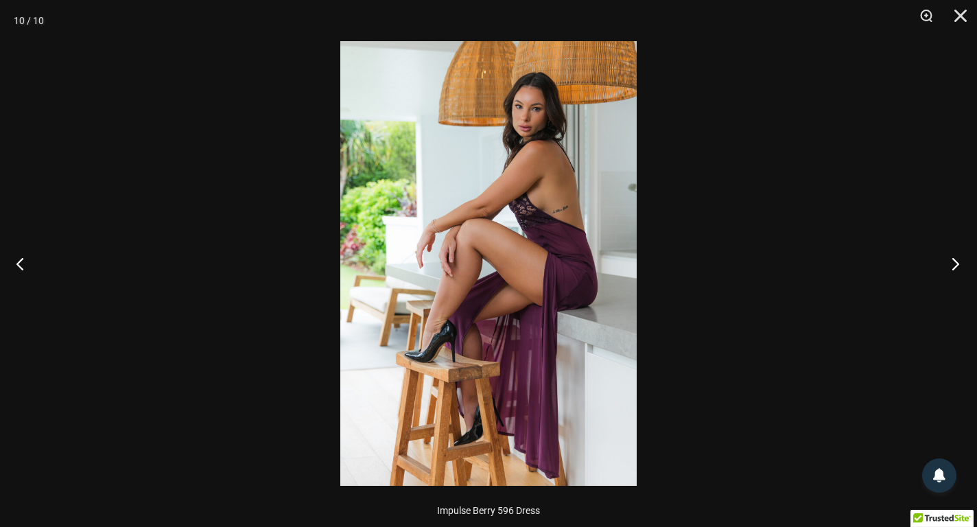
click at [955, 263] on button "Next" at bounding box center [951, 263] width 51 height 69
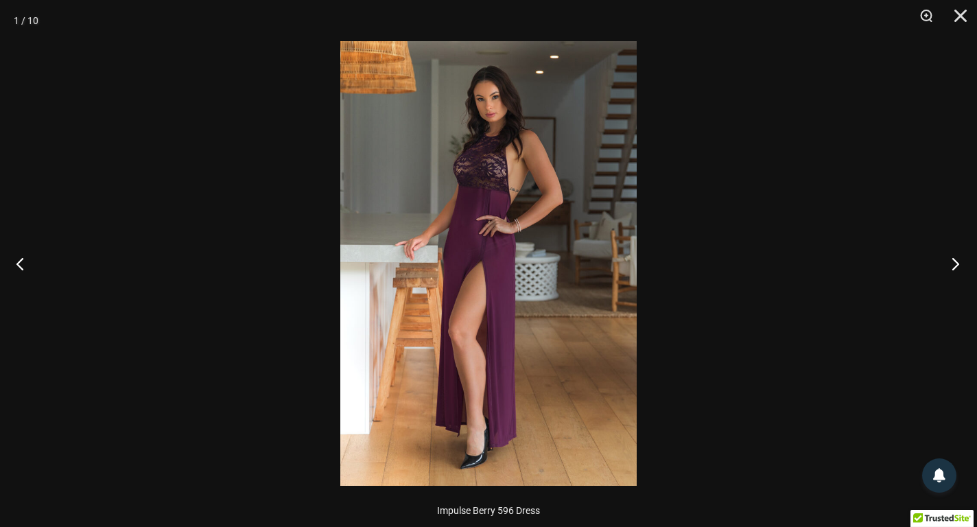
click at [955, 263] on button "Next" at bounding box center [951, 263] width 51 height 69
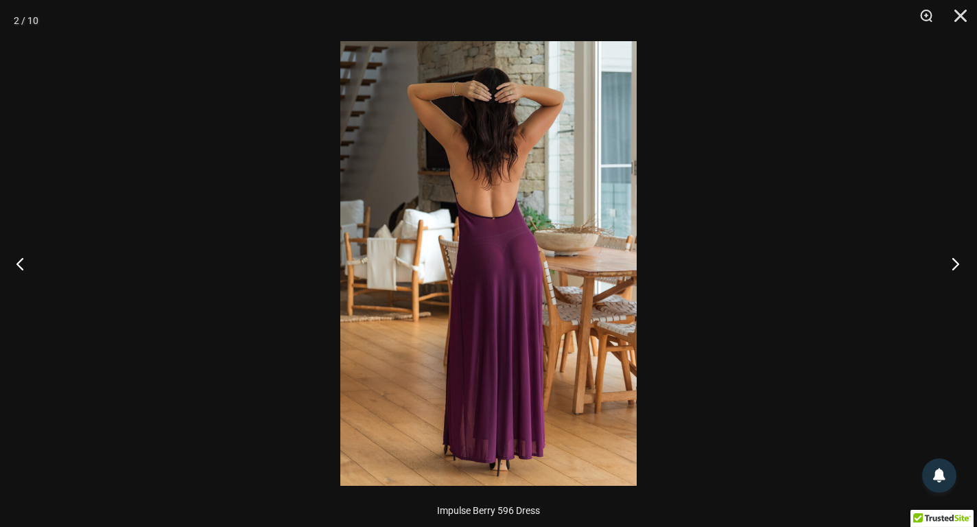
click at [955, 263] on button "Next" at bounding box center [951, 263] width 51 height 69
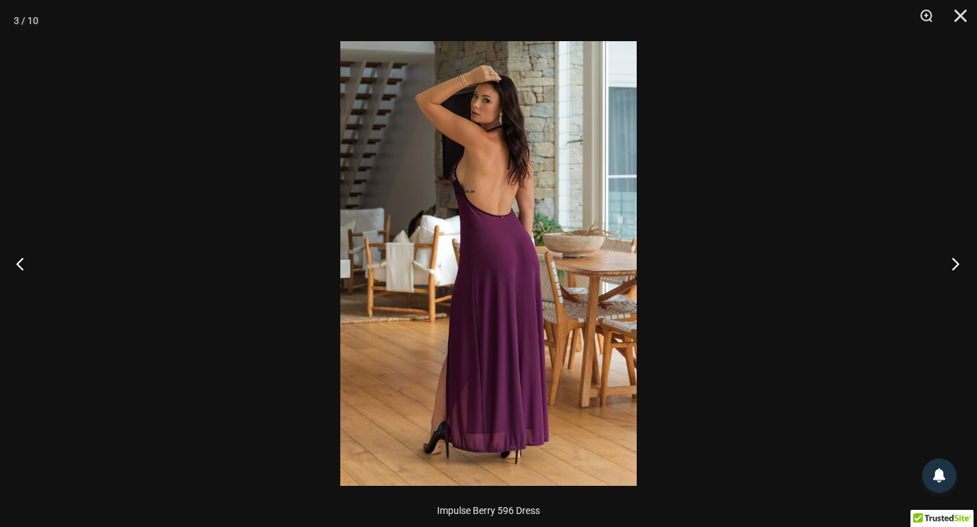
click at [955, 263] on button "Next" at bounding box center [951, 263] width 51 height 69
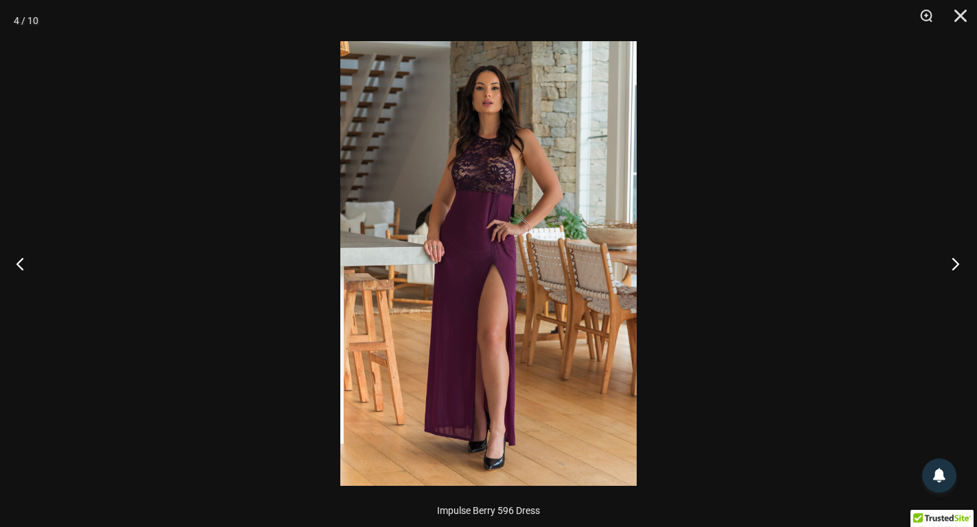
click at [955, 263] on button "Next" at bounding box center [951, 263] width 51 height 69
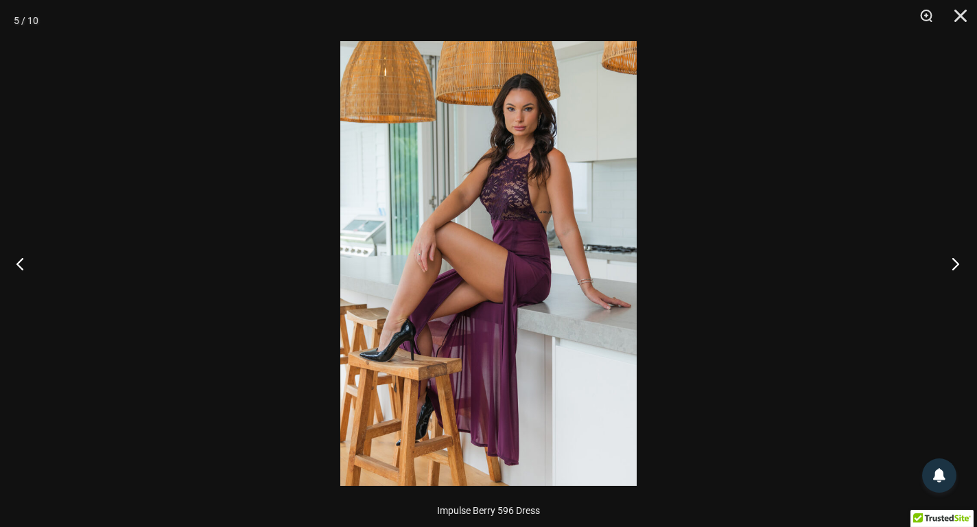
click at [955, 263] on button "Next" at bounding box center [951, 263] width 51 height 69
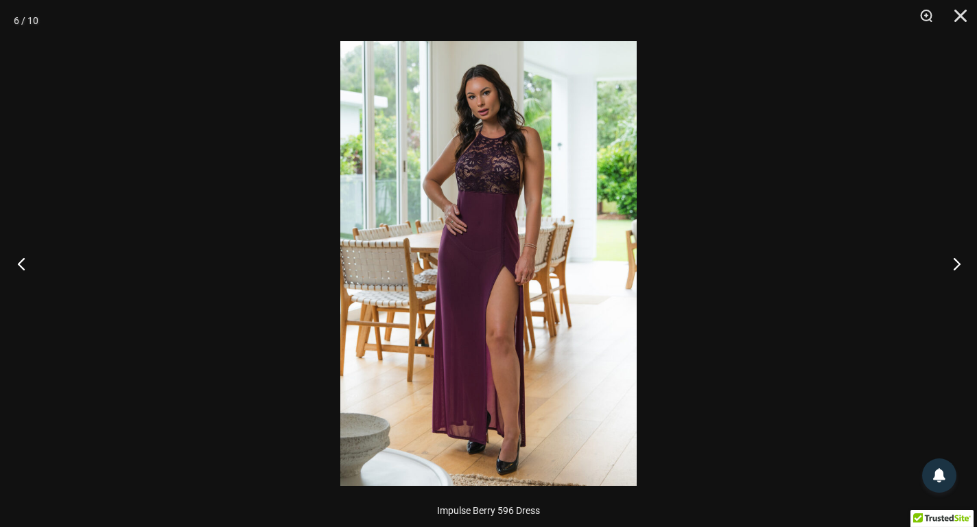
click at [23, 271] on button "Previous" at bounding box center [25, 263] width 51 height 69
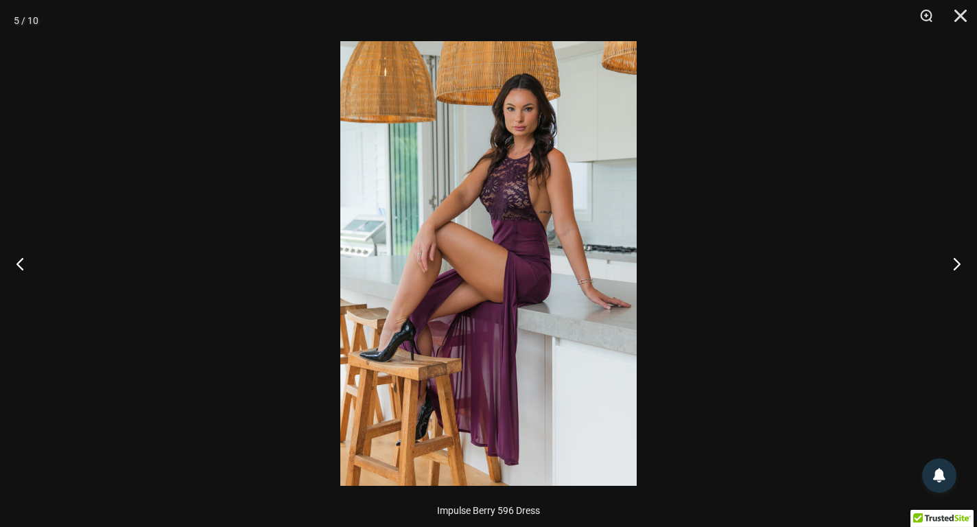
click at [480, 239] on img at bounding box center [488, 263] width 297 height 445
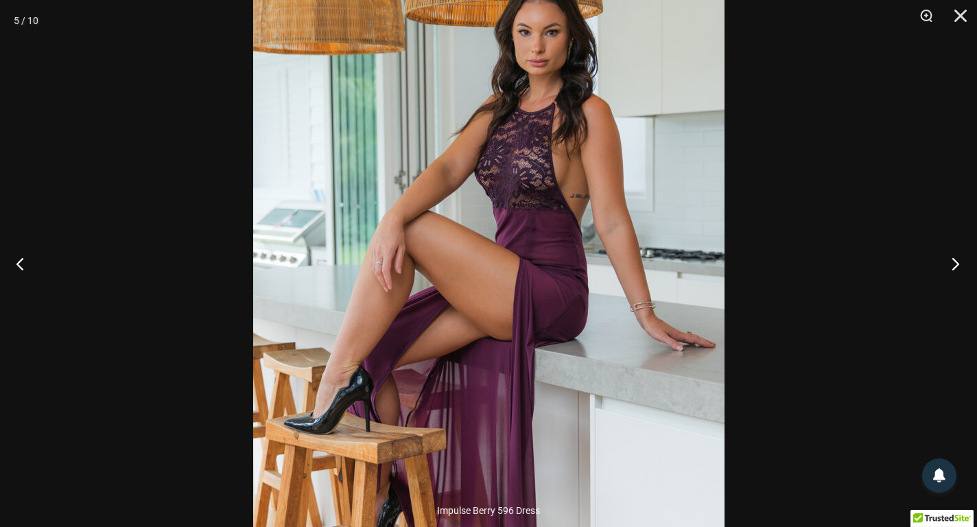
click at [955, 262] on button "Next" at bounding box center [951, 263] width 51 height 69
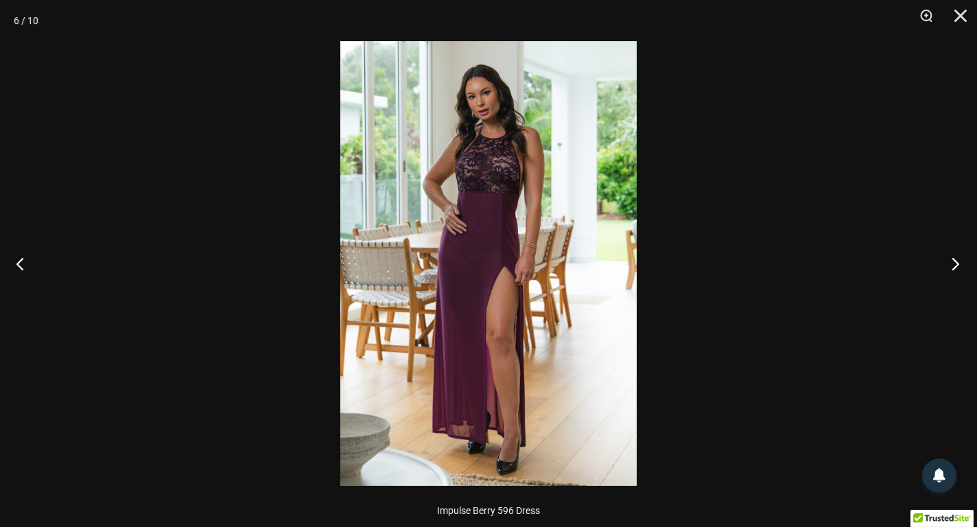
click at [955, 262] on button "Next" at bounding box center [951, 263] width 51 height 69
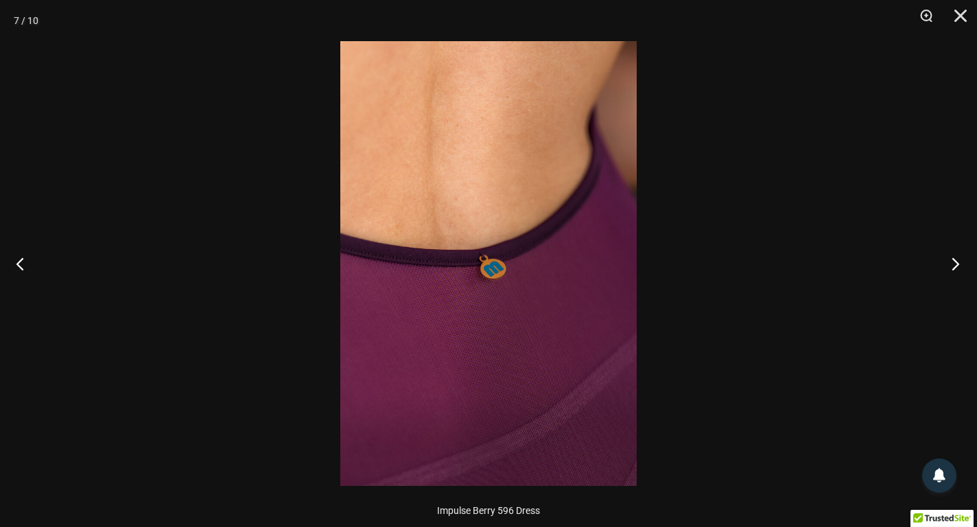
click at [955, 262] on button "Next" at bounding box center [951, 263] width 51 height 69
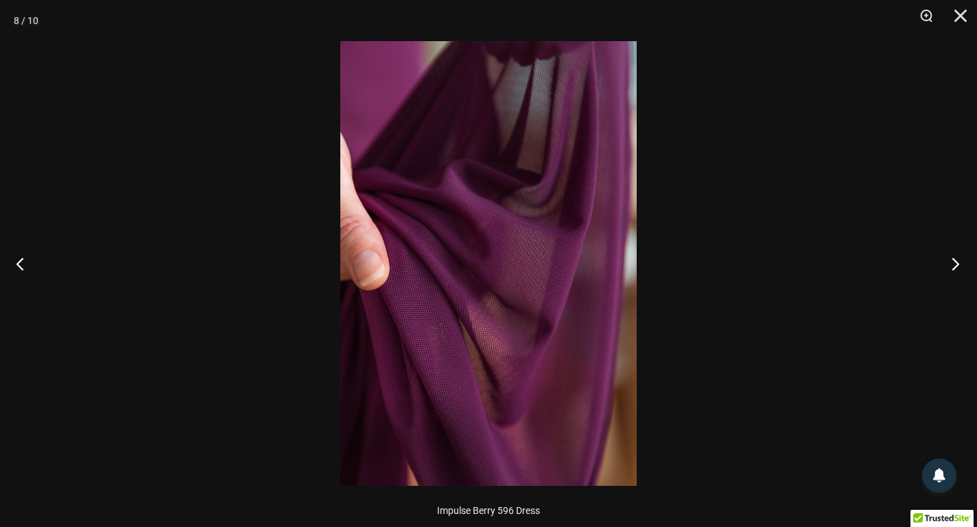
click at [955, 262] on button "Next" at bounding box center [951, 263] width 51 height 69
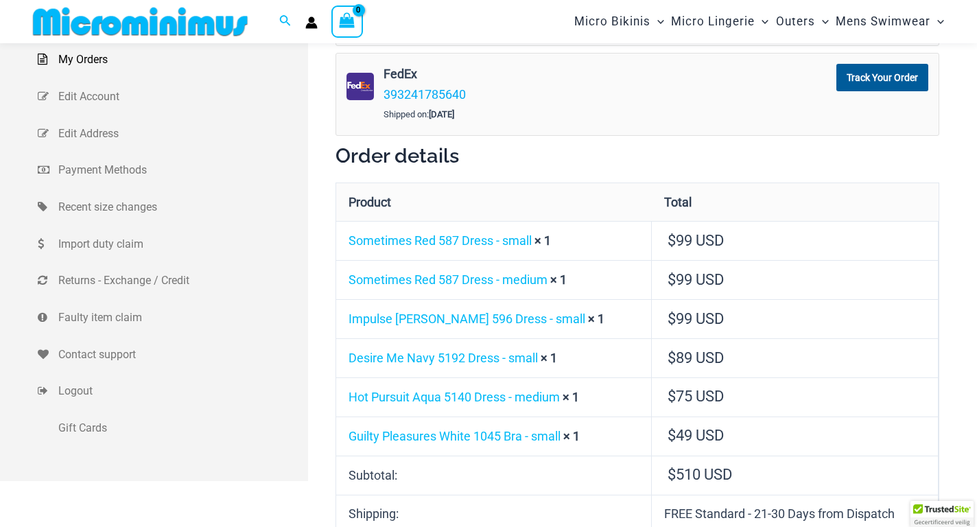
scroll to position [194, 0]
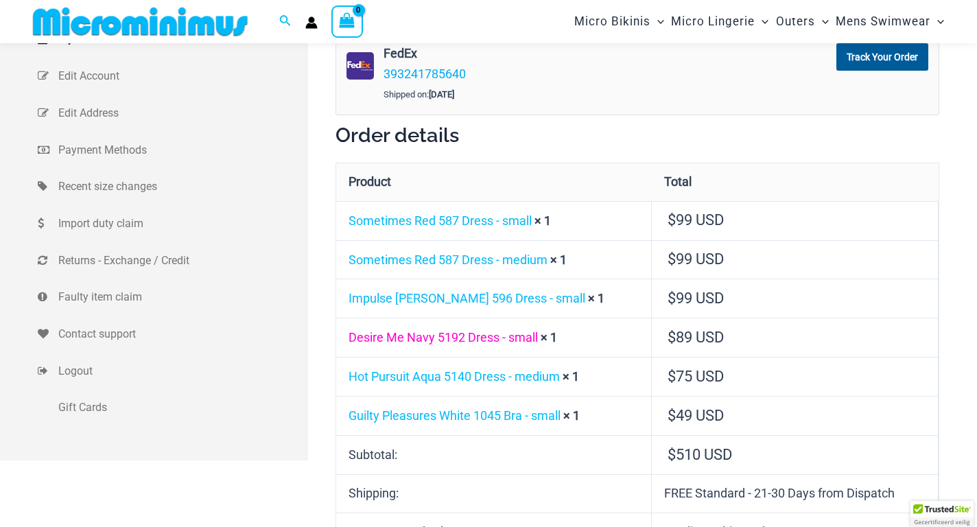
click at [383, 339] on link "Desire Me Navy 5192 Dress - small" at bounding box center [443, 337] width 189 height 14
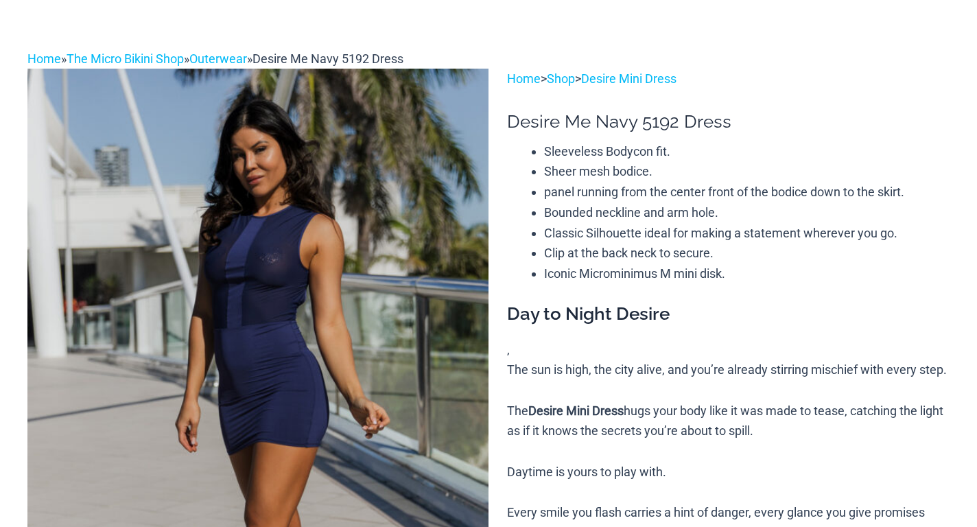
scroll to position [137, 0]
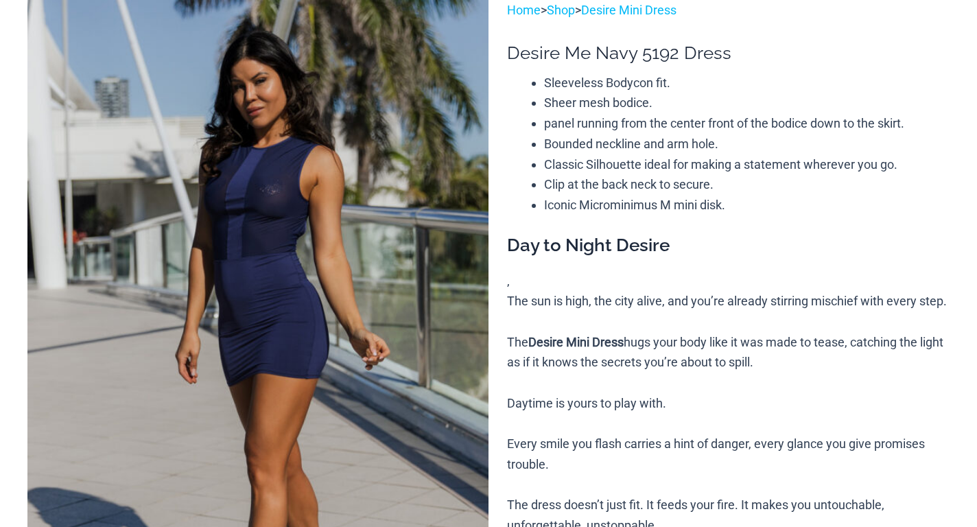
click at [292, 239] on img at bounding box center [257, 346] width 461 height 692
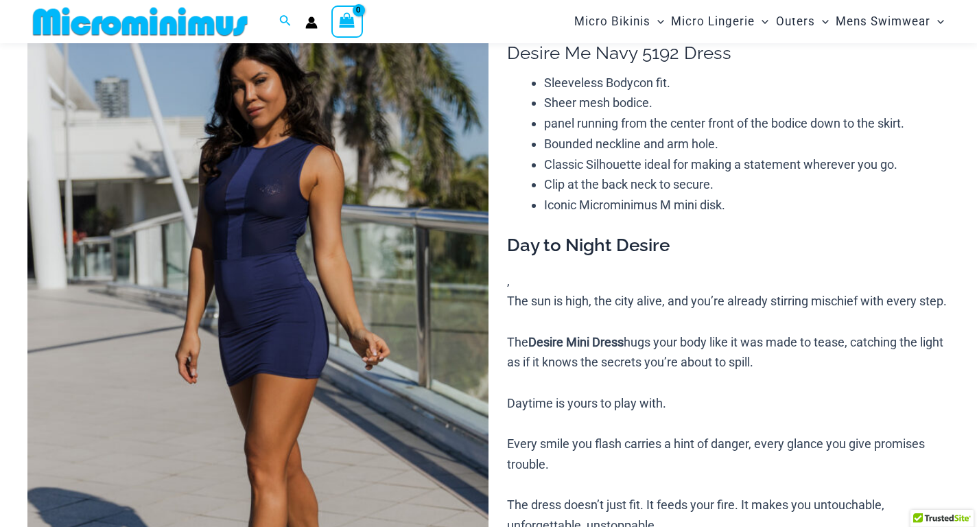
select select
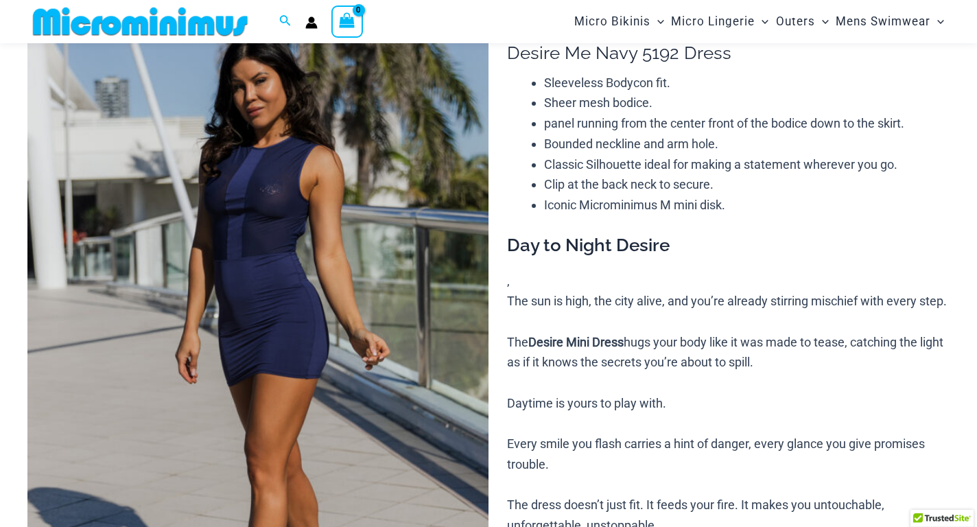
select select
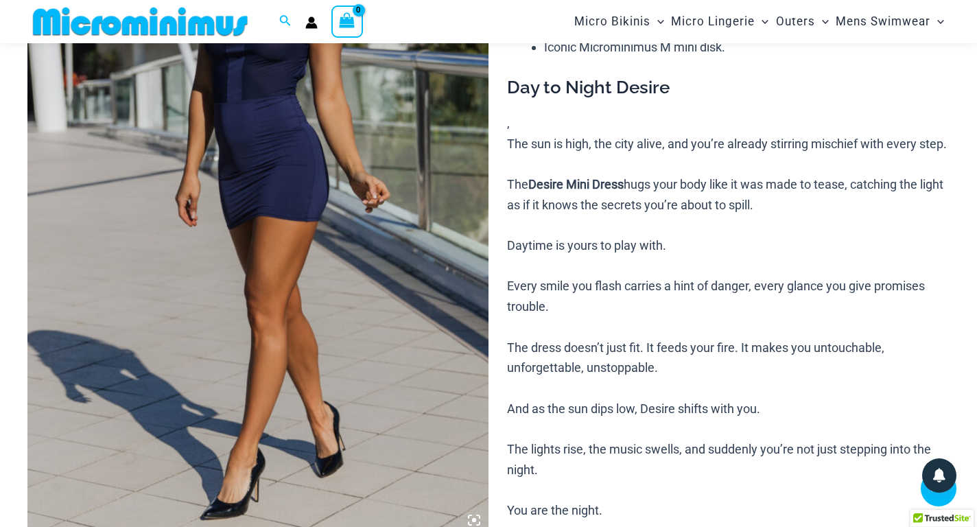
scroll to position [605, 0]
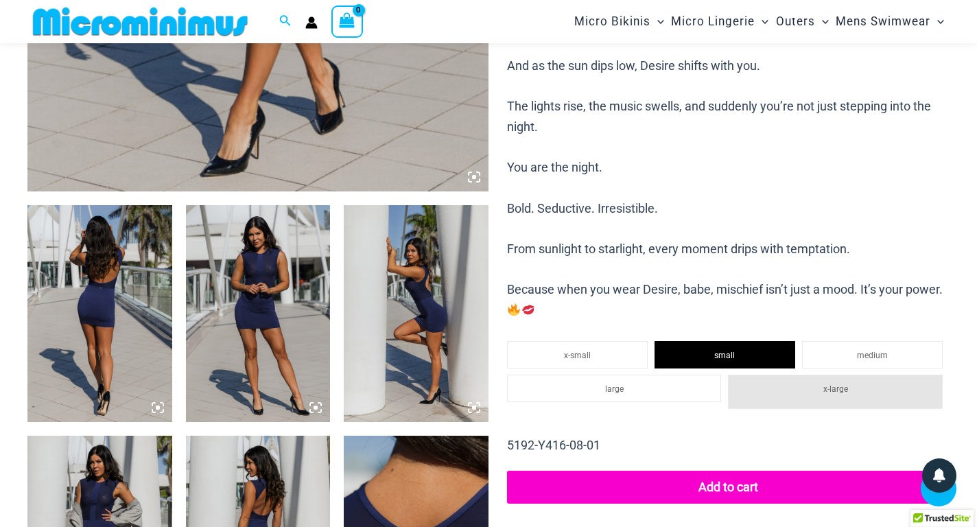
click at [285, 271] on img at bounding box center [258, 313] width 145 height 217
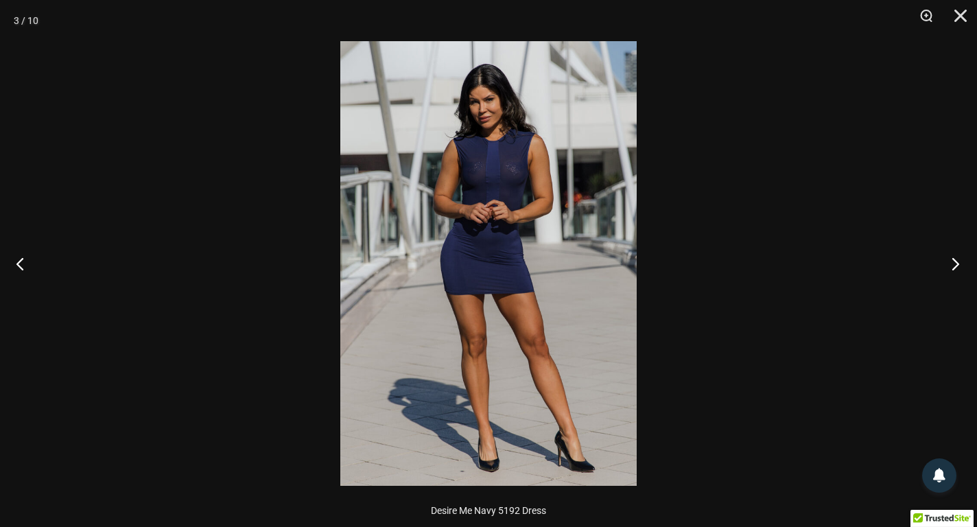
click at [950, 264] on button "Next" at bounding box center [951, 263] width 51 height 69
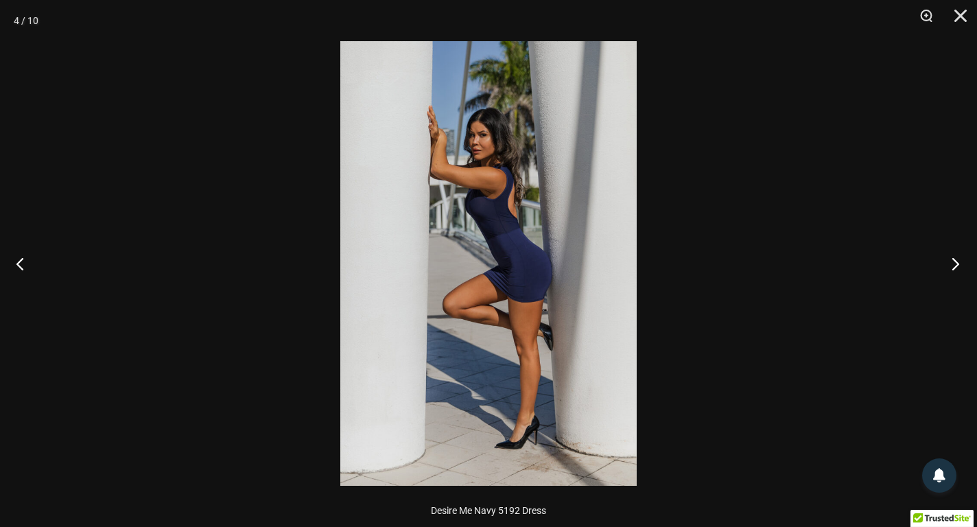
click at [950, 264] on button "Next" at bounding box center [951, 263] width 51 height 69
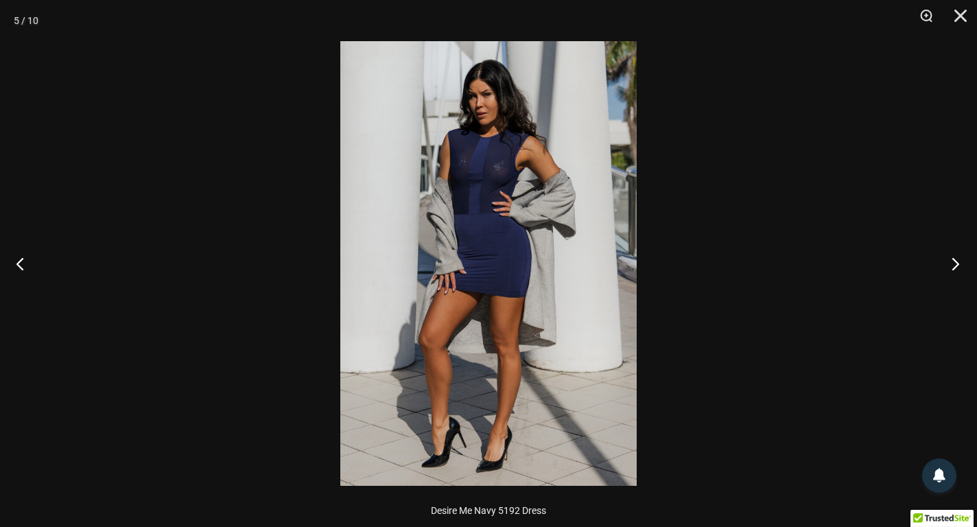
click at [949, 264] on button "Next" at bounding box center [951, 263] width 51 height 69
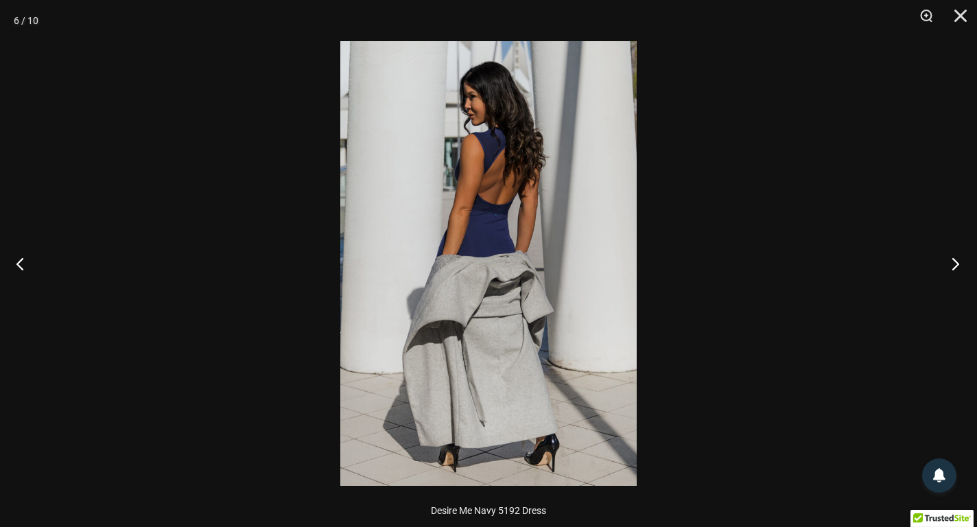
click at [949, 264] on button "Next" at bounding box center [951, 263] width 51 height 69
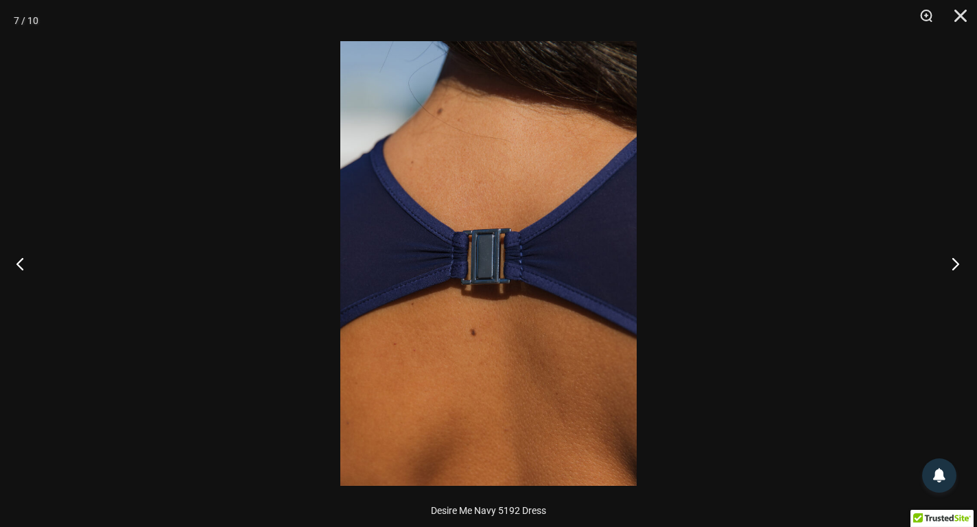
click at [947, 264] on button "Next" at bounding box center [951, 263] width 51 height 69
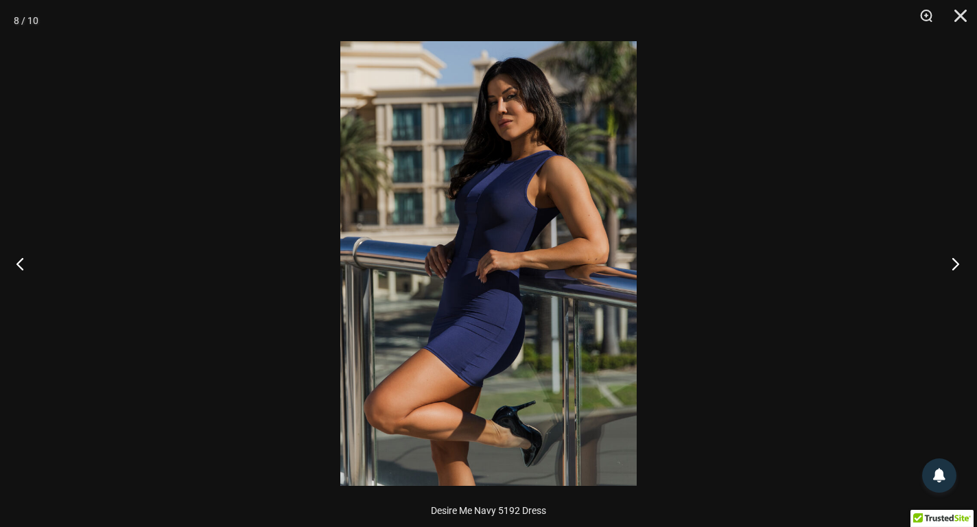
click at [947, 264] on button "Next" at bounding box center [951, 263] width 51 height 69
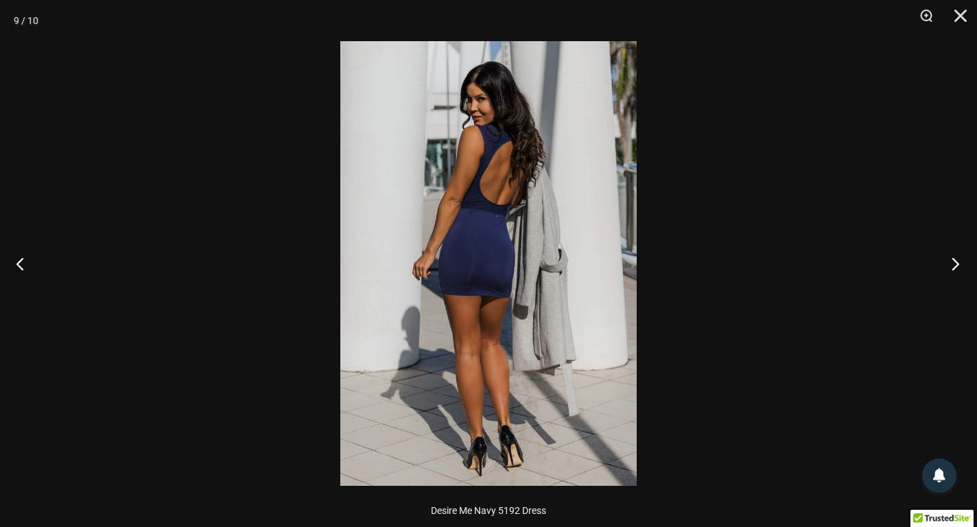
click at [947, 264] on button "Next" at bounding box center [951, 263] width 51 height 69
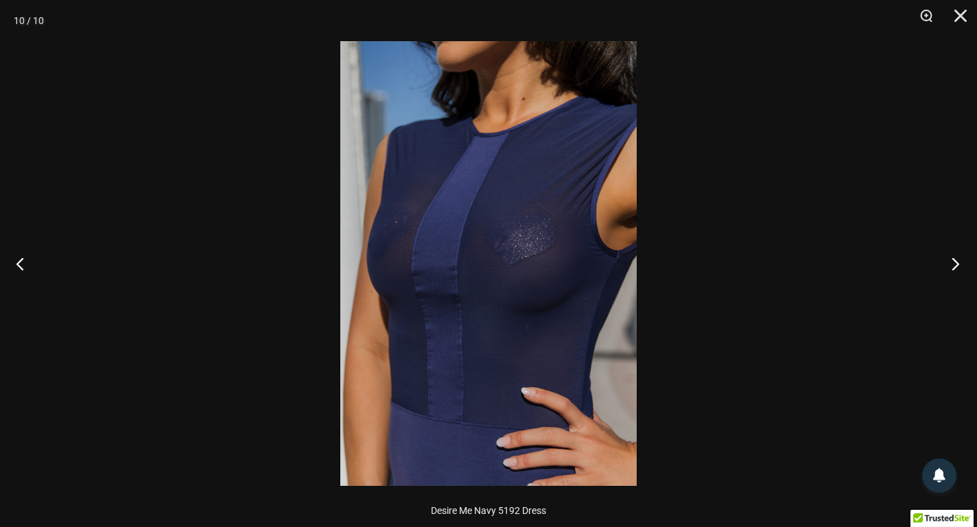
click at [955, 264] on button "Next" at bounding box center [951, 263] width 51 height 69
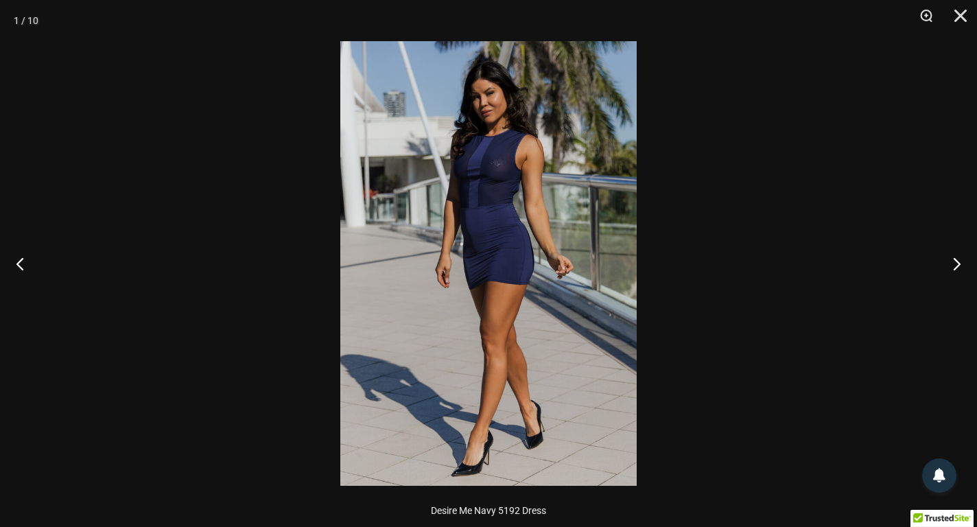
click at [516, 192] on img at bounding box center [488, 263] width 297 height 445
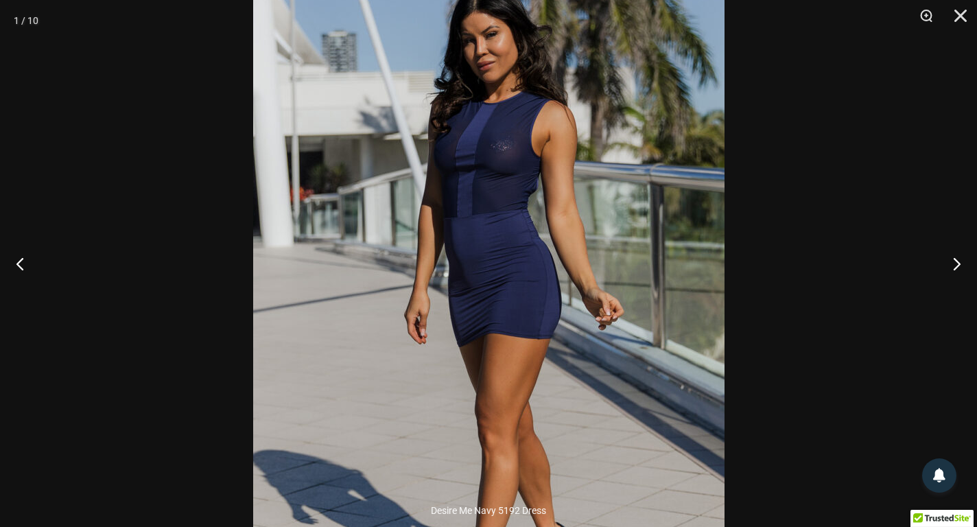
click at [516, 192] on img at bounding box center [489, 305] width 472 height 707
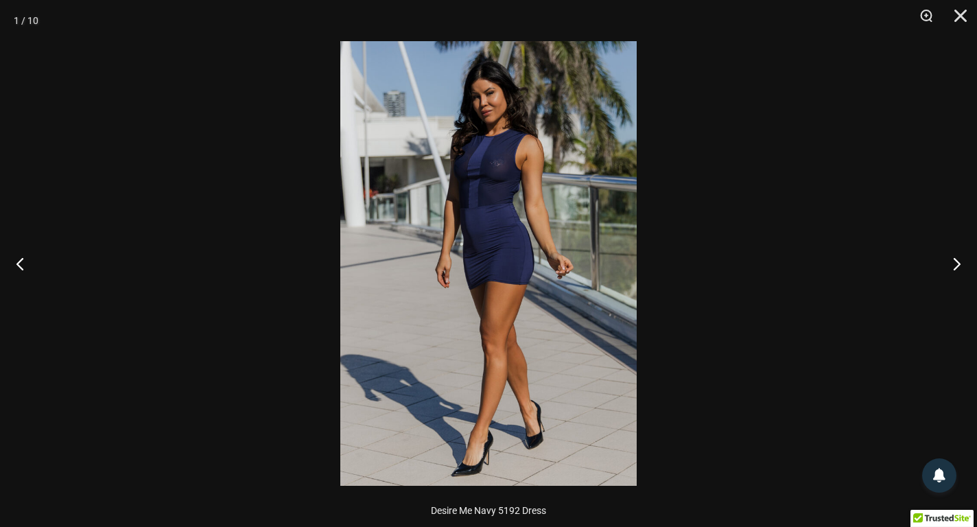
click at [516, 192] on img at bounding box center [488, 263] width 297 height 445
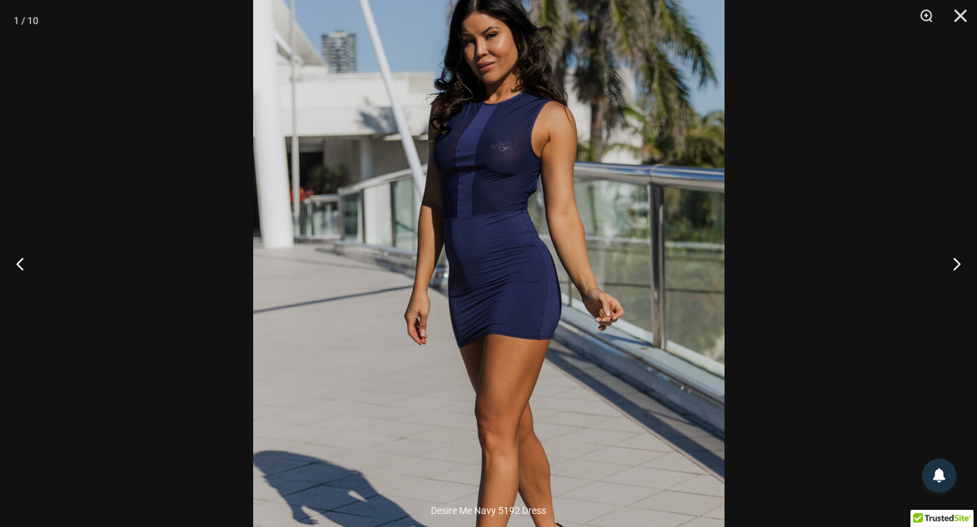
click at [516, 192] on img at bounding box center [489, 306] width 472 height 707
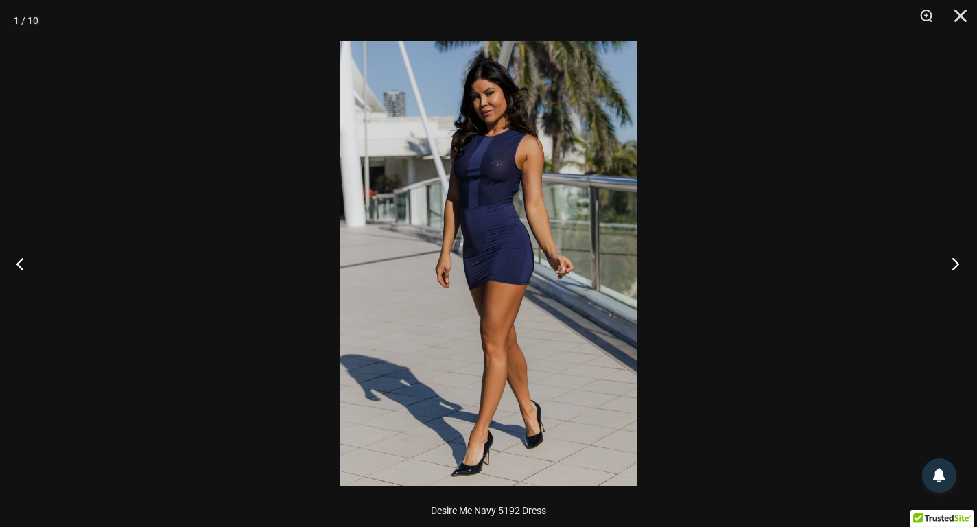
click at [950, 256] on button "Next" at bounding box center [951, 263] width 51 height 69
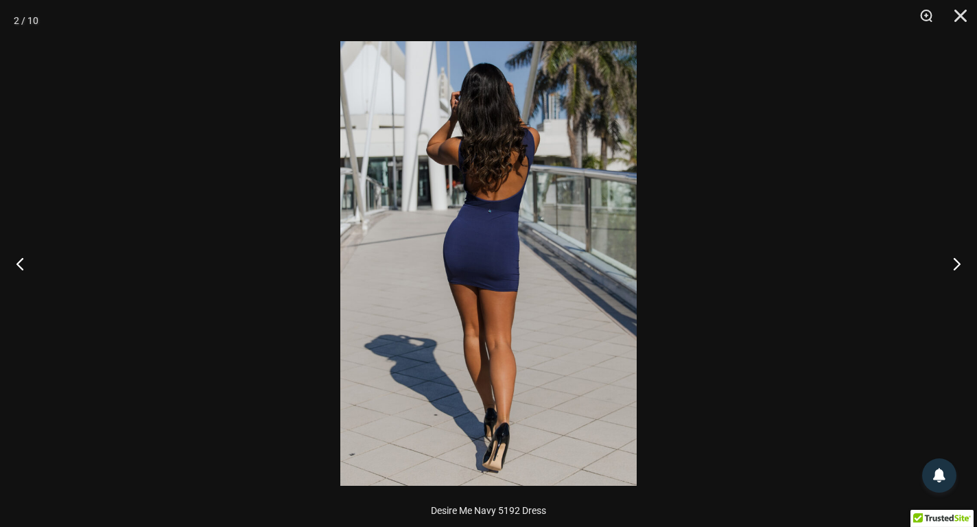
click at [727, 170] on div at bounding box center [488, 263] width 977 height 527
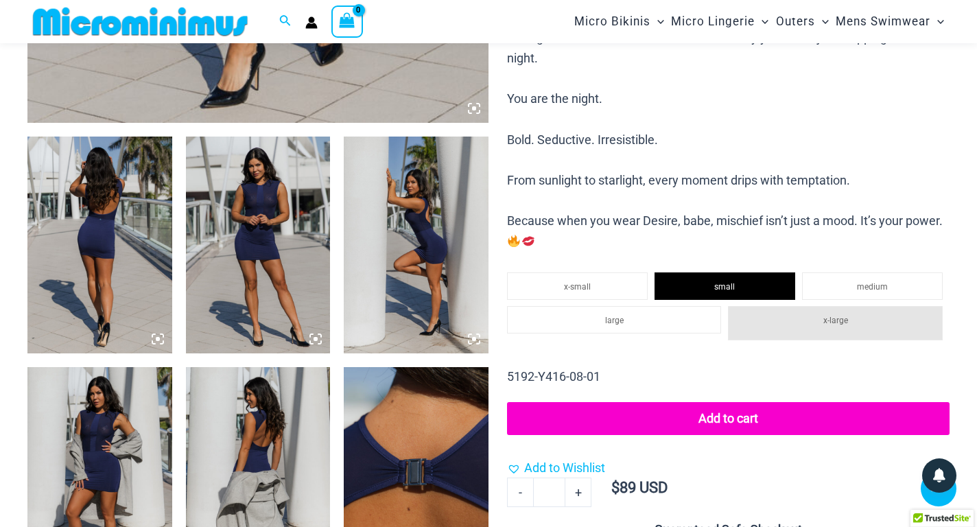
scroll to position [743, 0]
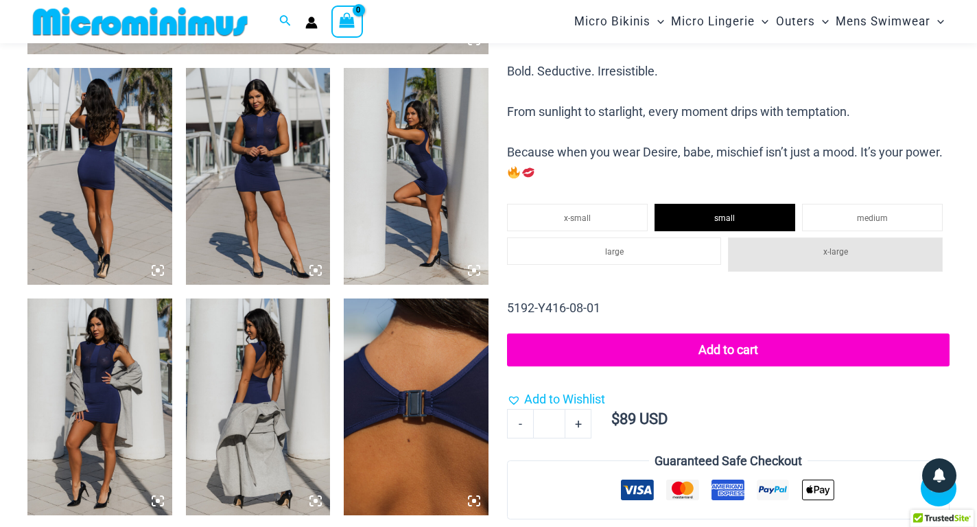
click at [84, 170] on img at bounding box center [99, 176] width 145 height 217
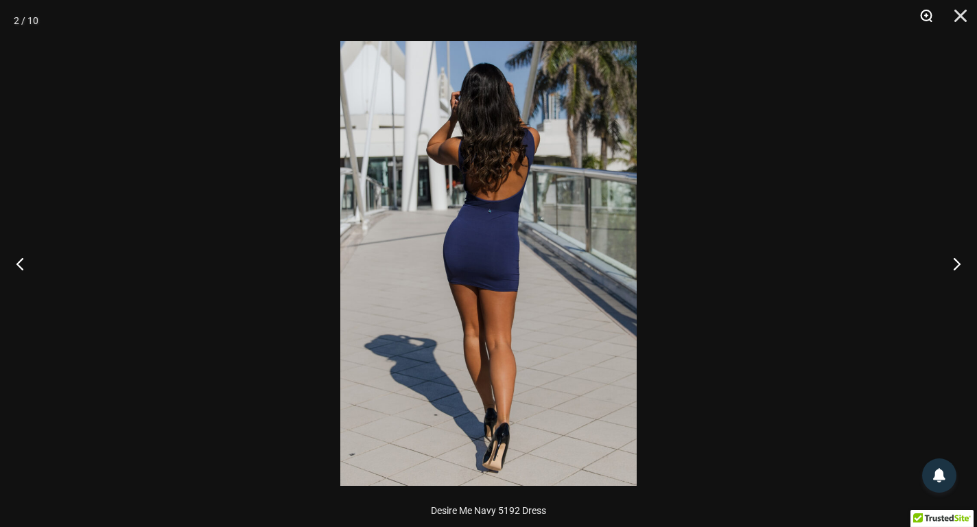
click at [931, 14] on button "Zoom" at bounding box center [922, 20] width 34 height 41
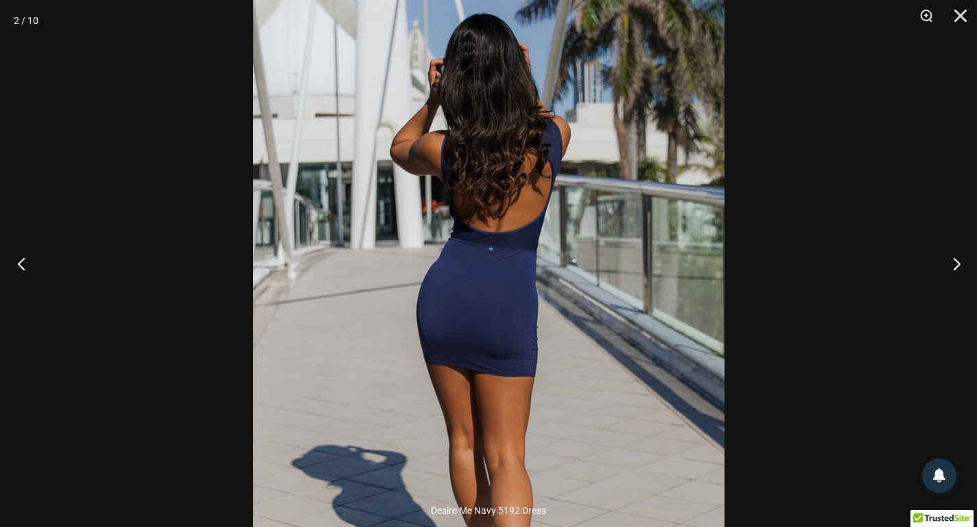
click at [19, 270] on button "Previous" at bounding box center [25, 263] width 51 height 69
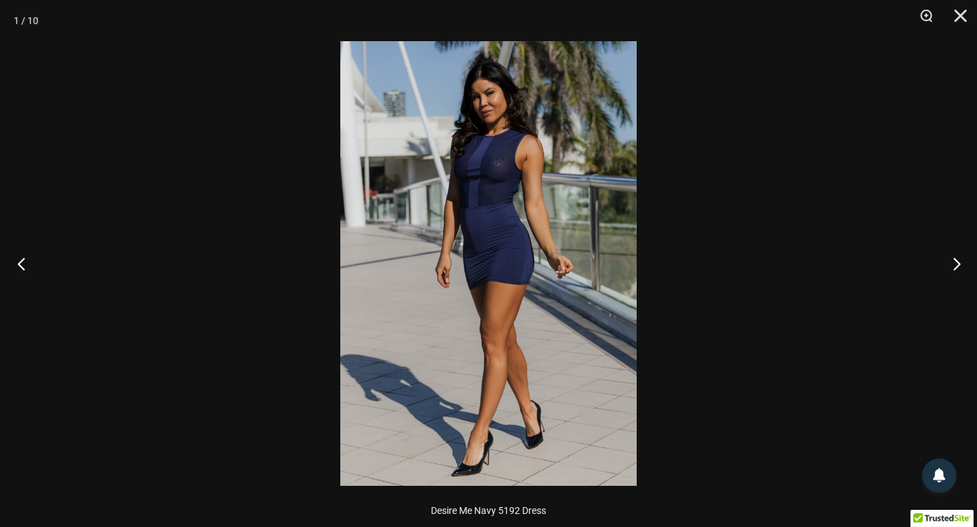
click at [19, 270] on button "Previous" at bounding box center [25, 263] width 51 height 69
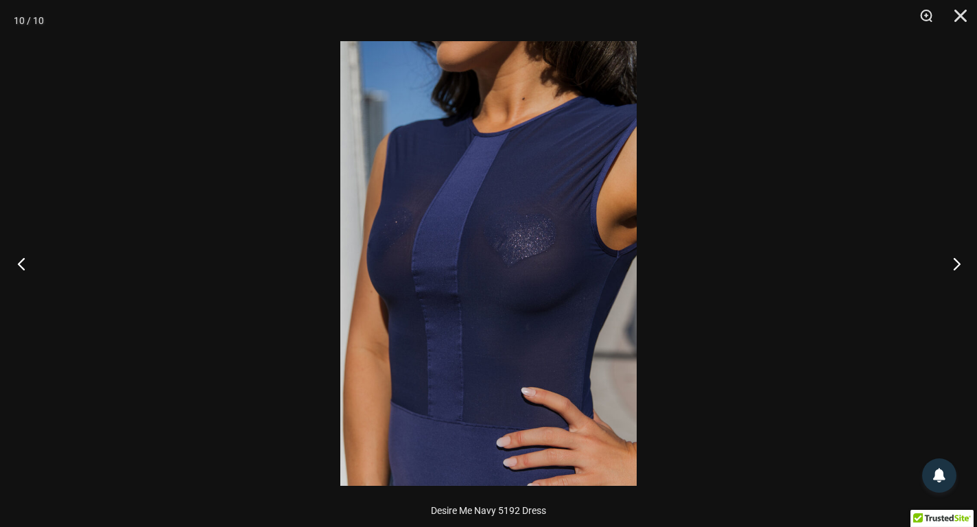
click at [19, 270] on button "Previous" at bounding box center [25, 263] width 51 height 69
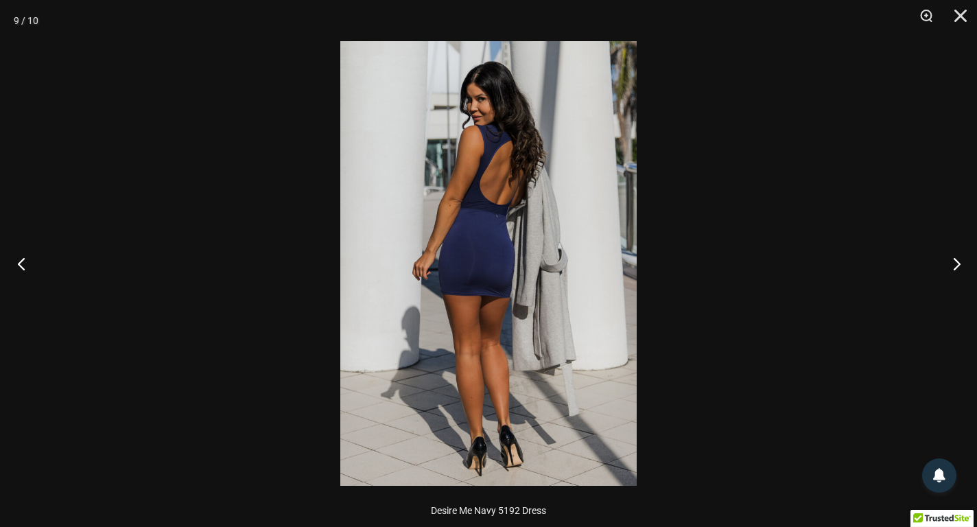
click at [19, 270] on button "Previous" at bounding box center [25, 263] width 51 height 69
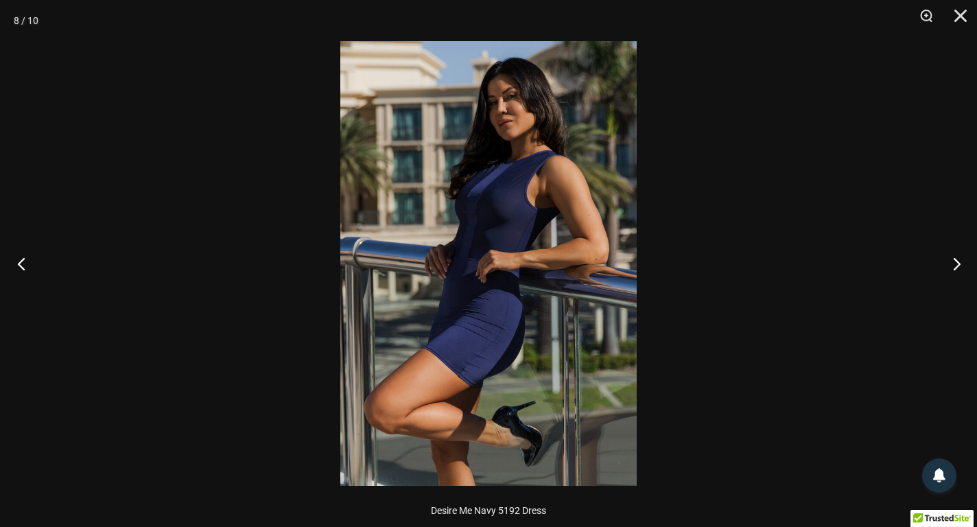
click at [19, 270] on button "Previous" at bounding box center [25, 263] width 51 height 69
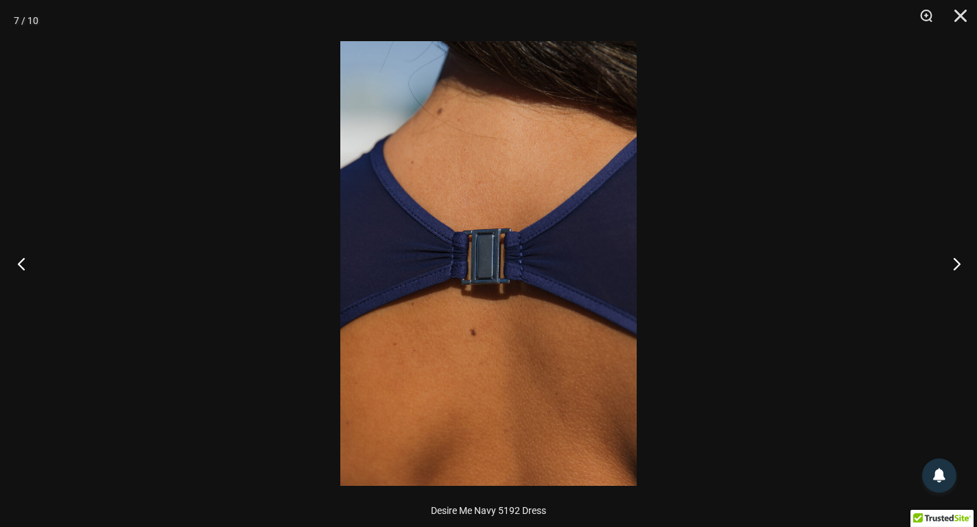
click at [19, 270] on button "Previous" at bounding box center [25, 263] width 51 height 69
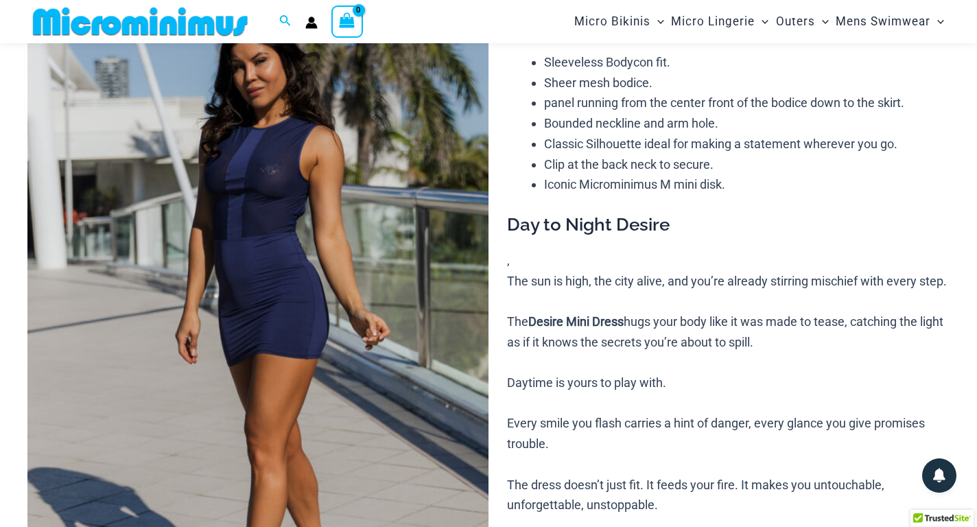
scroll to position [56, 0]
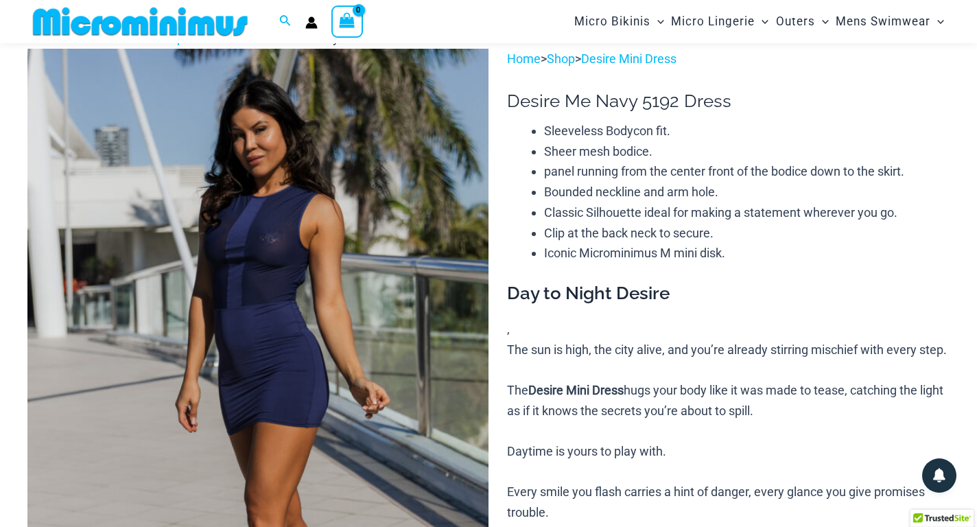
click at [303, 222] on img at bounding box center [257, 395] width 461 height 692
click at [312, 245] on img at bounding box center [257, 395] width 461 height 692
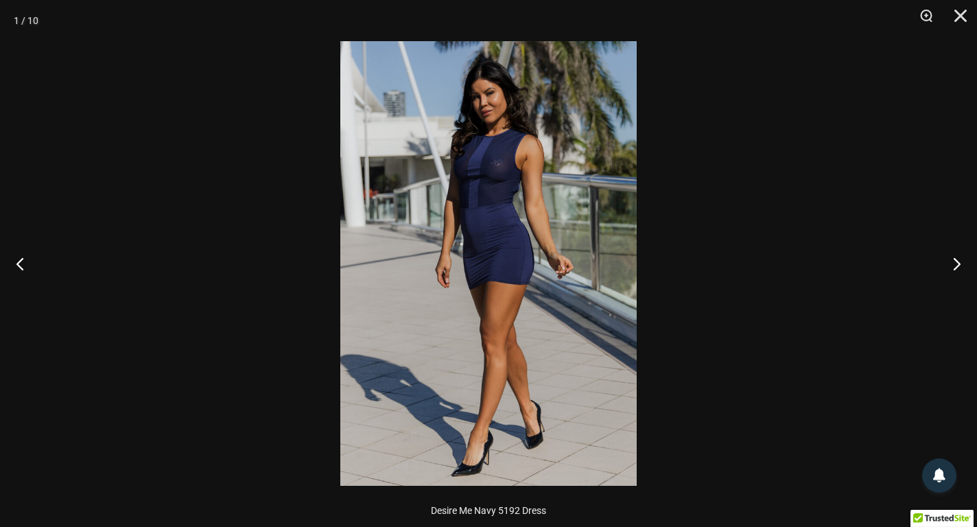
click at [774, 120] on div at bounding box center [488, 263] width 977 height 527
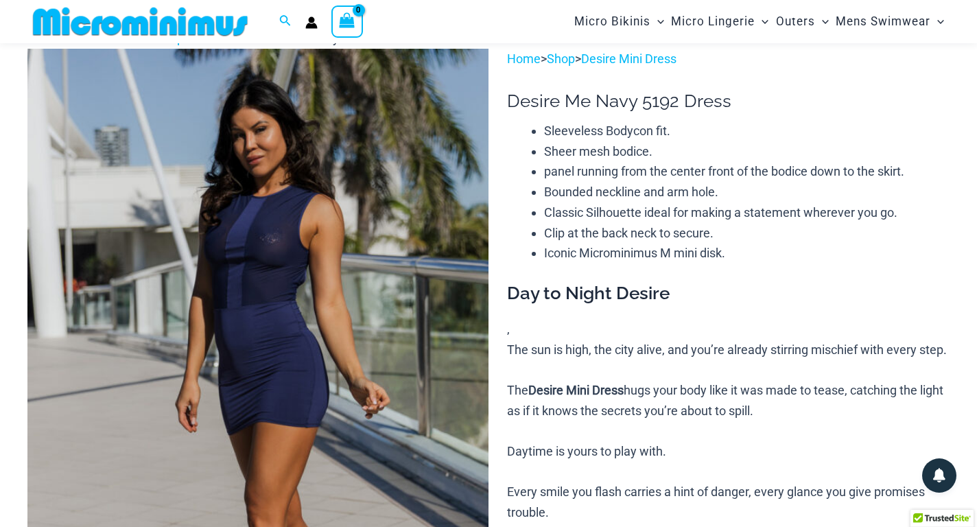
click at [355, 215] on img at bounding box center [257, 395] width 461 height 692
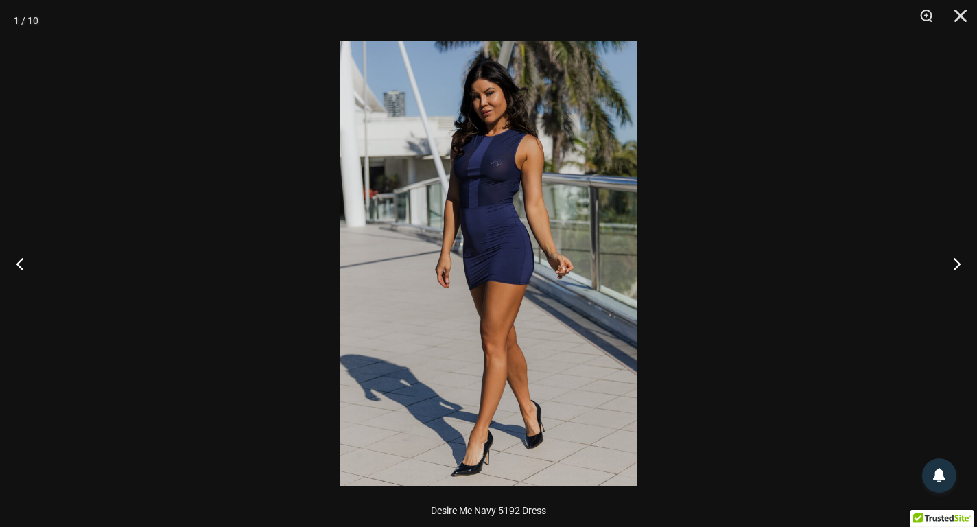
click at [451, 181] on img at bounding box center [488, 263] width 297 height 445
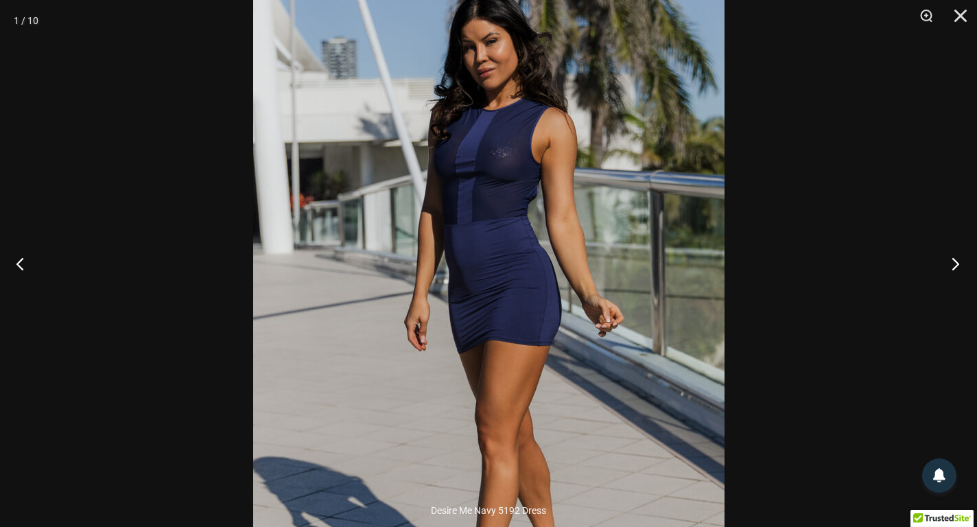
click at [956, 264] on button "Next" at bounding box center [951, 263] width 51 height 69
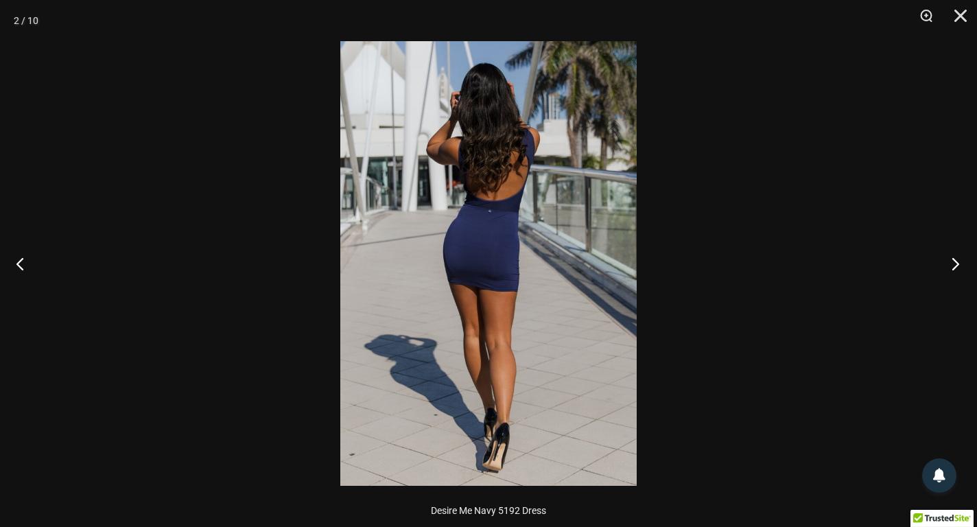
click at [956, 264] on button "Next" at bounding box center [951, 263] width 51 height 69
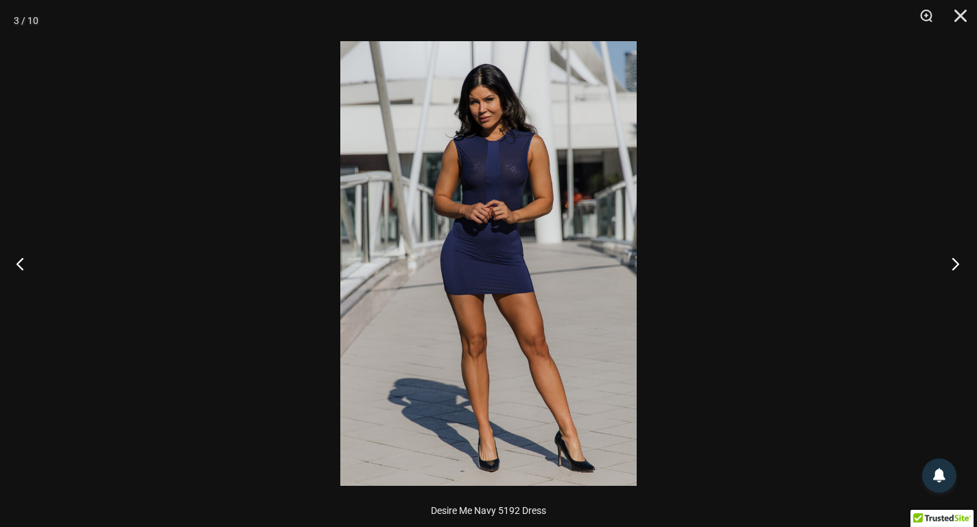
click at [956, 264] on button "Next" at bounding box center [951, 263] width 51 height 69
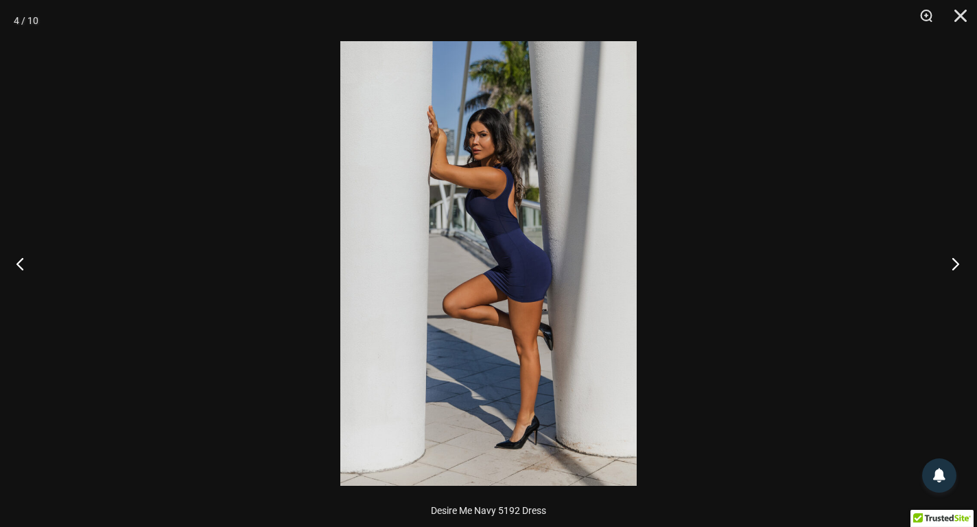
click at [956, 264] on button "Next" at bounding box center [951, 263] width 51 height 69
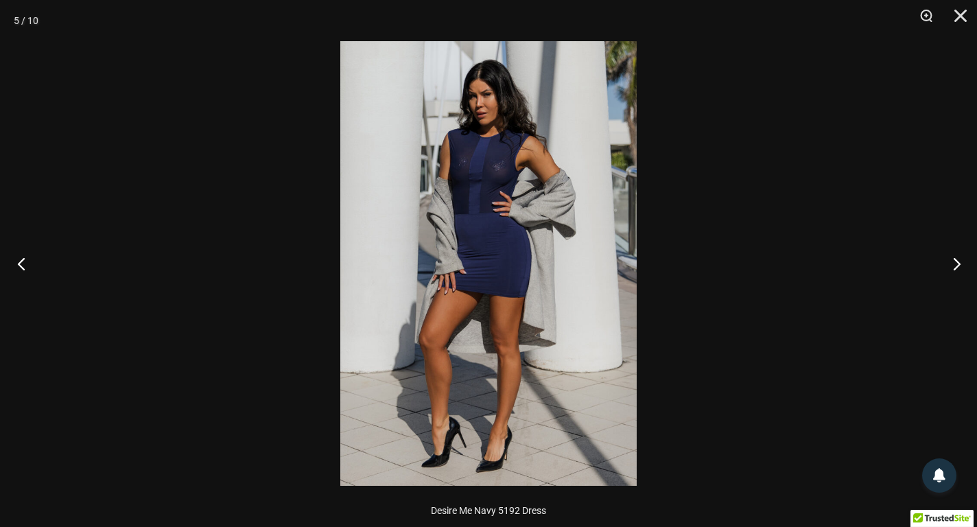
click at [14, 265] on button "Previous" at bounding box center [25, 263] width 51 height 69
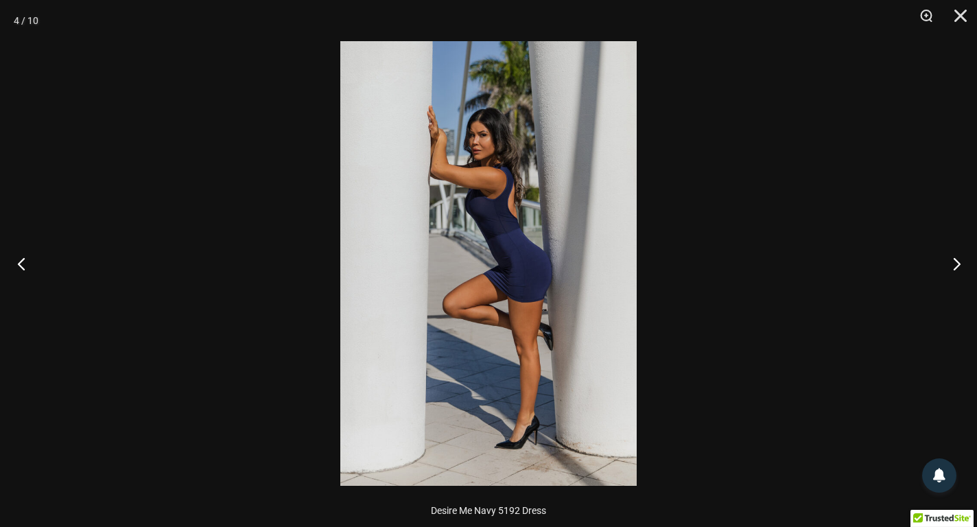
click at [14, 265] on button "Previous" at bounding box center [25, 263] width 51 height 69
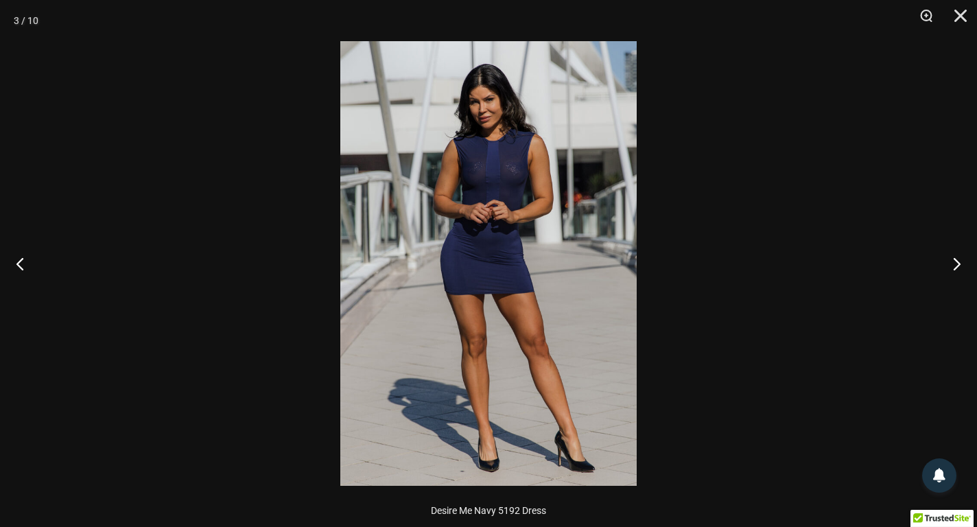
click at [491, 174] on img at bounding box center [488, 263] width 297 height 445
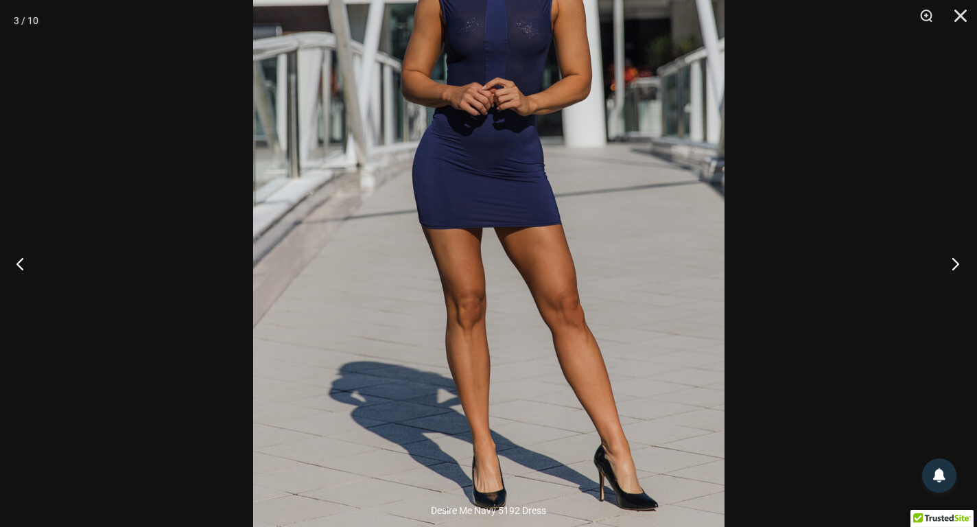
click at [959, 266] on button "Next" at bounding box center [951, 263] width 51 height 69
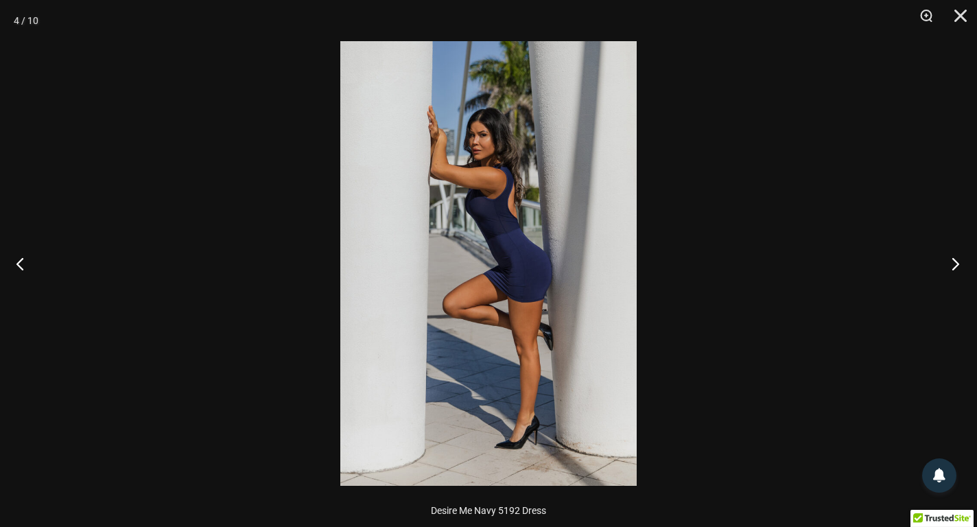
click at [959, 266] on button "Next" at bounding box center [951, 263] width 51 height 69
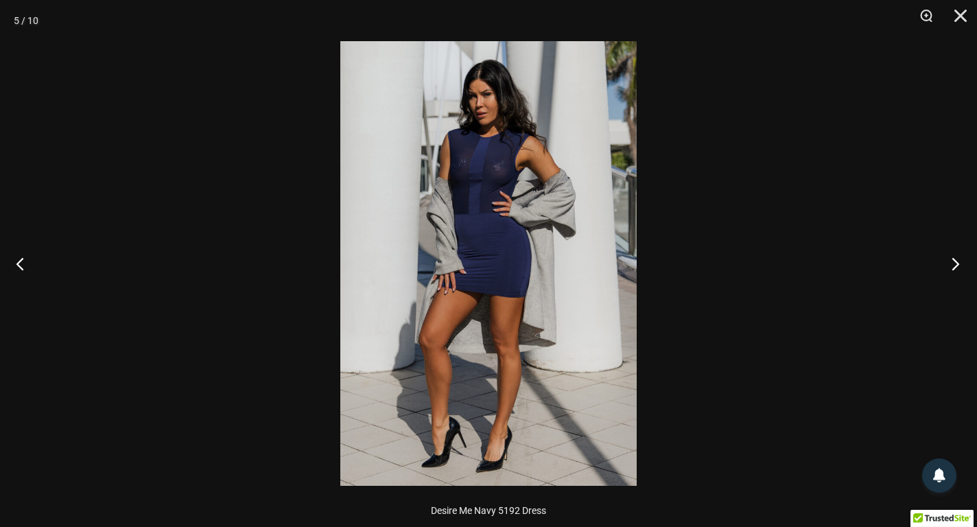
click at [959, 266] on button "Next" at bounding box center [951, 263] width 51 height 69
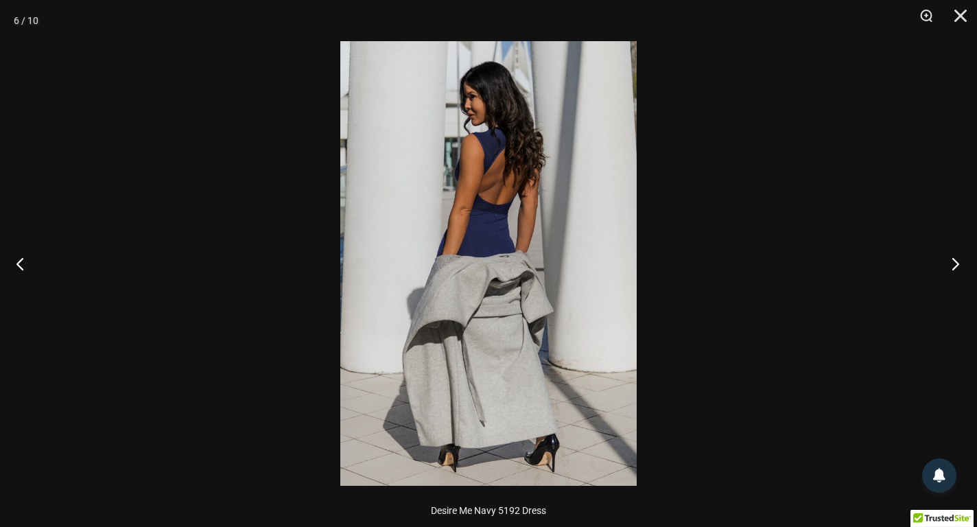
click at [959, 266] on button "Next" at bounding box center [951, 263] width 51 height 69
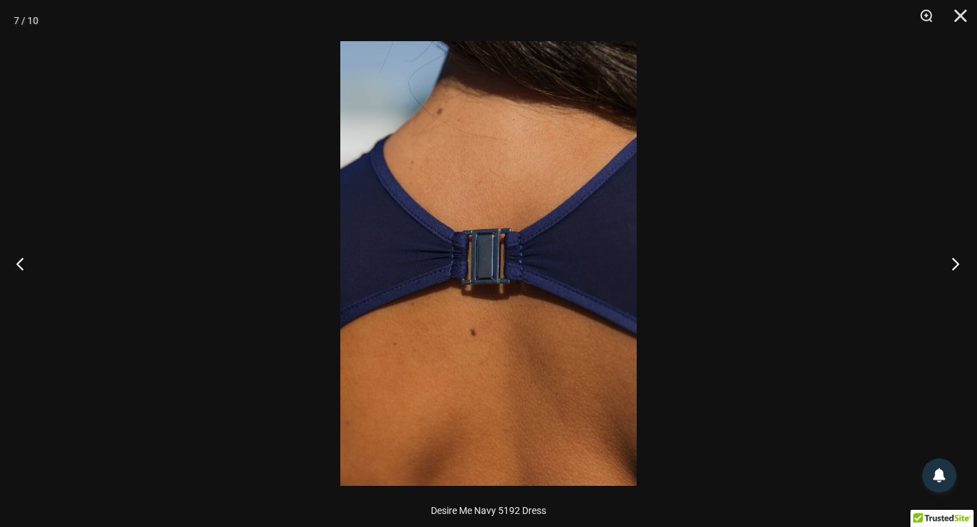
click at [959, 266] on button "Next" at bounding box center [951, 263] width 51 height 69
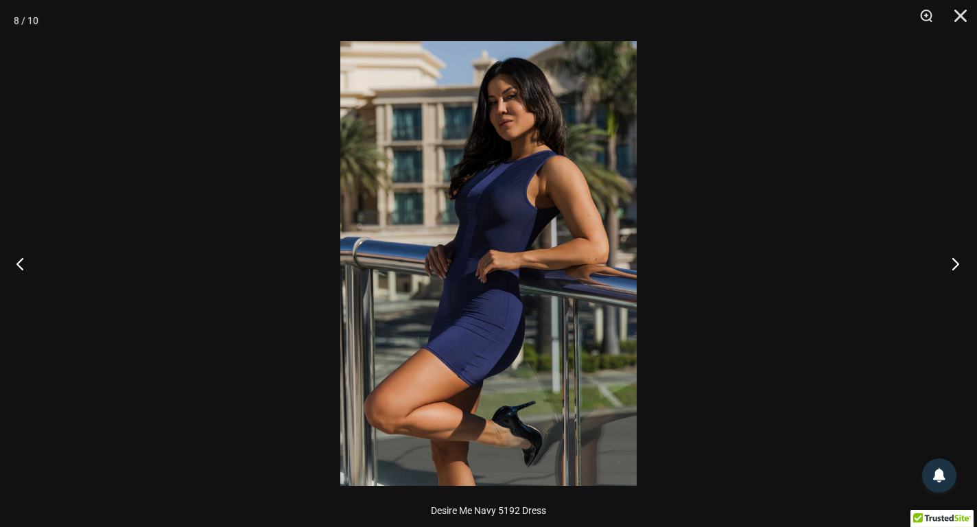
click at [959, 266] on button "Next" at bounding box center [951, 263] width 51 height 69
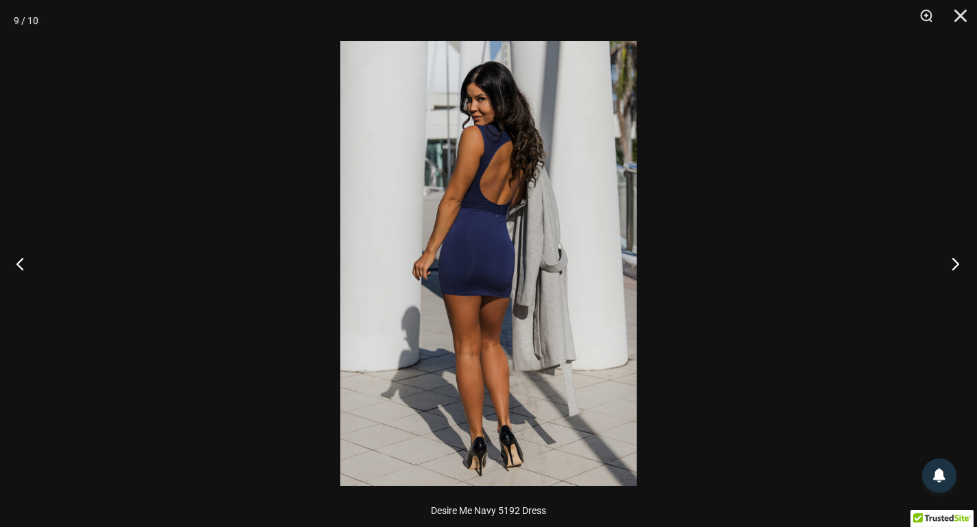
click at [959, 266] on button "Next" at bounding box center [951, 263] width 51 height 69
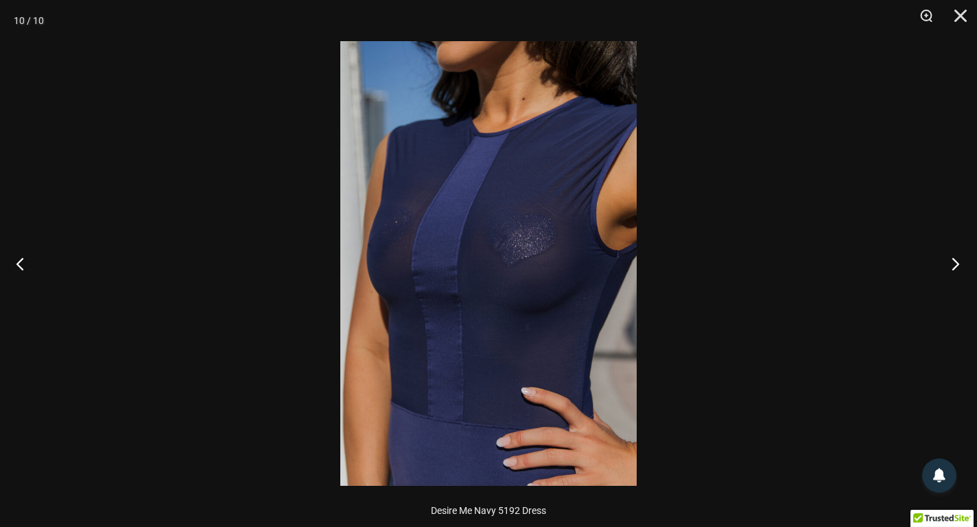
click at [959, 266] on button "Next" at bounding box center [951, 263] width 51 height 69
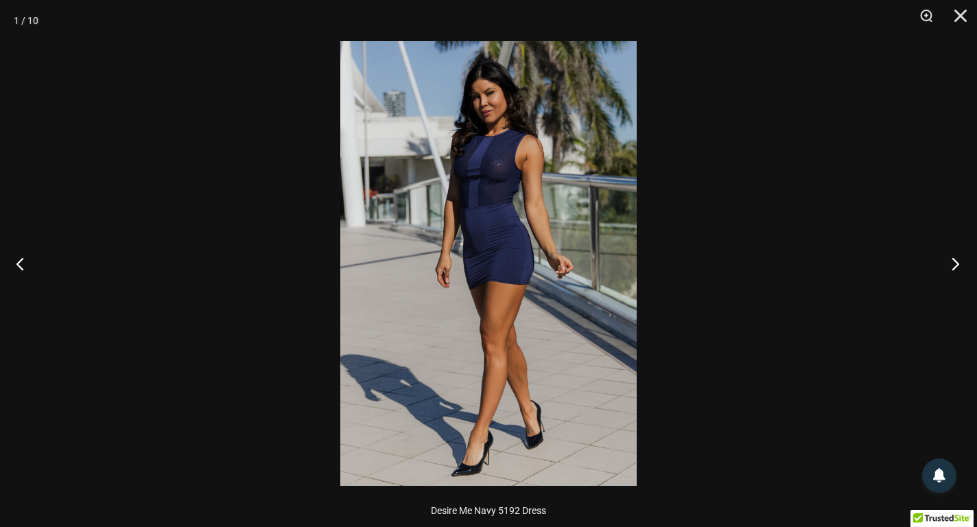
click at [959, 266] on button "Next" at bounding box center [951, 263] width 51 height 69
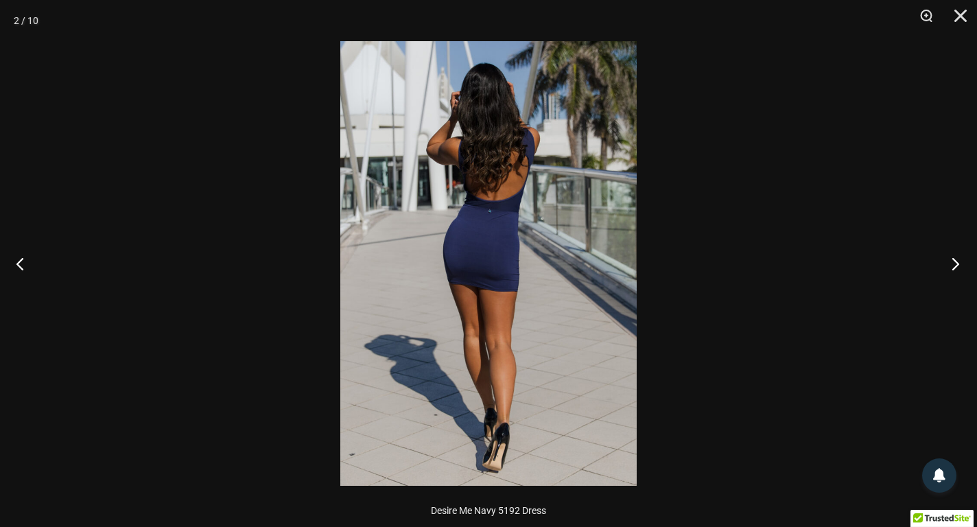
click at [959, 266] on button "Next" at bounding box center [951, 263] width 51 height 69
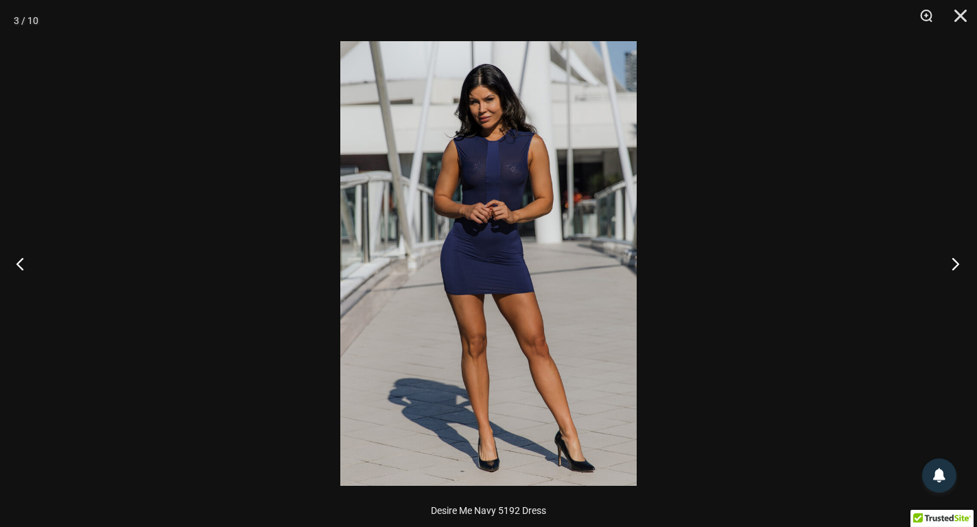
click at [959, 266] on button "Next" at bounding box center [951, 263] width 51 height 69
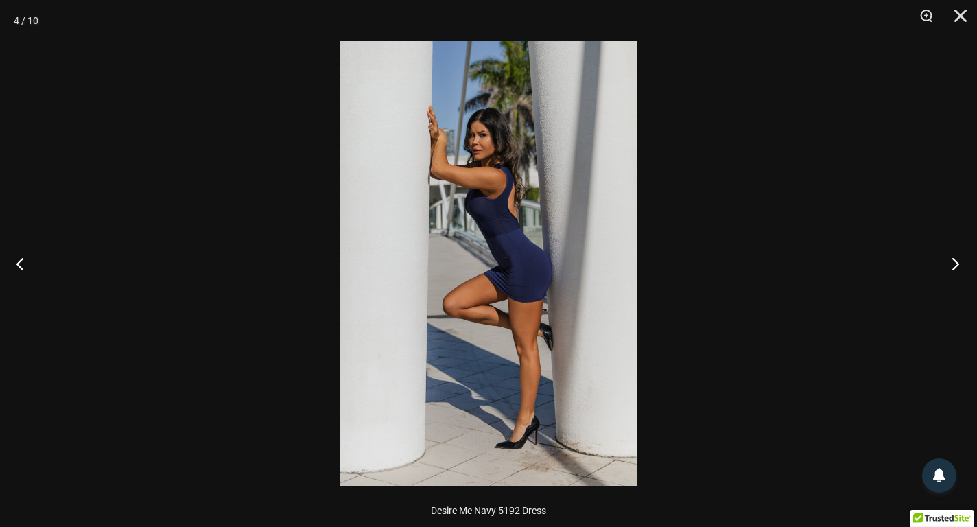
click at [959, 266] on button "Next" at bounding box center [951, 263] width 51 height 69
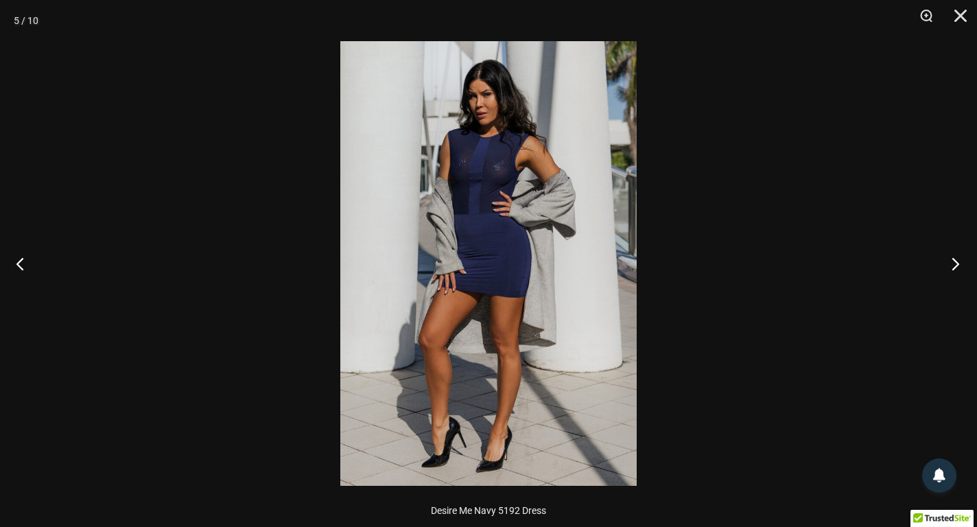
click at [959, 266] on button "Next" at bounding box center [951, 263] width 51 height 69
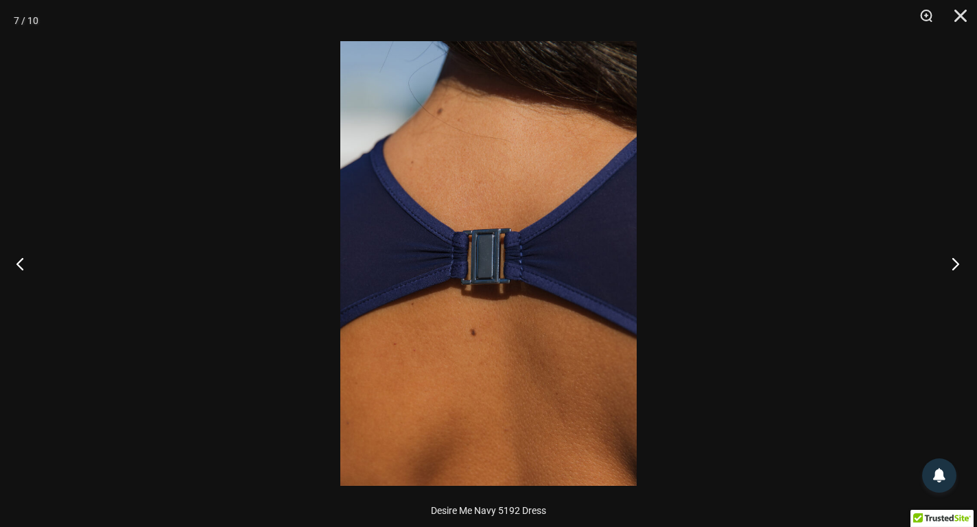
click at [959, 266] on button "Next" at bounding box center [951, 263] width 51 height 69
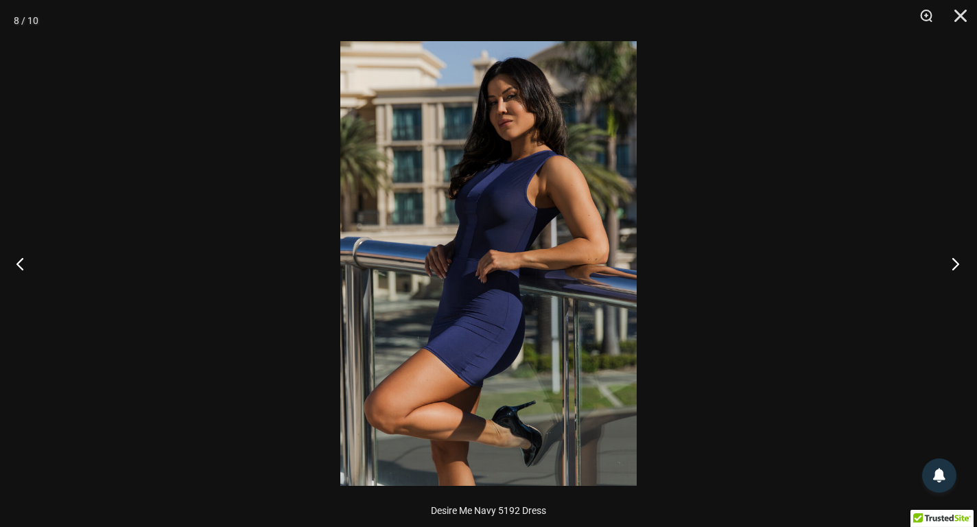
click at [959, 266] on button "Next" at bounding box center [951, 263] width 51 height 69
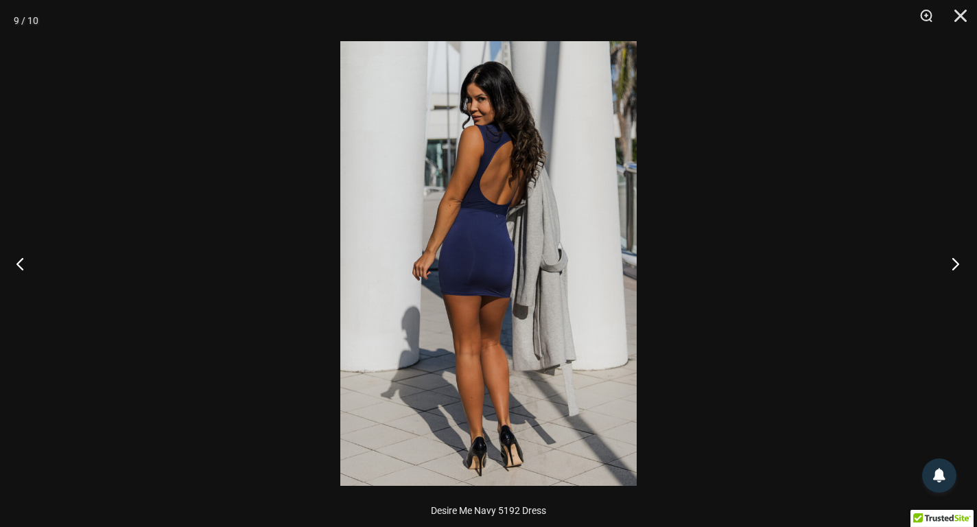
click at [959, 266] on button "Next" at bounding box center [951, 263] width 51 height 69
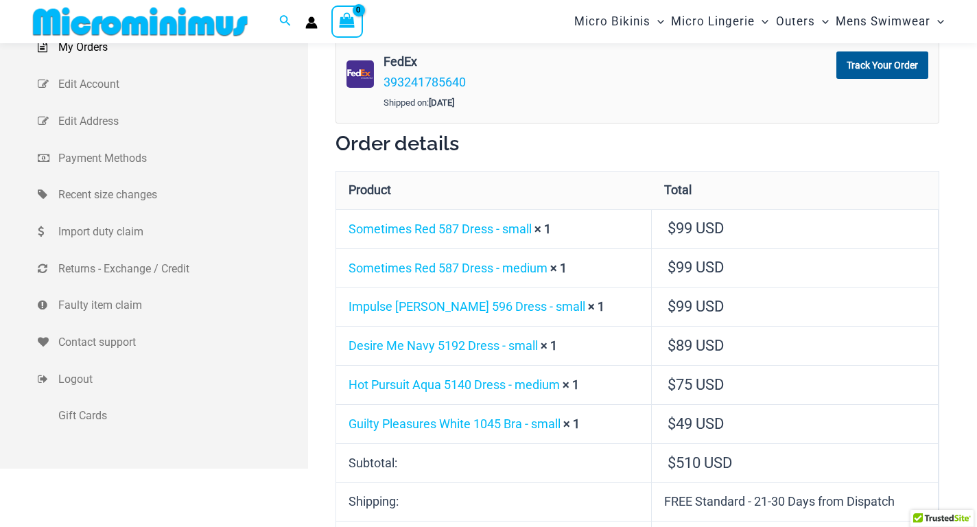
scroll to position [194, 0]
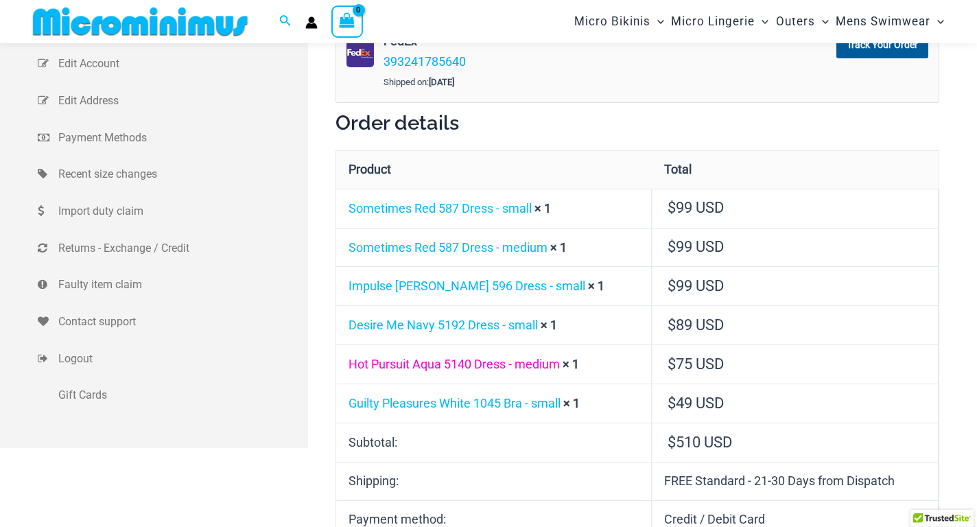
click at [404, 367] on link "Hot Pursuit Aqua 5140 Dress - medium" at bounding box center [454, 364] width 211 height 14
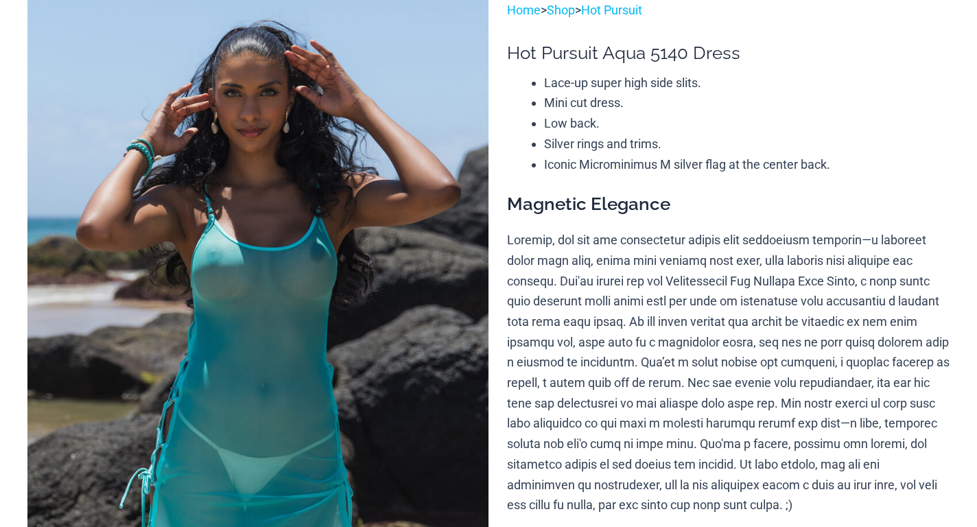
scroll to position [206, 0]
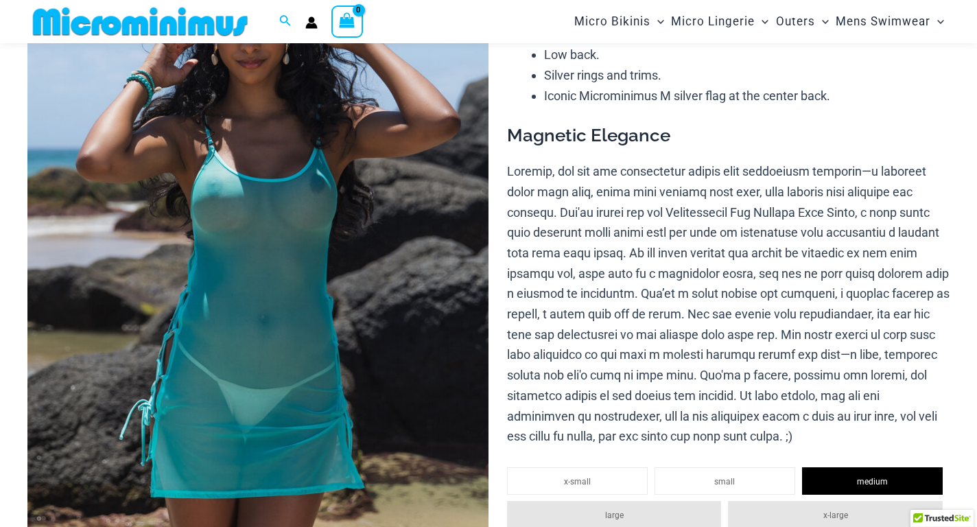
select select
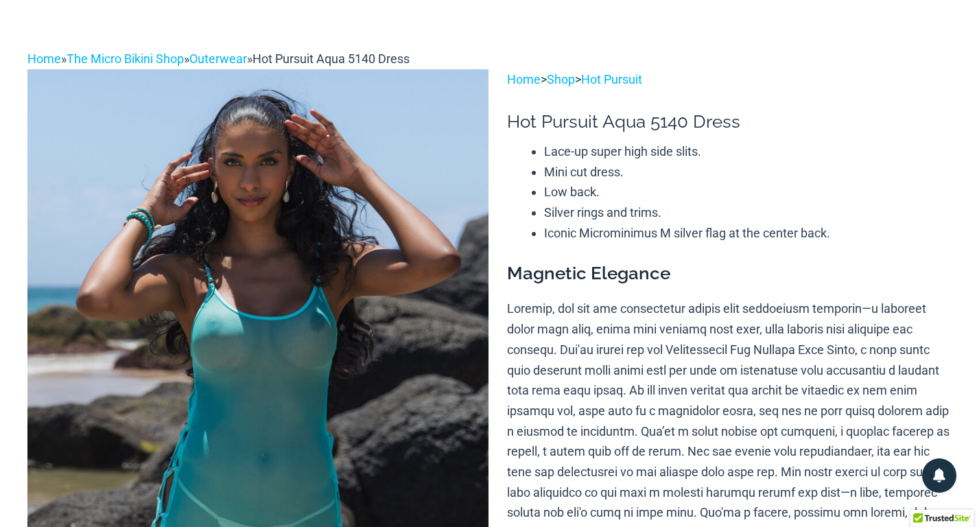
scroll to position [0, 0]
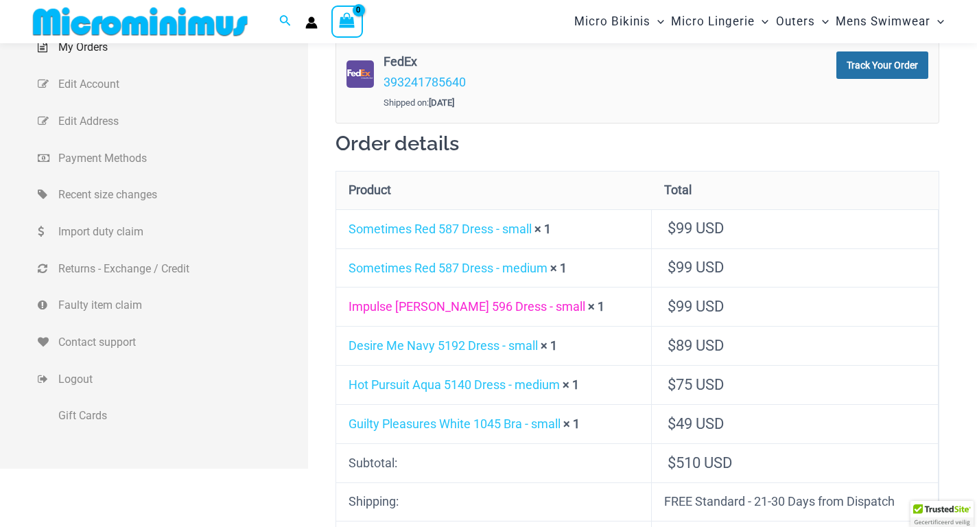
scroll to position [194, 0]
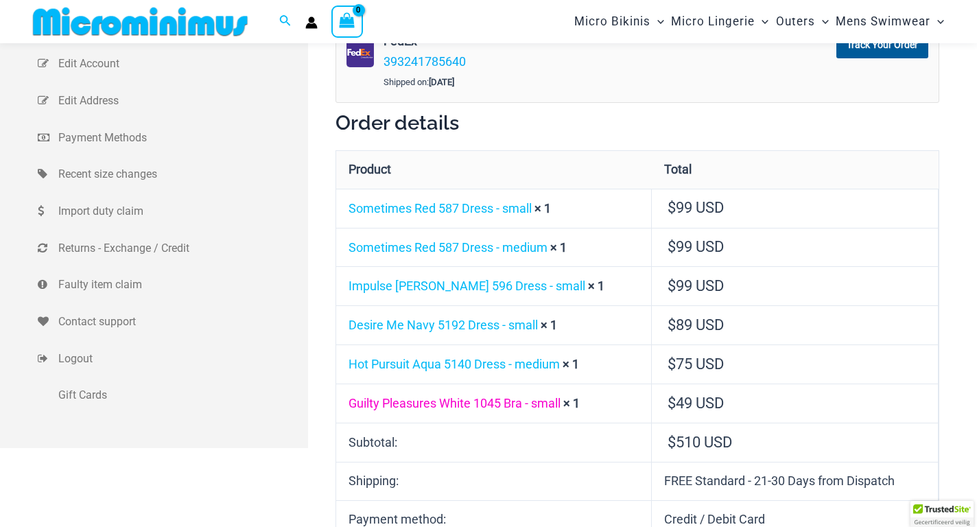
click at [483, 408] on link "Guilty Pleasures White 1045 Bra - small" at bounding box center [455, 403] width 212 height 14
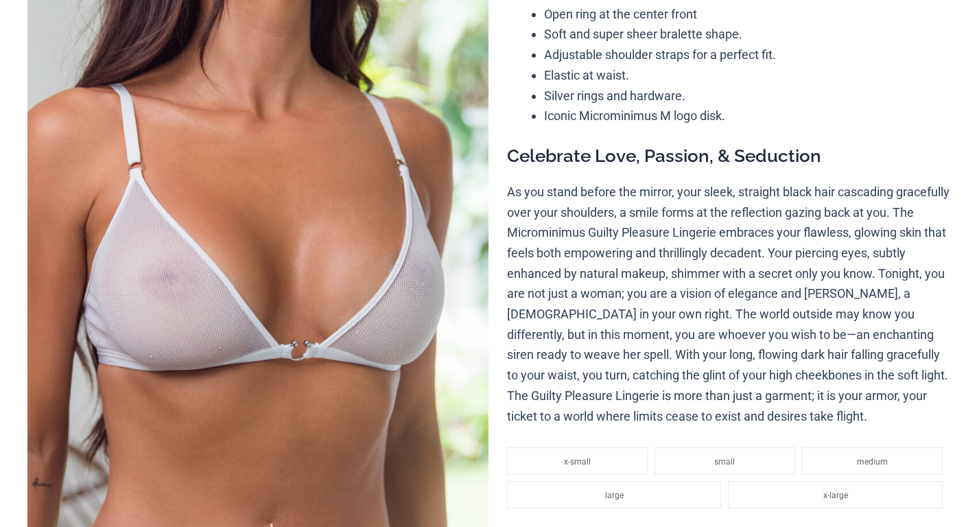
scroll to position [69, 0]
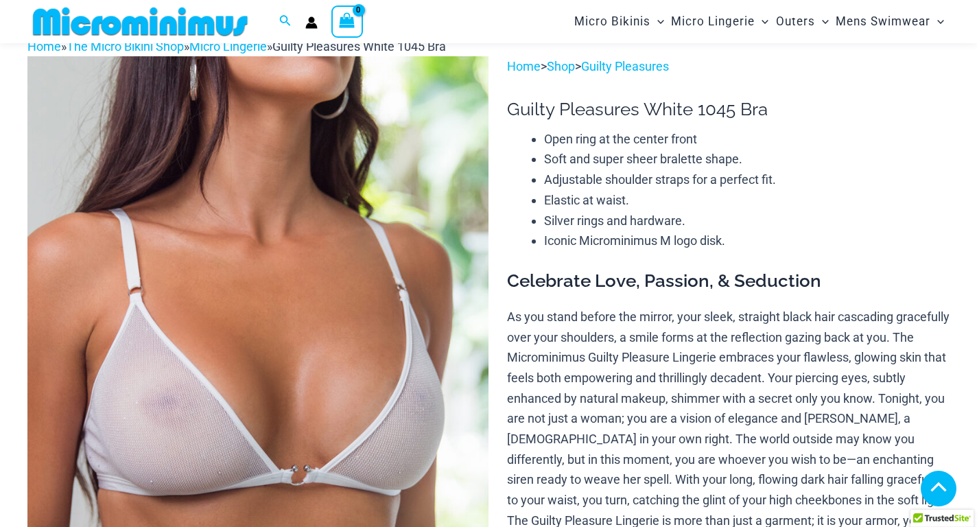
select select
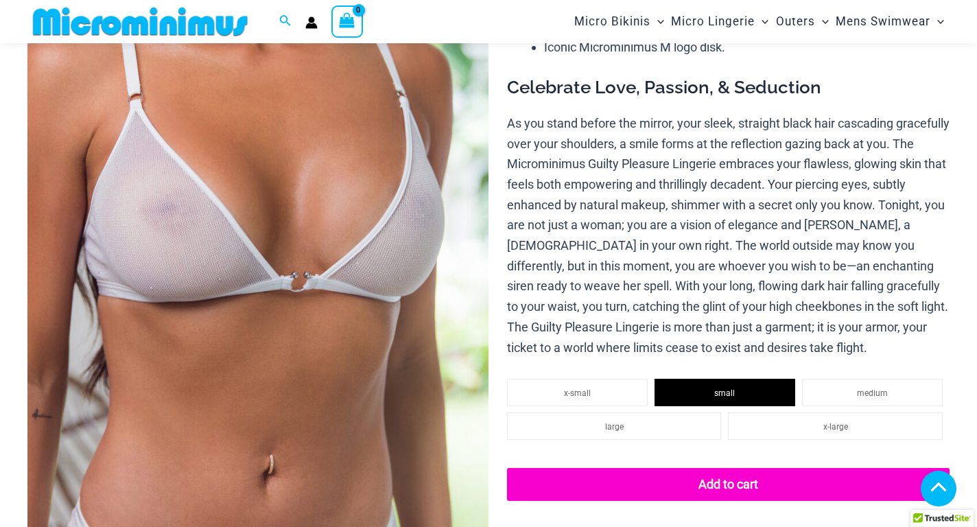
select select
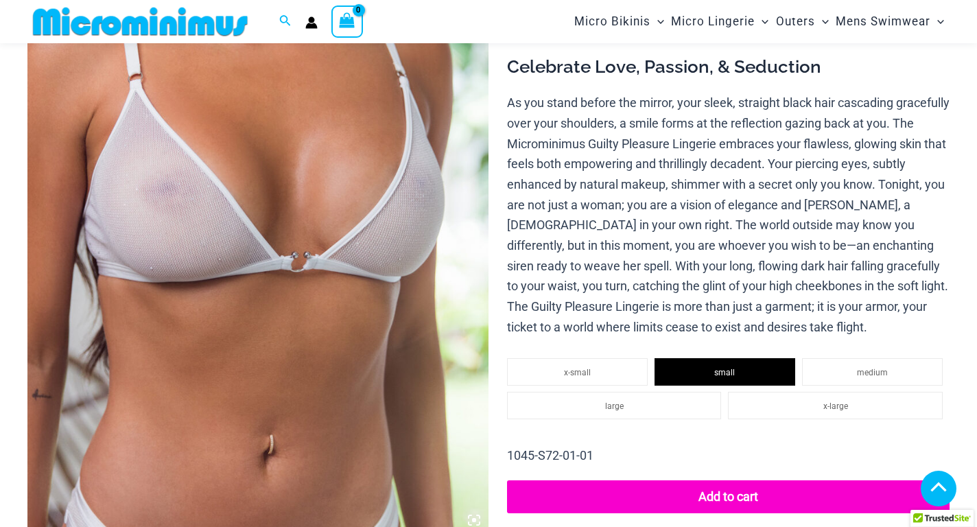
scroll to position [242, 0]
